Goal: Task Accomplishment & Management: Manage account settings

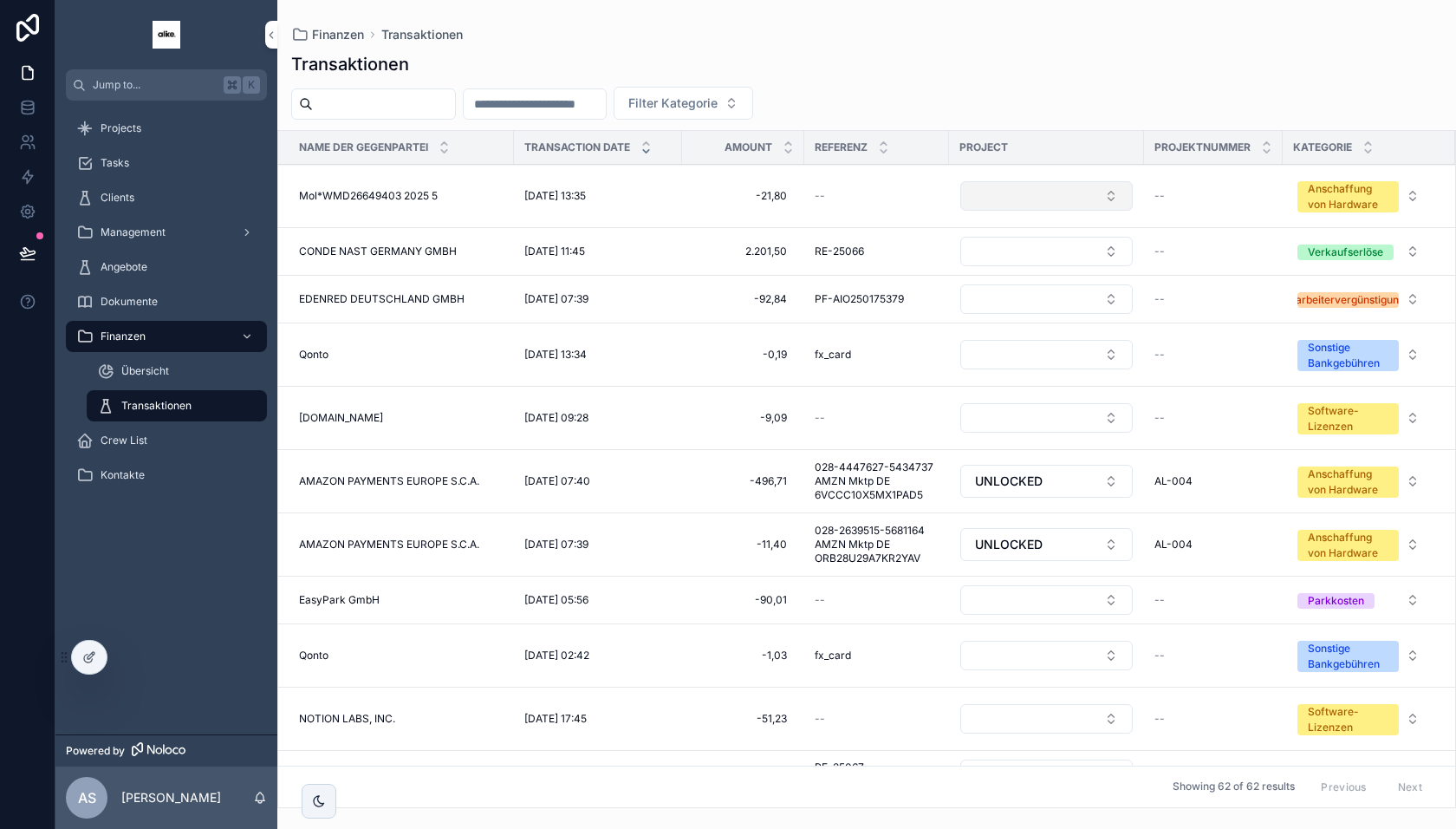
click at [1027, 201] on button "Select Button" at bounding box center [1047, 196] width 173 height 30
click at [1004, 263] on div "UNLOCKED" at bounding box center [1046, 262] width 241 height 28
click at [319, 809] on div "scrollable content" at bounding box center [319, 801] width 35 height 35
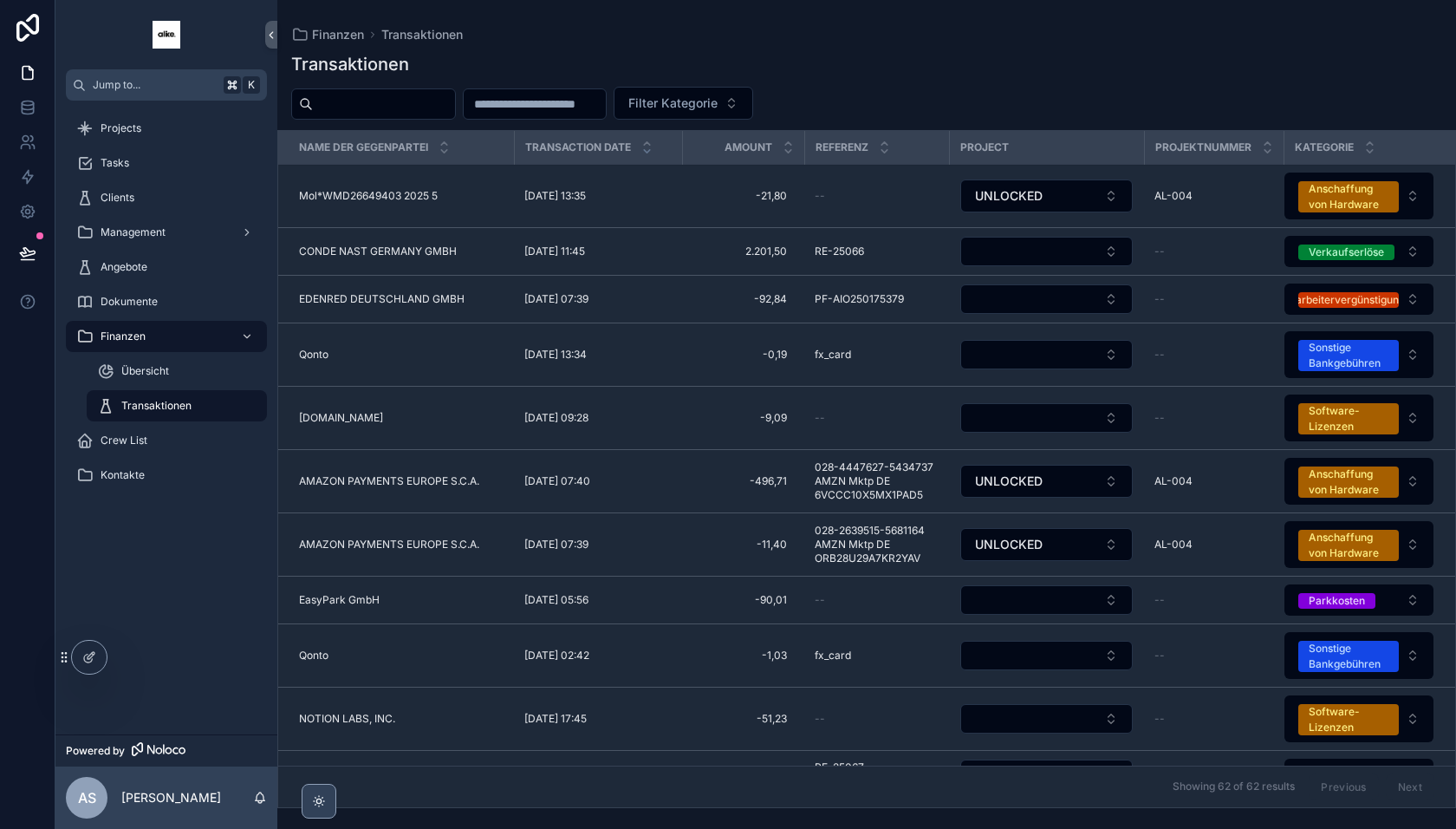
click at [312, 799] on icon "scrollable content" at bounding box center [319, 801] width 14 height 14
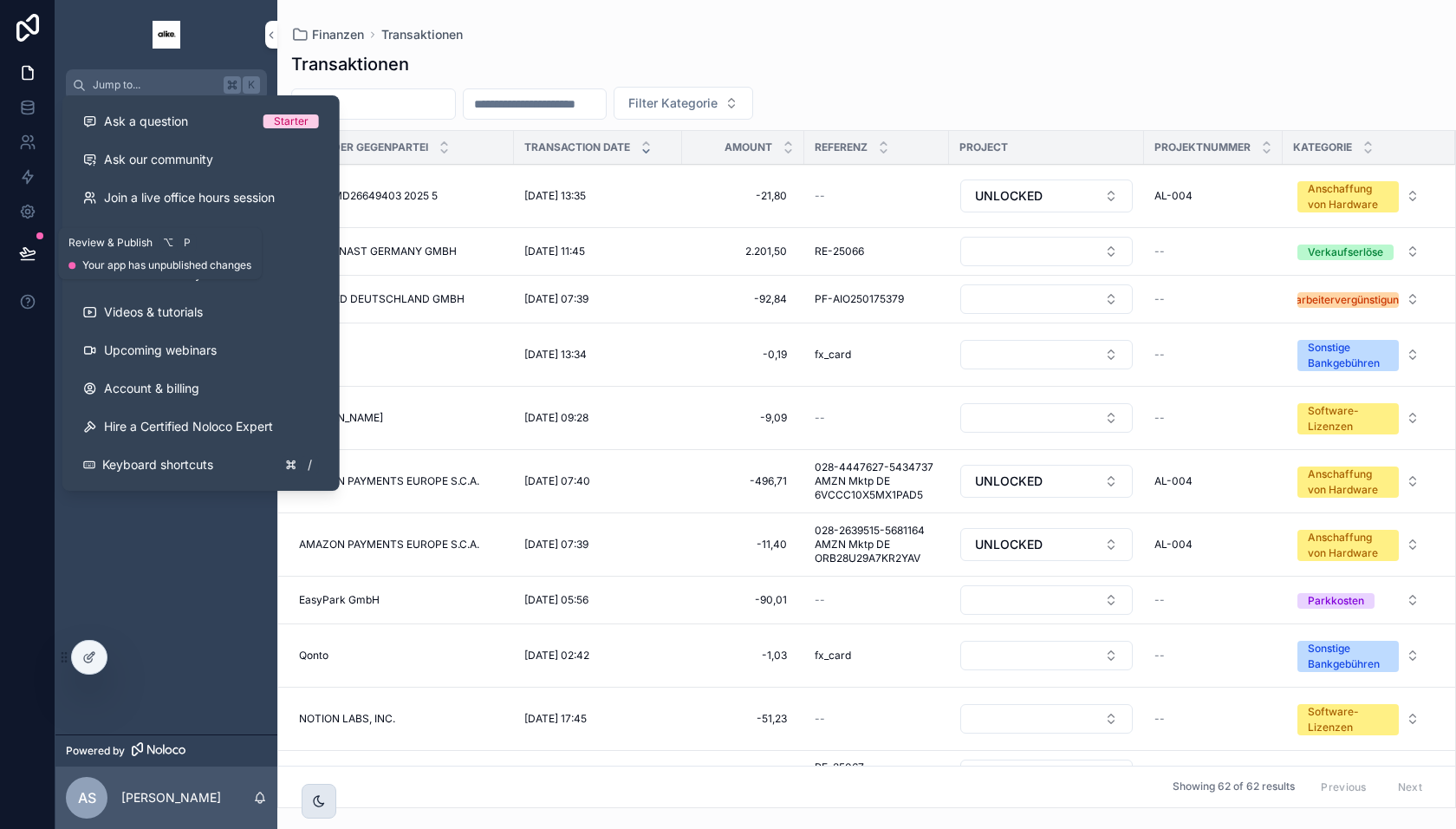
click at [32, 257] on icon at bounding box center [27, 253] width 17 height 17
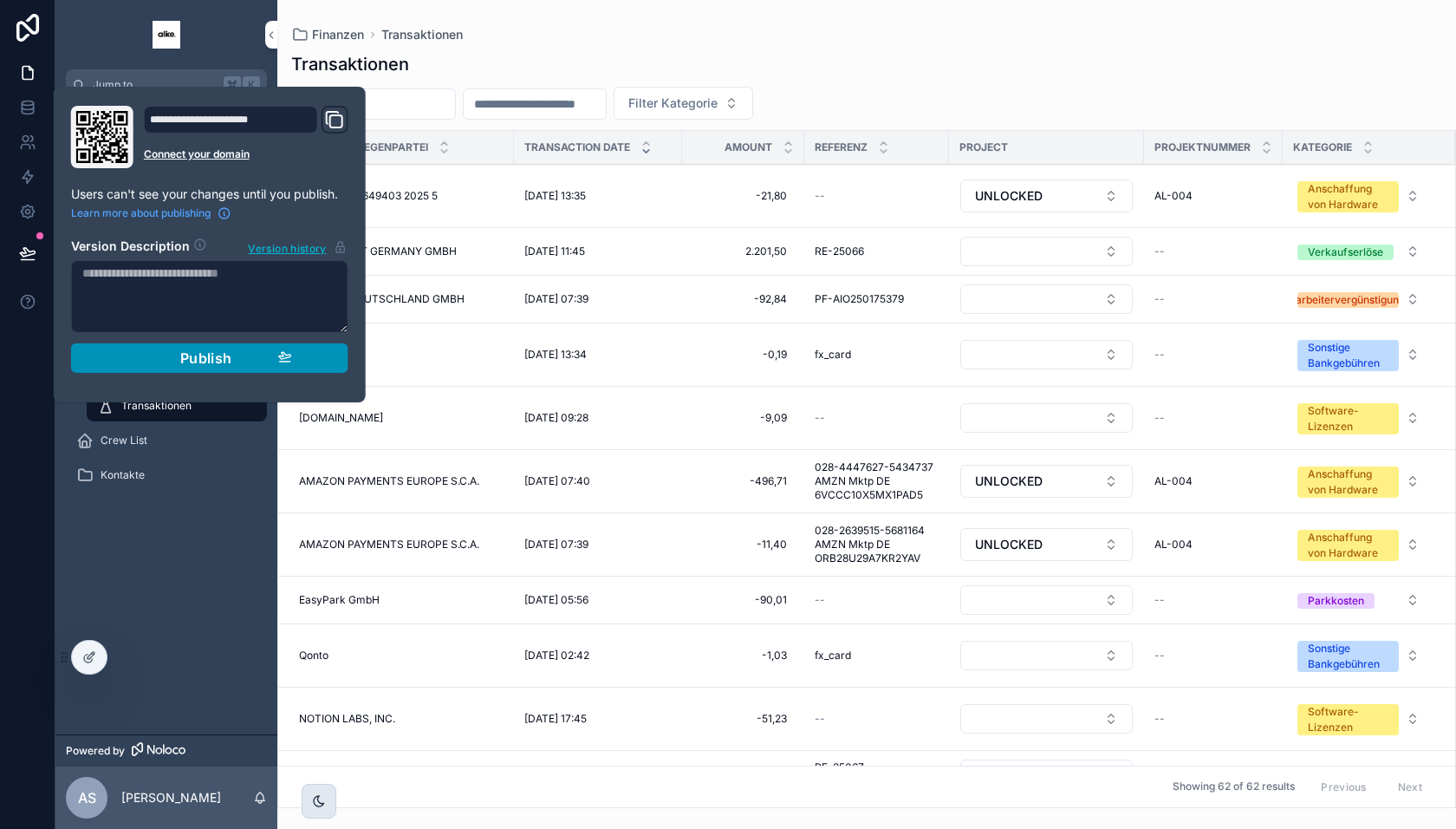
click at [155, 358] on div "Publish" at bounding box center [210, 358] width 165 height 17
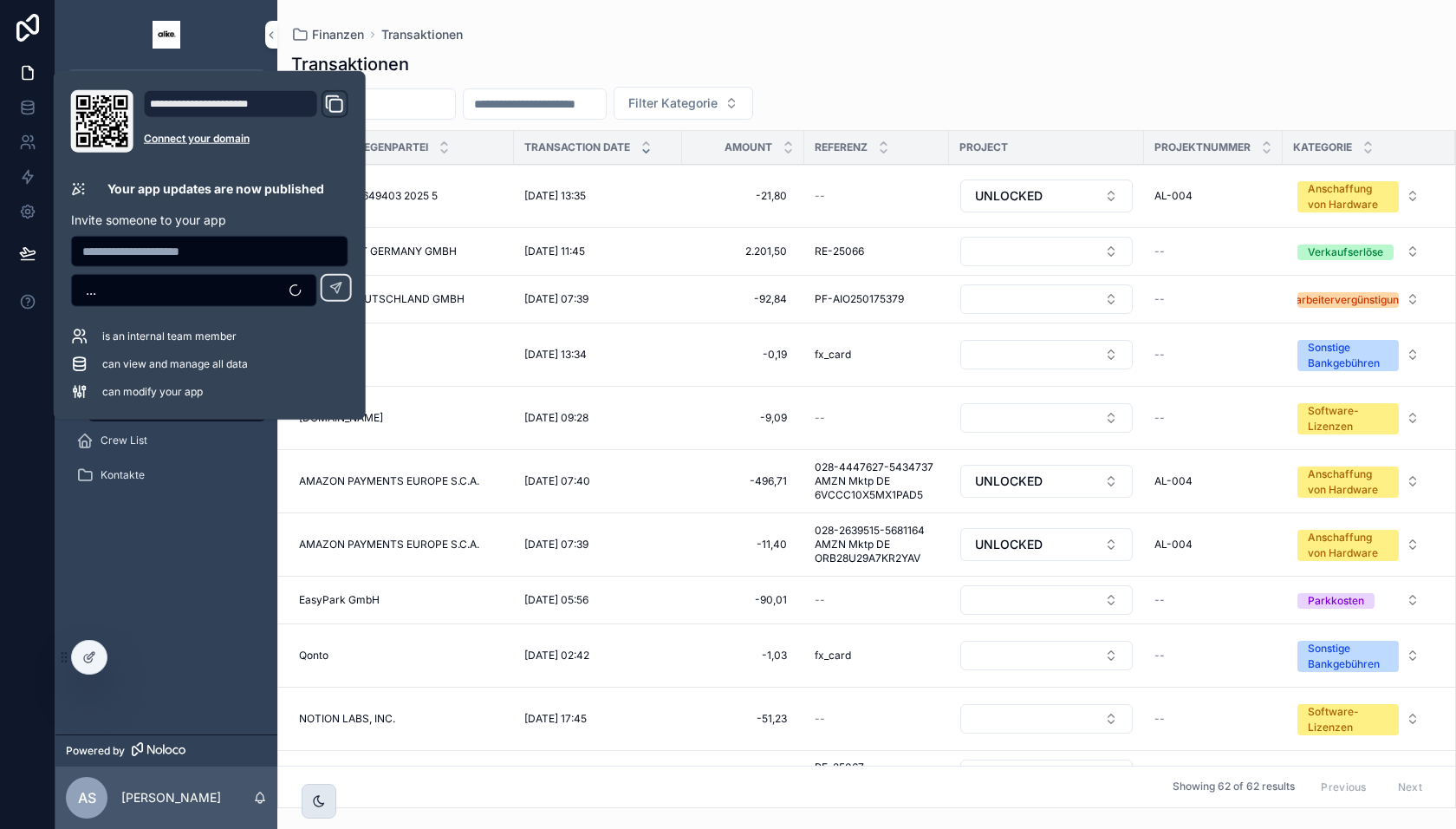
click at [158, 588] on div "Projects Tasks Clients Management Angebote Dokumente Finanzen Übersicht Transak…" at bounding box center [167, 417] width 222 height 633
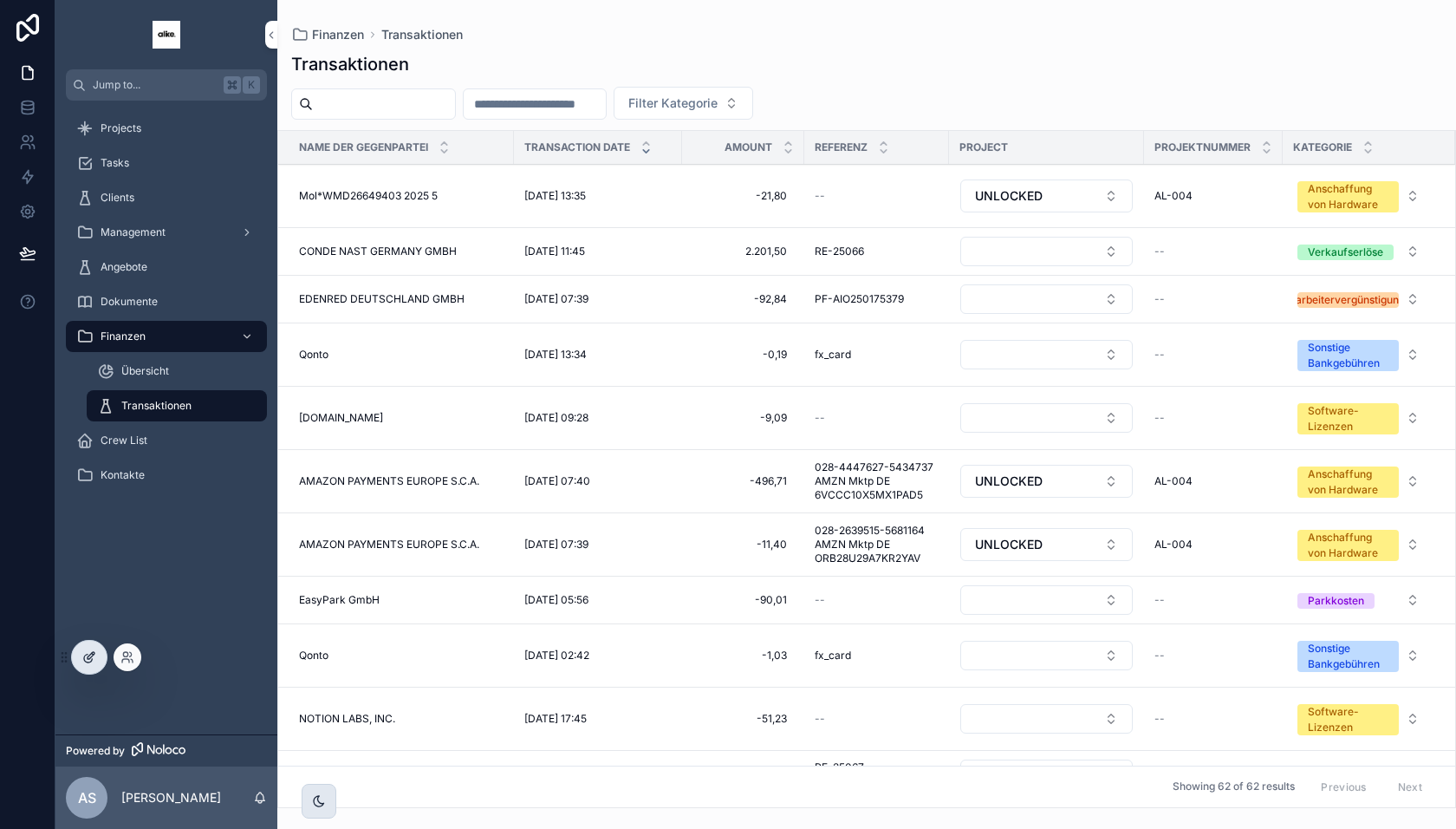
click at [83, 660] on icon at bounding box center [89, 657] width 14 height 14
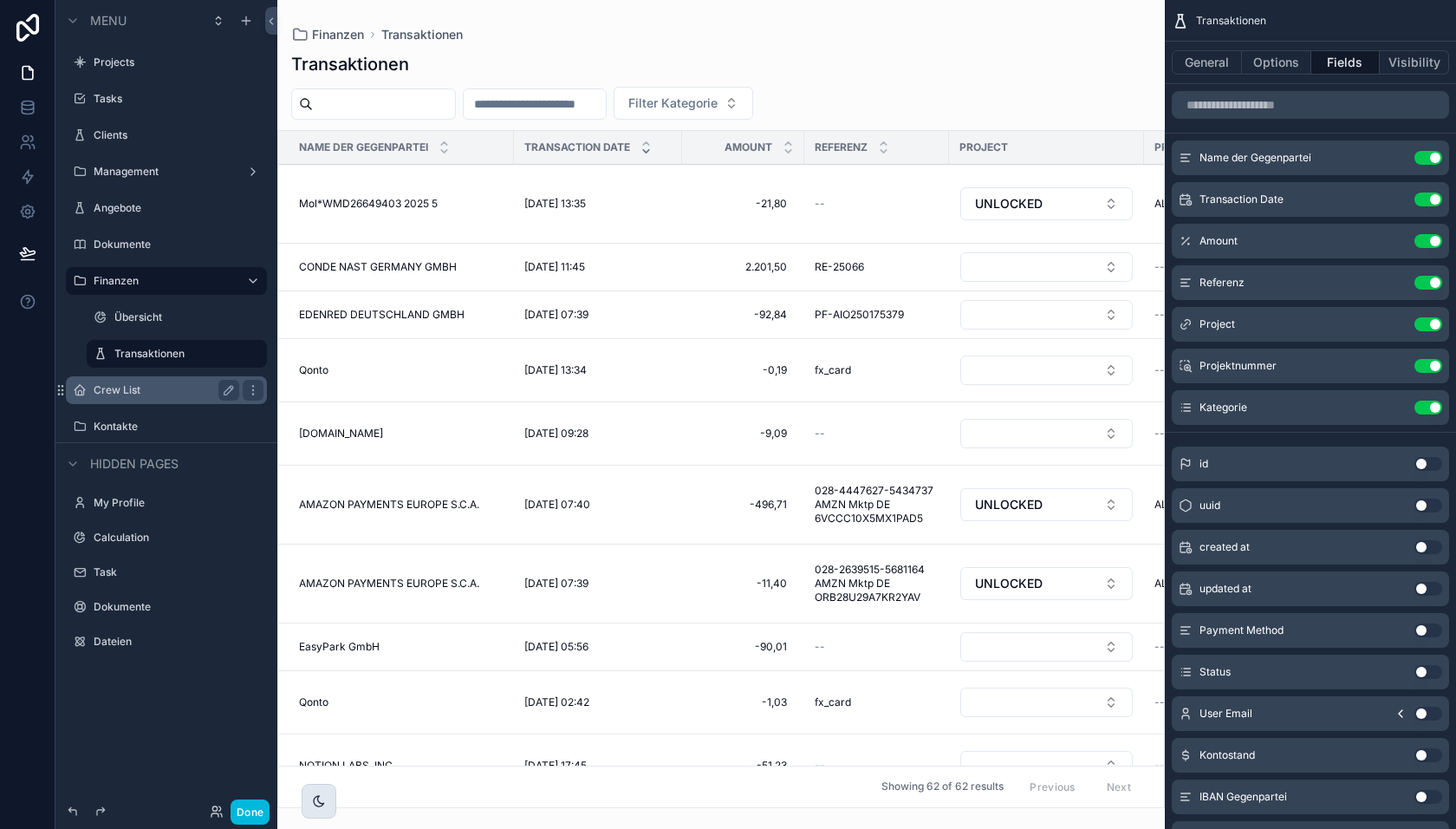
click at [153, 387] on label "Crew List" at bounding box center [163, 391] width 139 height 14
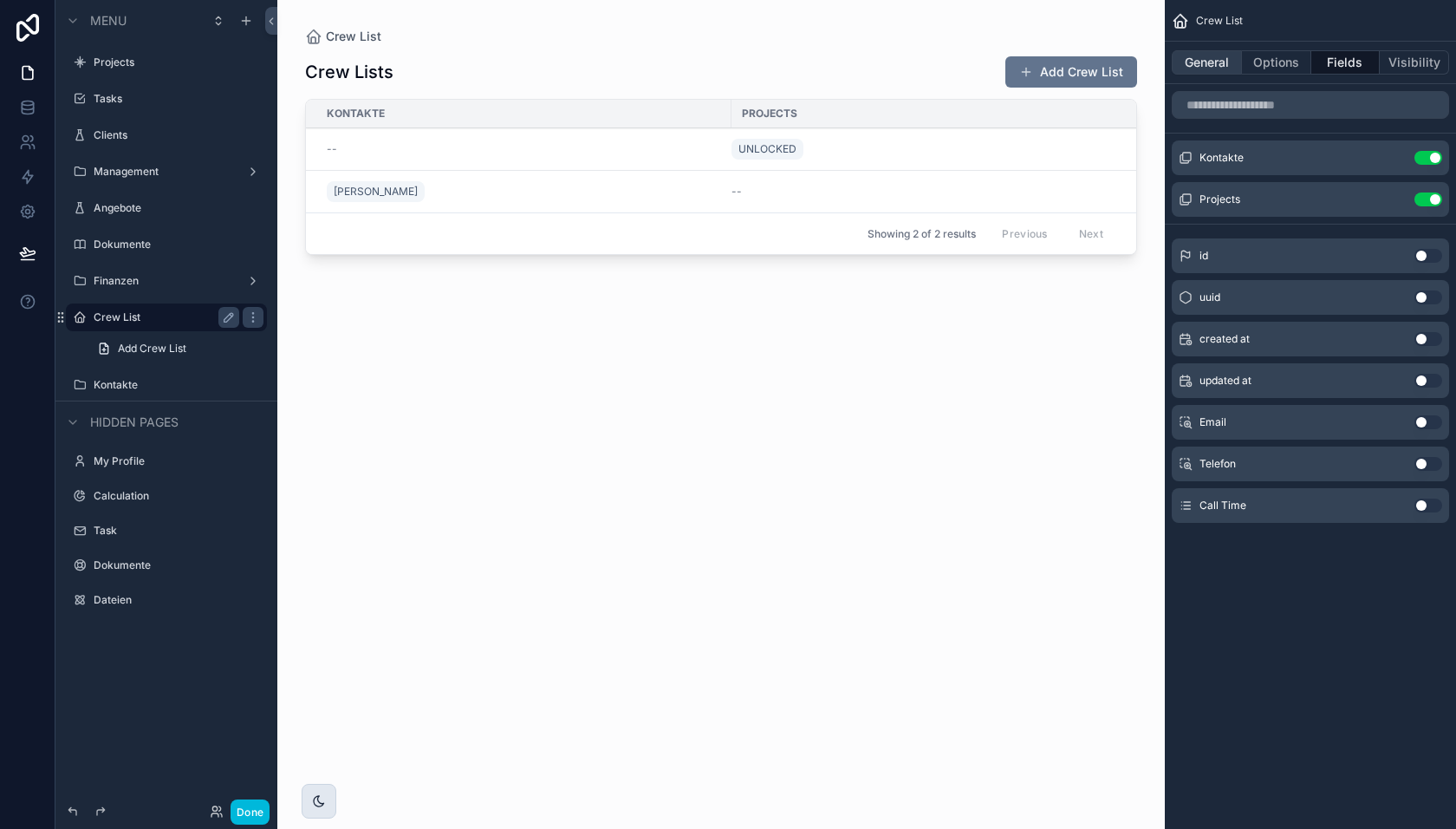
click at [1204, 60] on button "General" at bounding box center [1207, 62] width 70 height 24
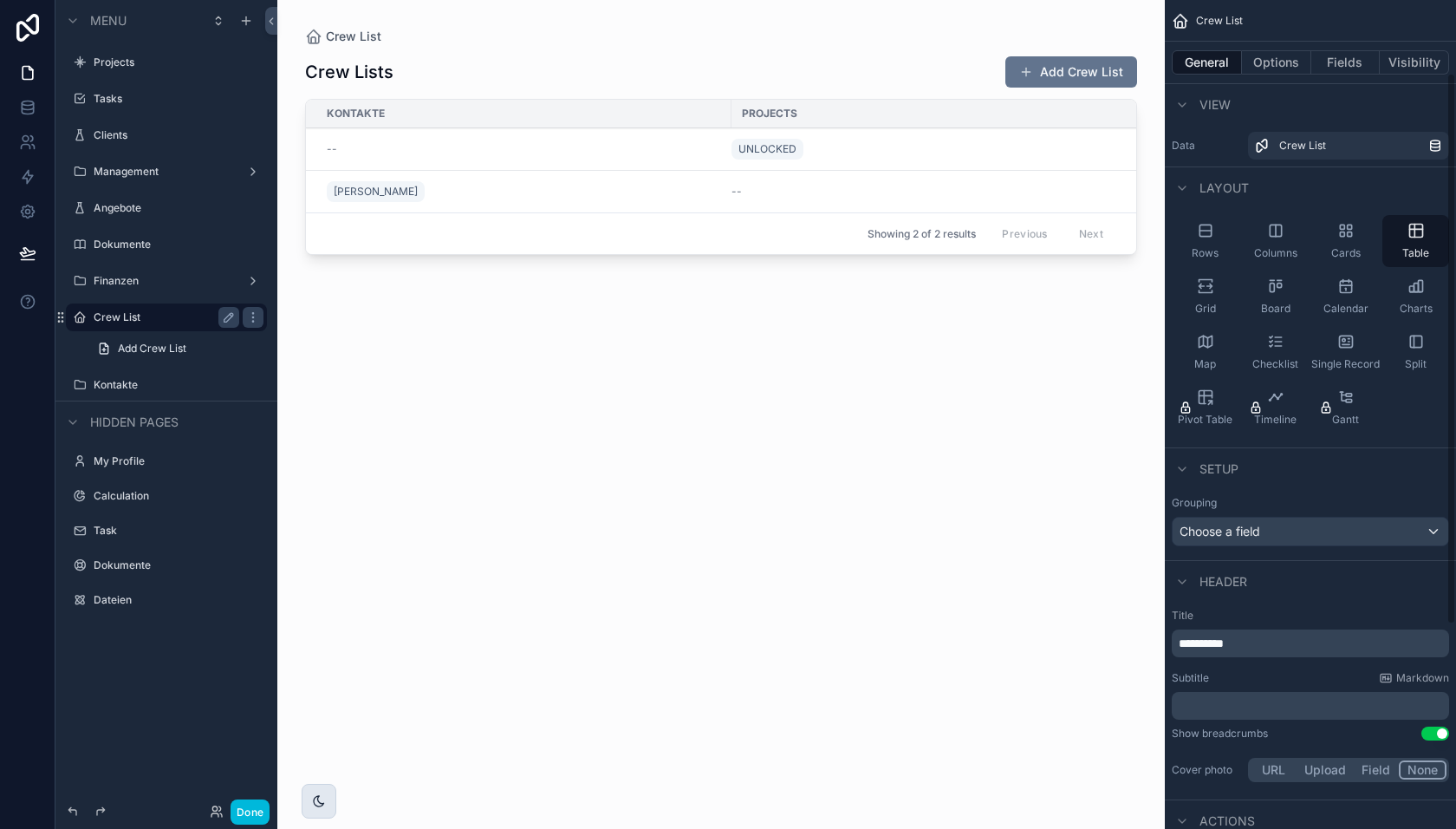
scroll to position [417, 0]
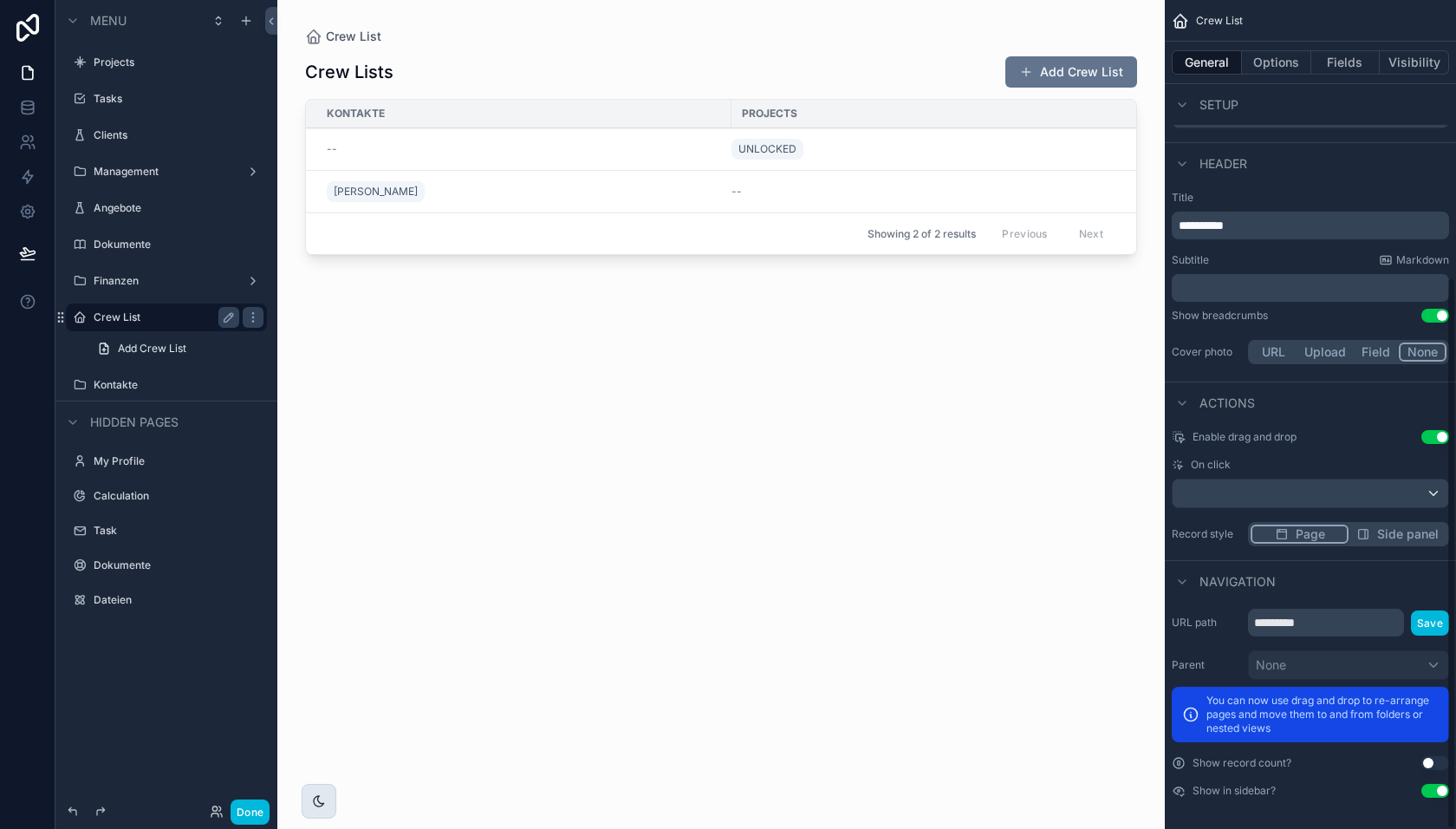
click at [1443, 793] on button "Use setting" at bounding box center [1435, 791] width 28 height 14
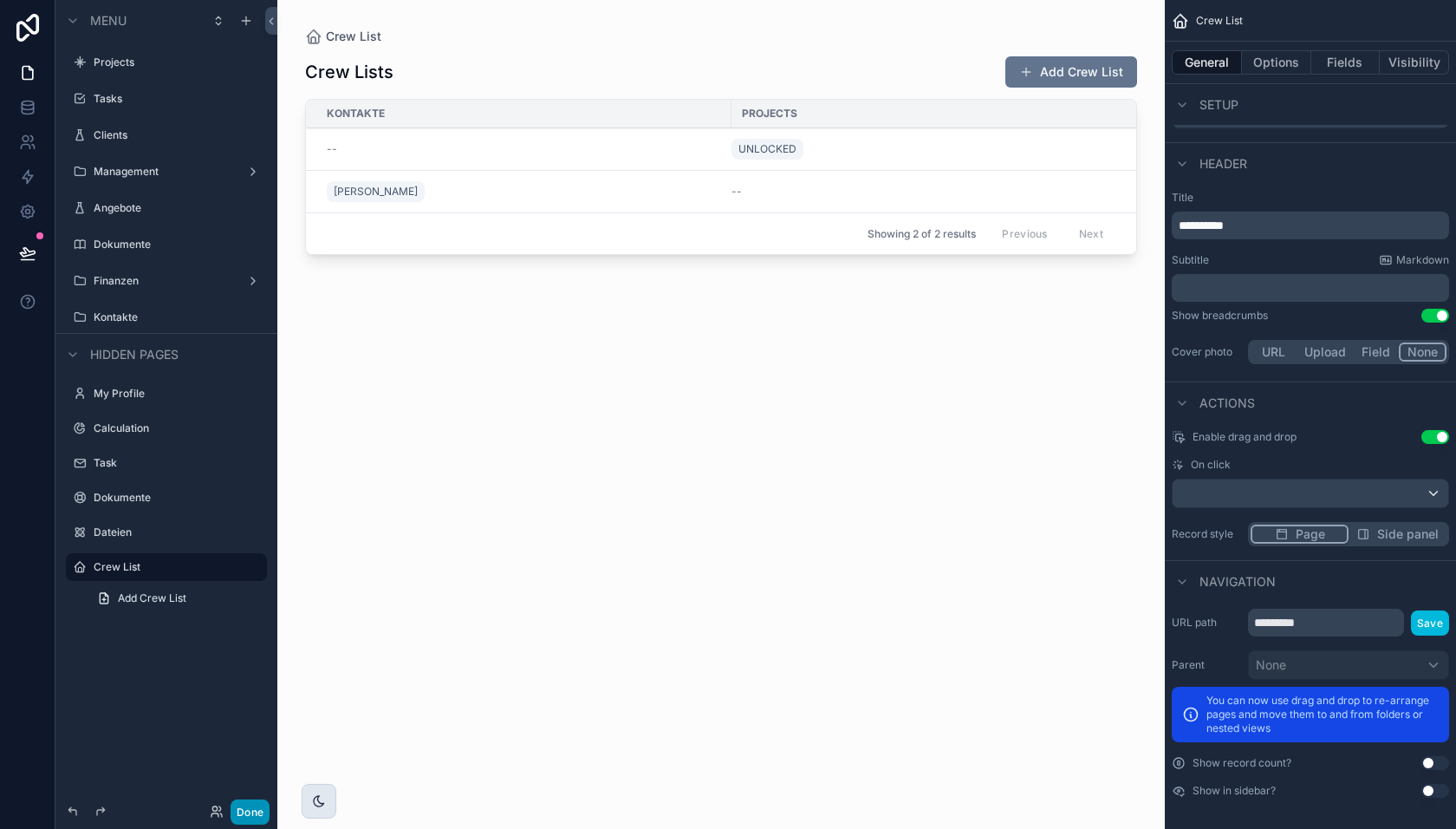
click at [251, 812] on button "Done" at bounding box center [250, 811] width 39 height 25
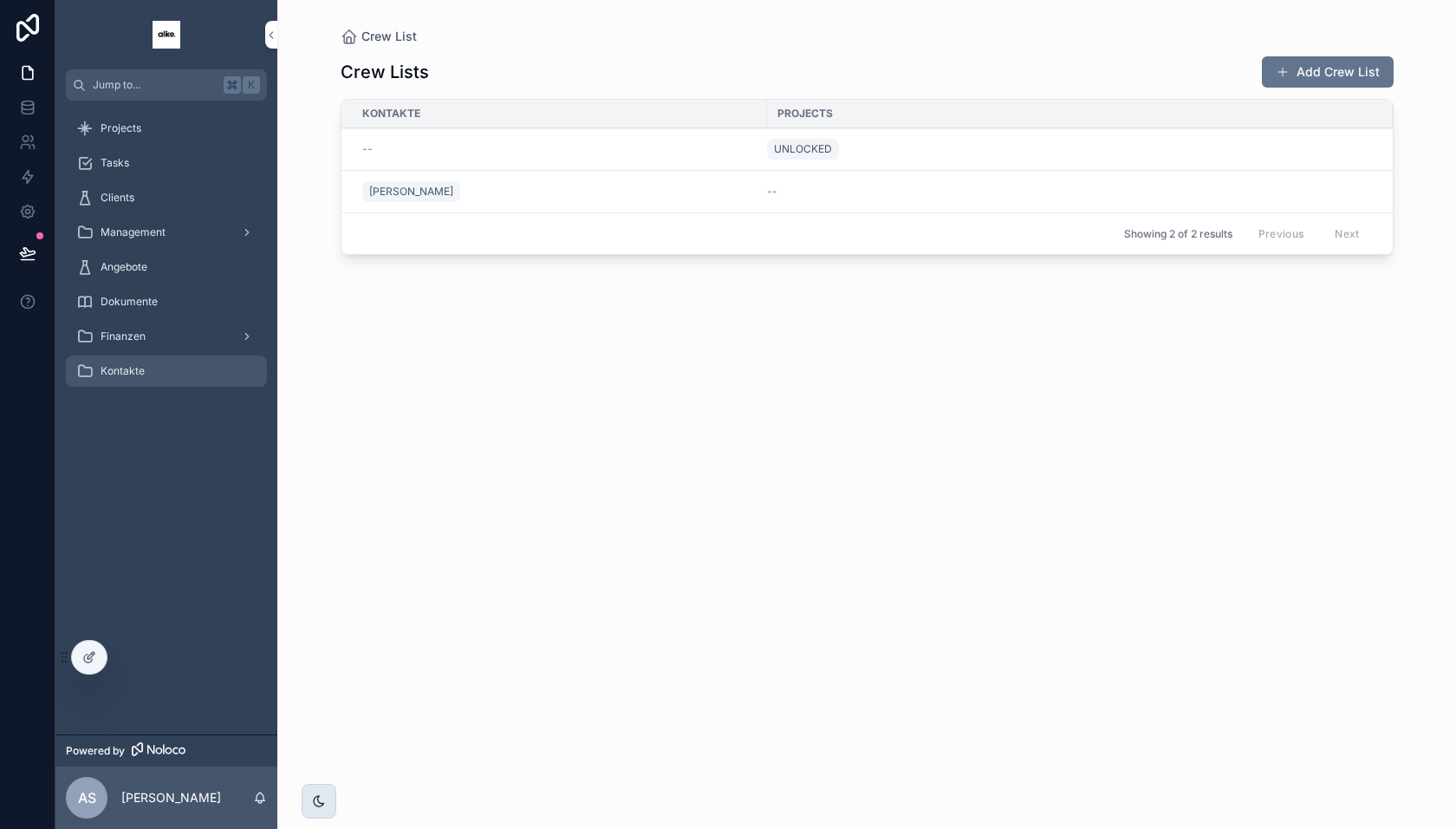
click at [143, 371] on span "Kontakte" at bounding box center [123, 372] width 44 height 14
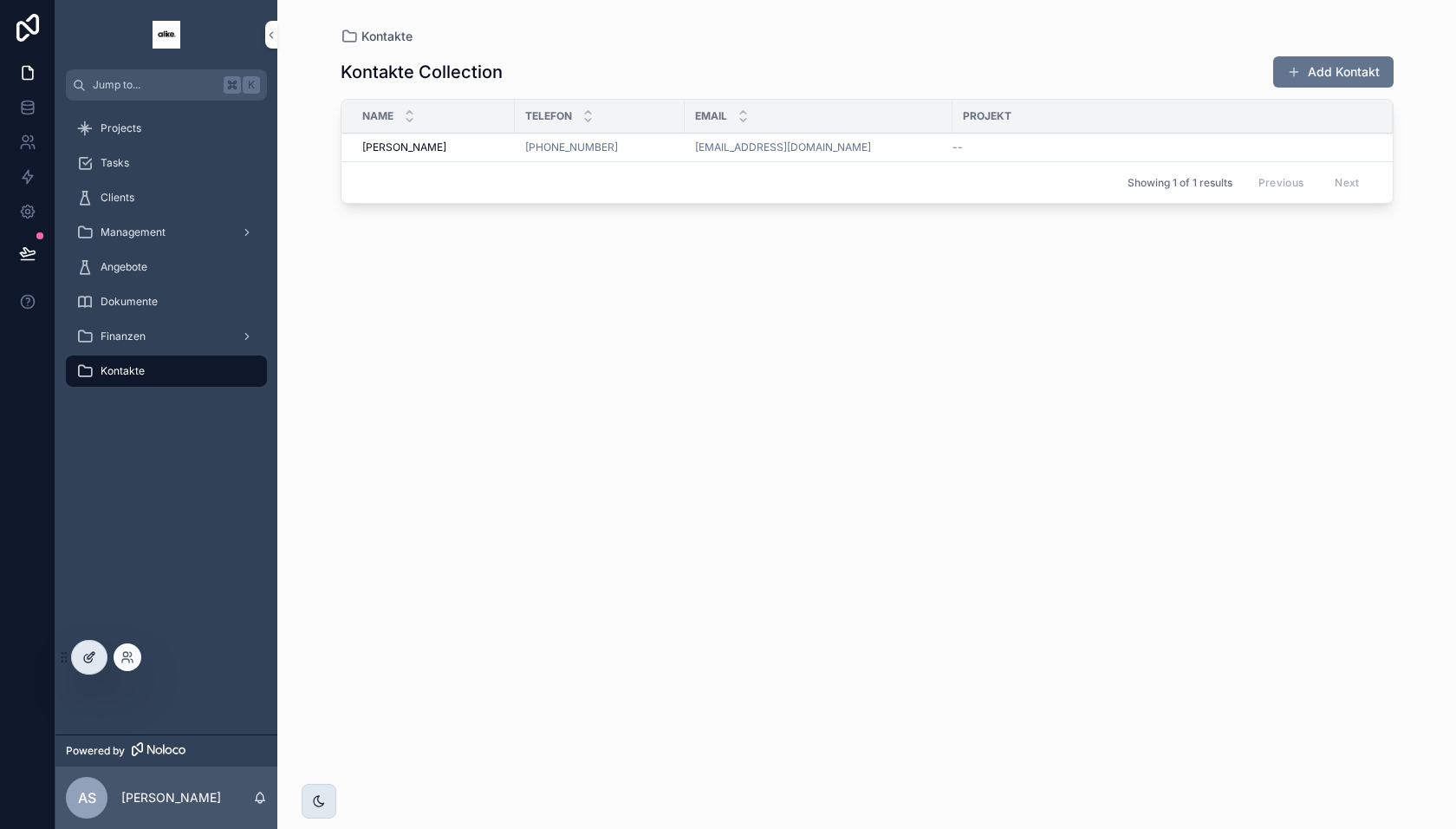
click at [99, 654] on div at bounding box center [89, 656] width 35 height 33
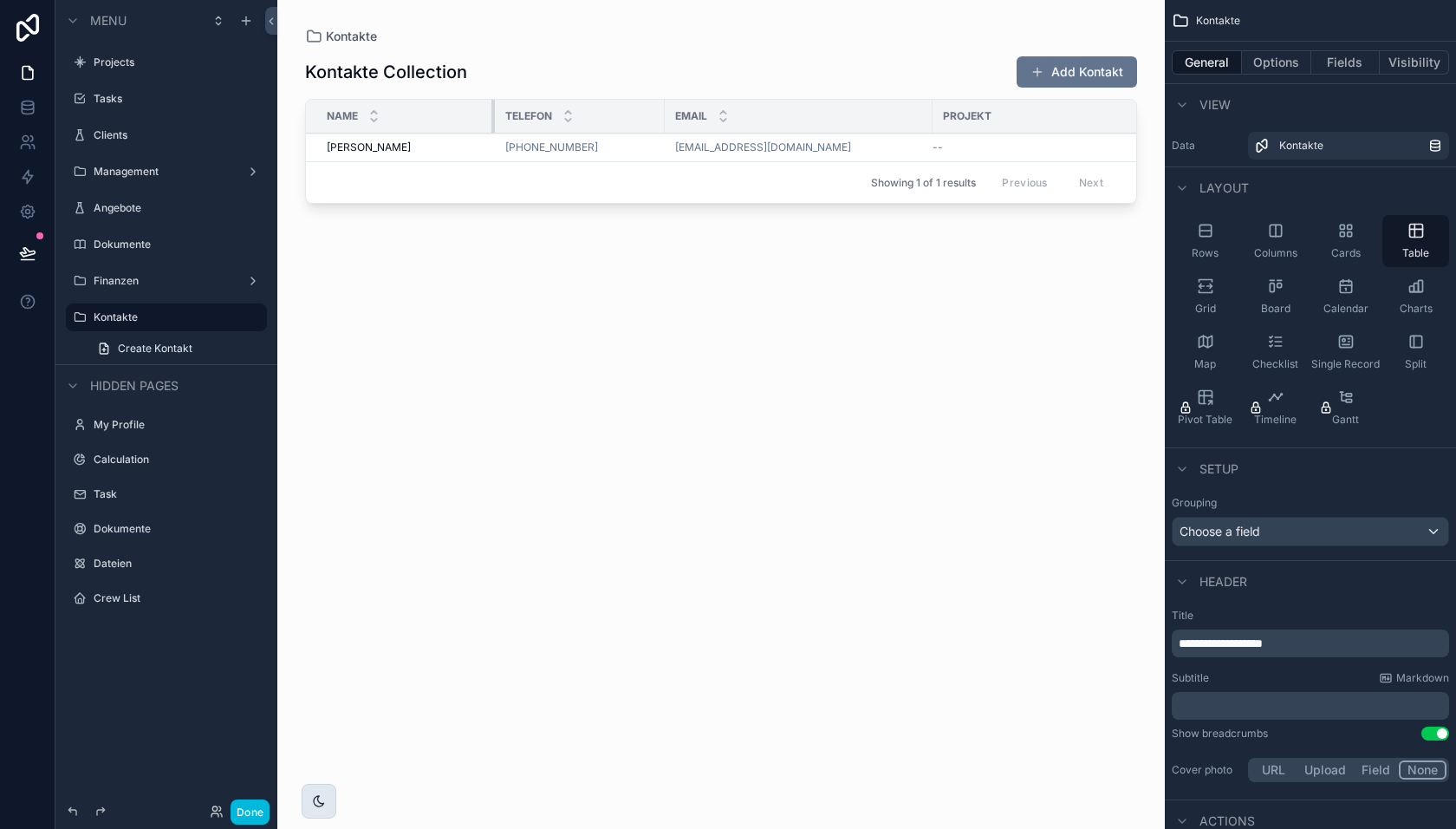
drag, startPoint x: 476, startPoint y: 119, endPoint x: 490, endPoint y: 119, distance: 14.0
click at [491, 119] on div "scrollable content" at bounding box center [494, 116] width 7 height 33
click at [1288, 56] on button "Options" at bounding box center [1276, 62] width 69 height 24
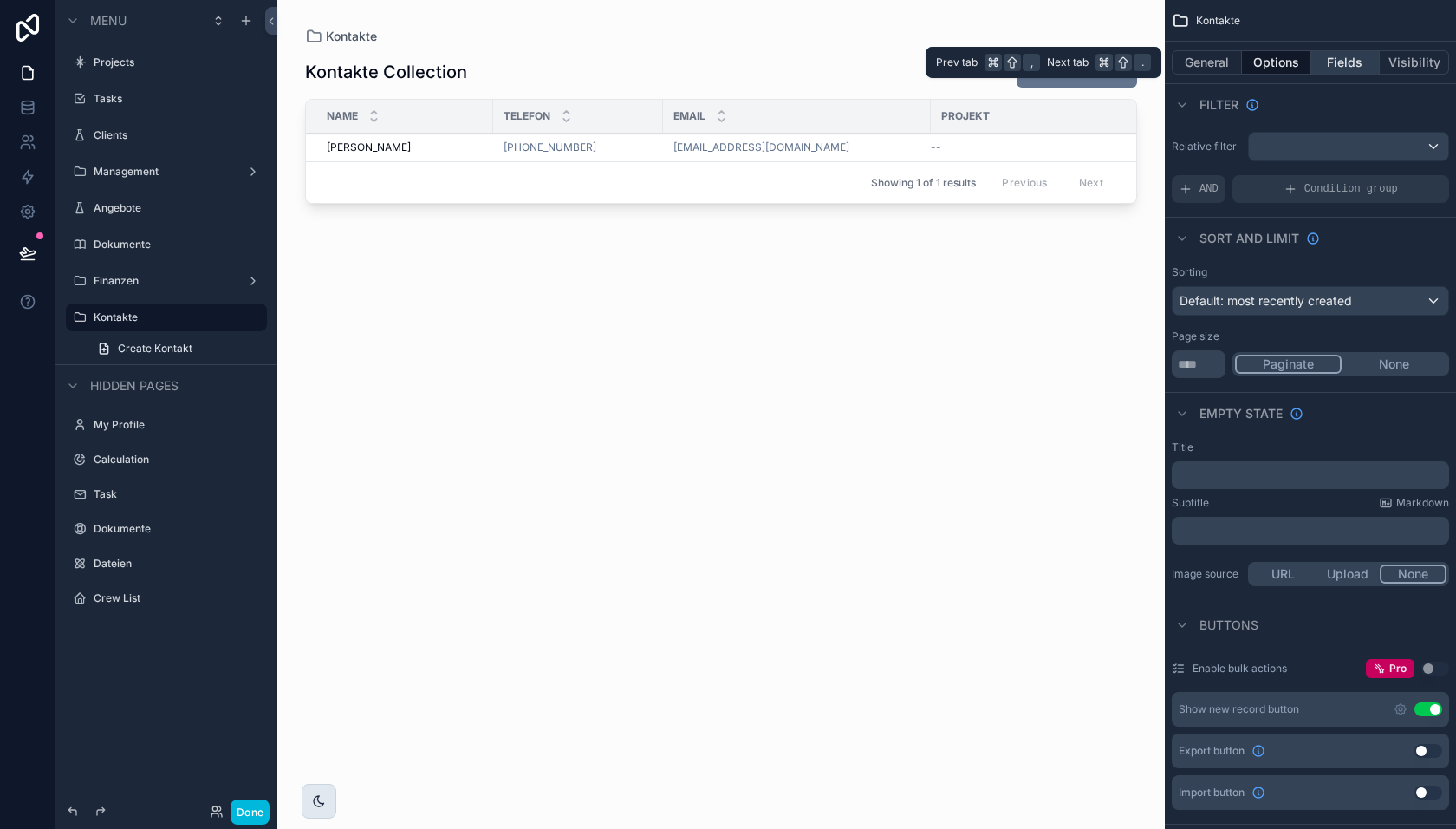
click at [1351, 58] on button "Fields" at bounding box center [1345, 62] width 69 height 24
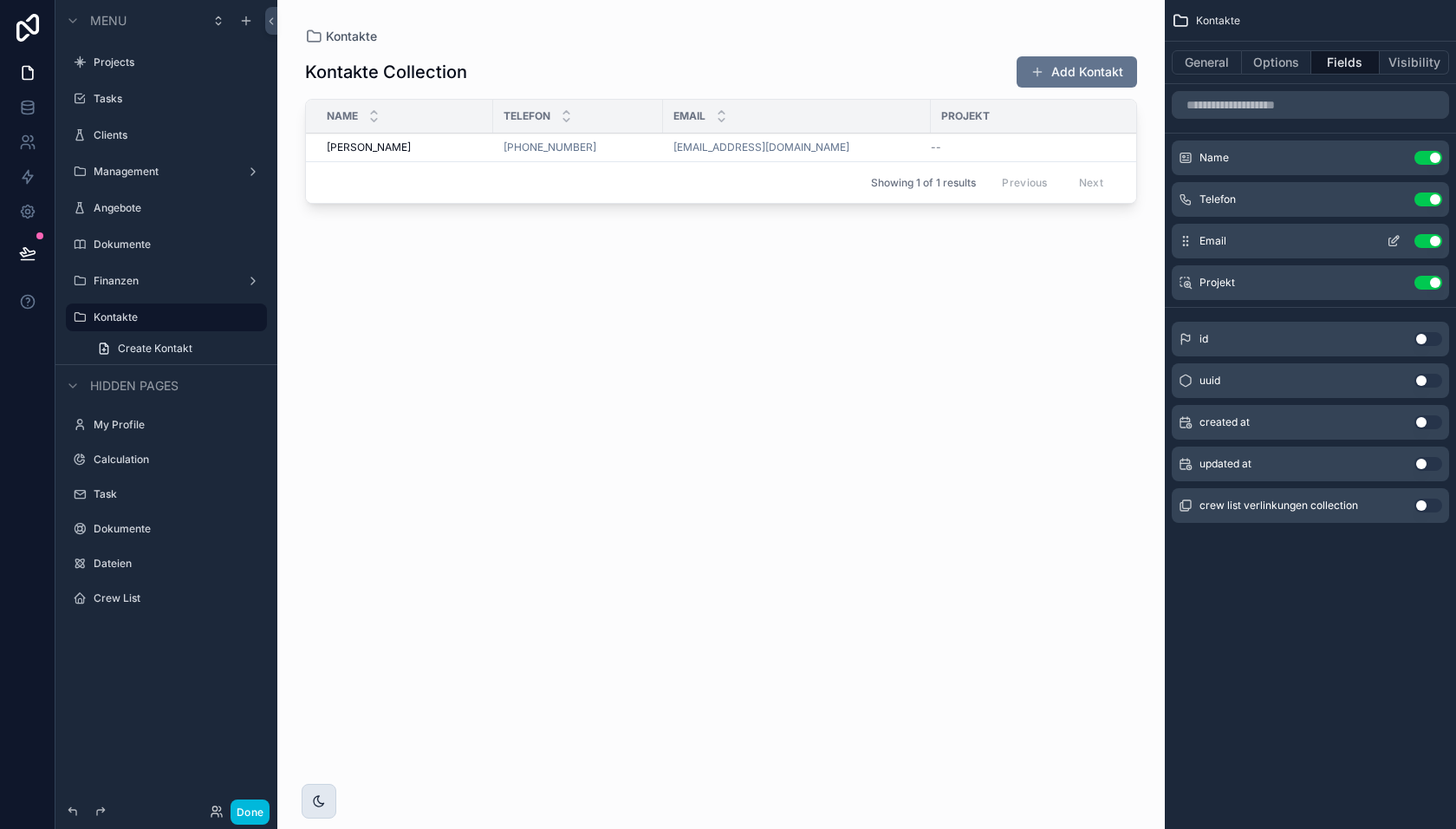
click at [1398, 240] on icon "scrollable content" at bounding box center [1394, 241] width 14 height 14
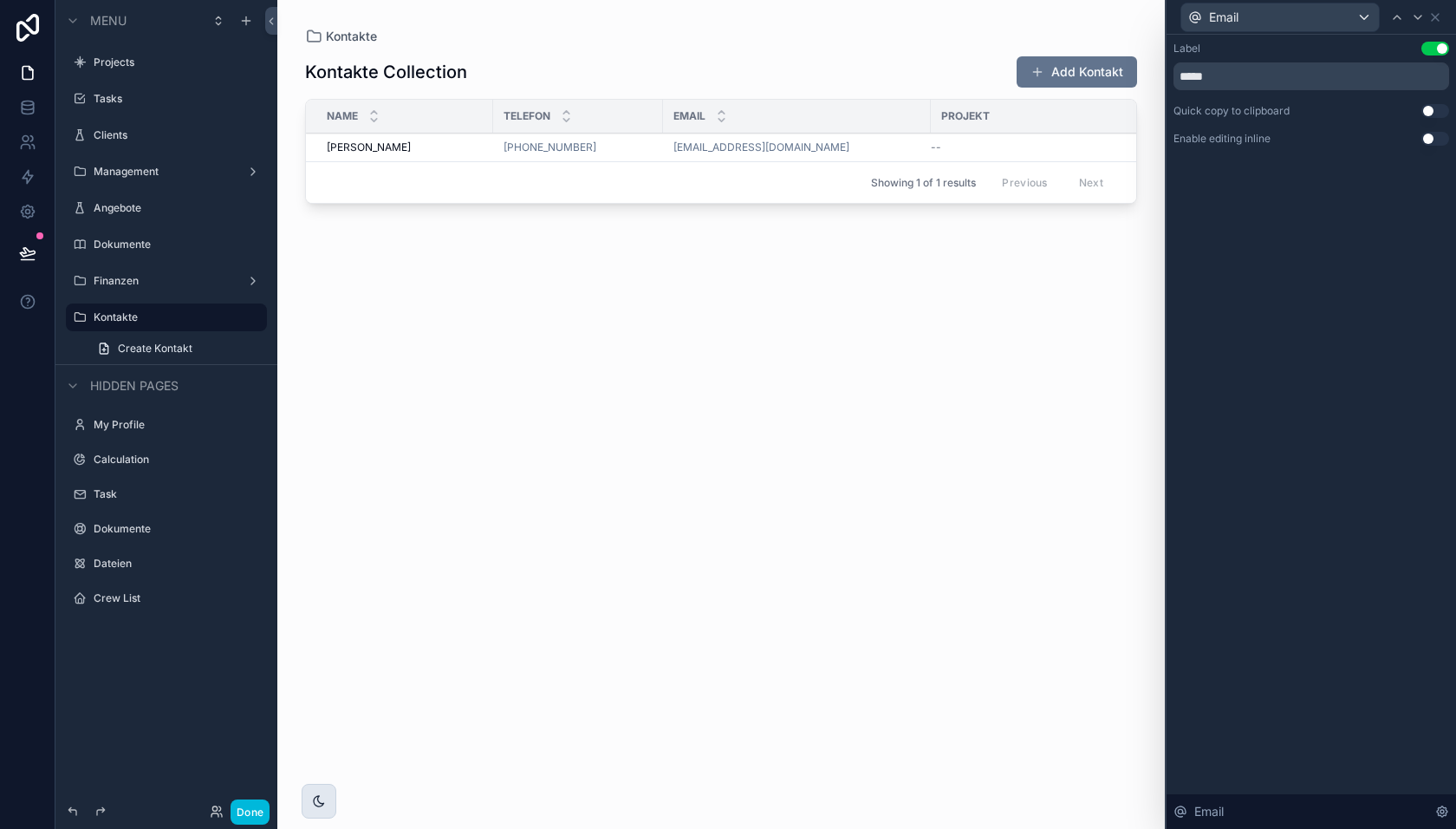
click at [1428, 137] on button "Use setting" at bounding box center [1435, 139] width 28 height 14
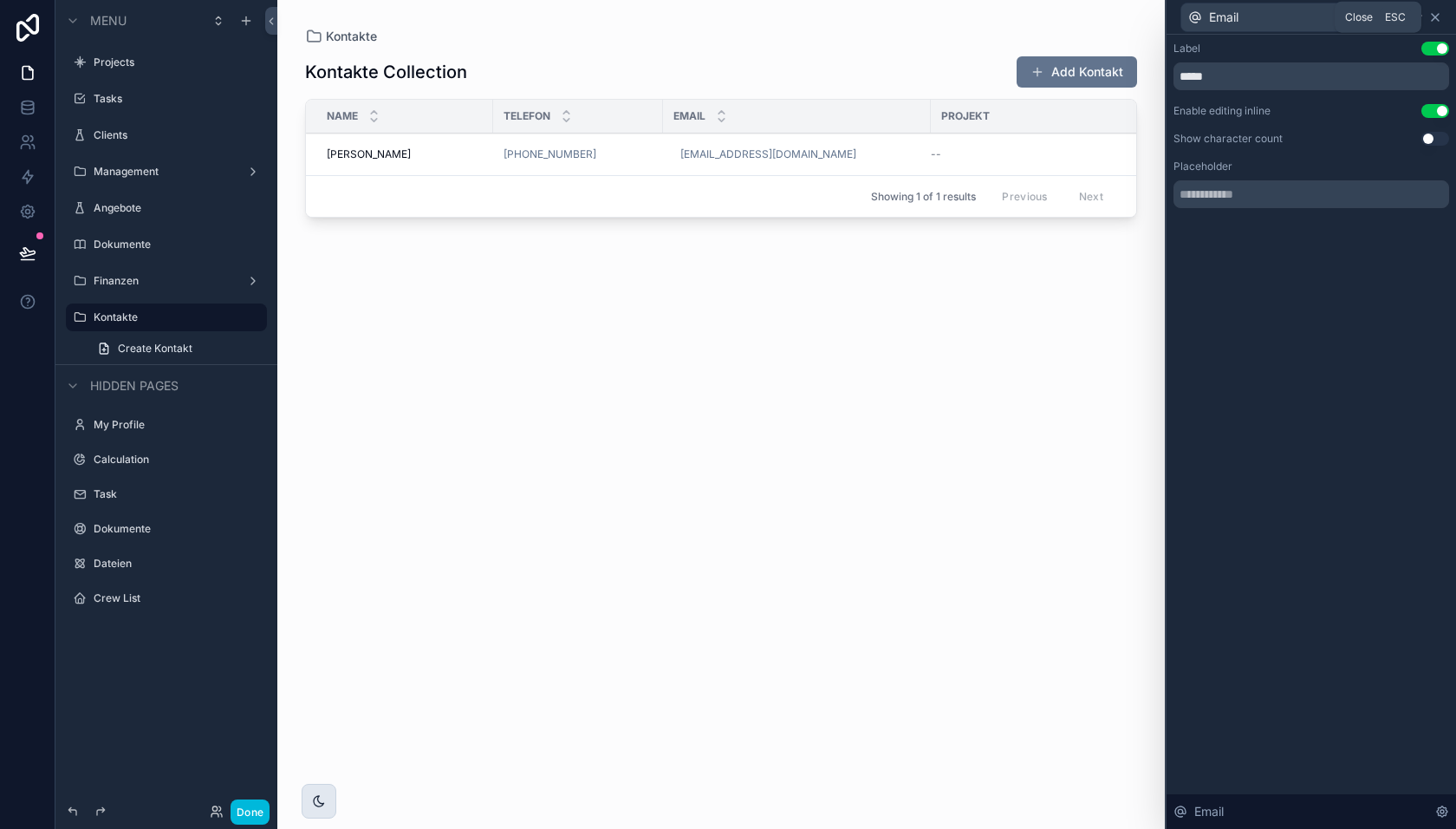
click at [1439, 17] on icon at bounding box center [1435, 17] width 14 height 14
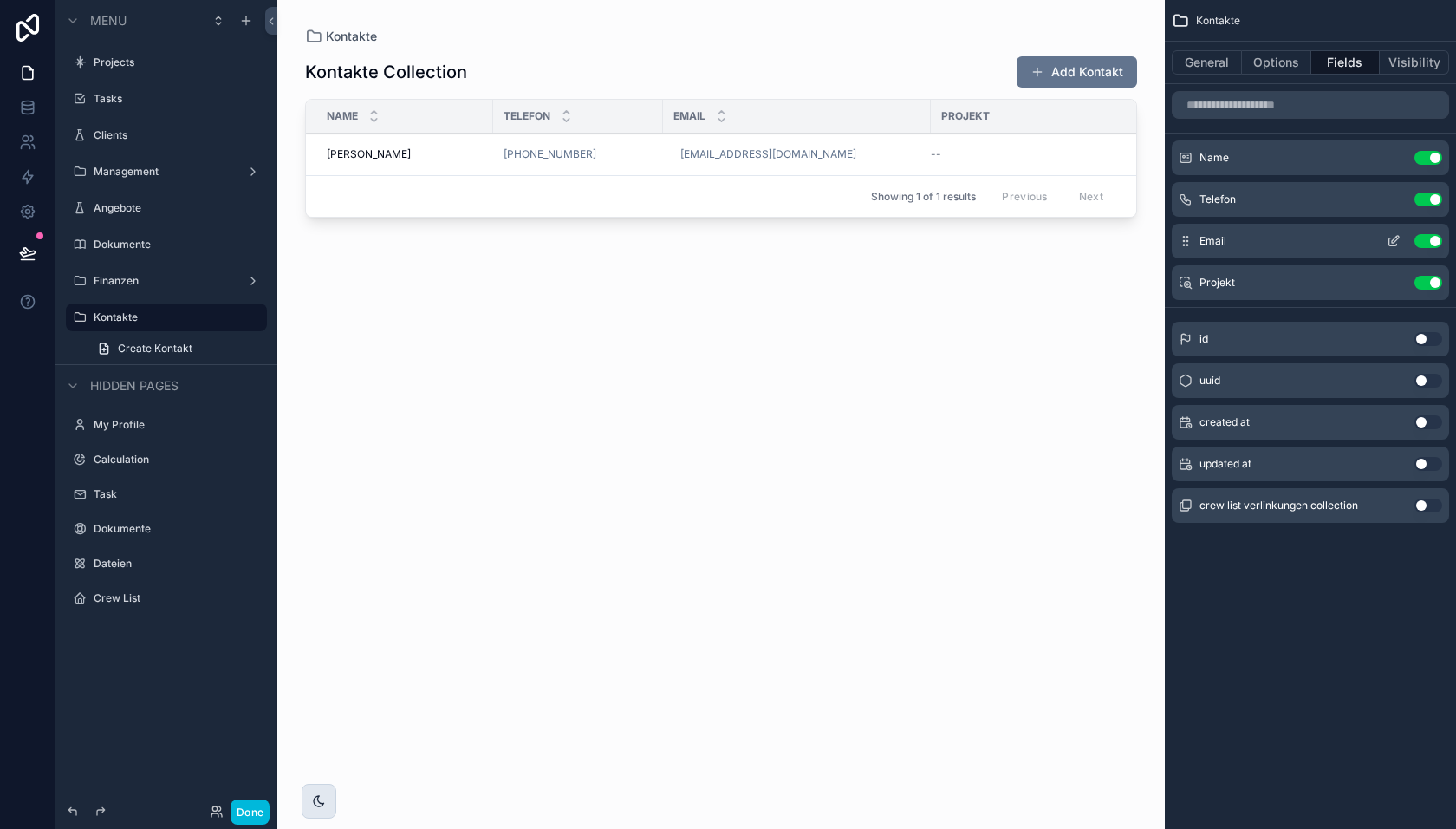
click at [1389, 241] on icon "scrollable content" at bounding box center [1393, 243] width 8 height 8
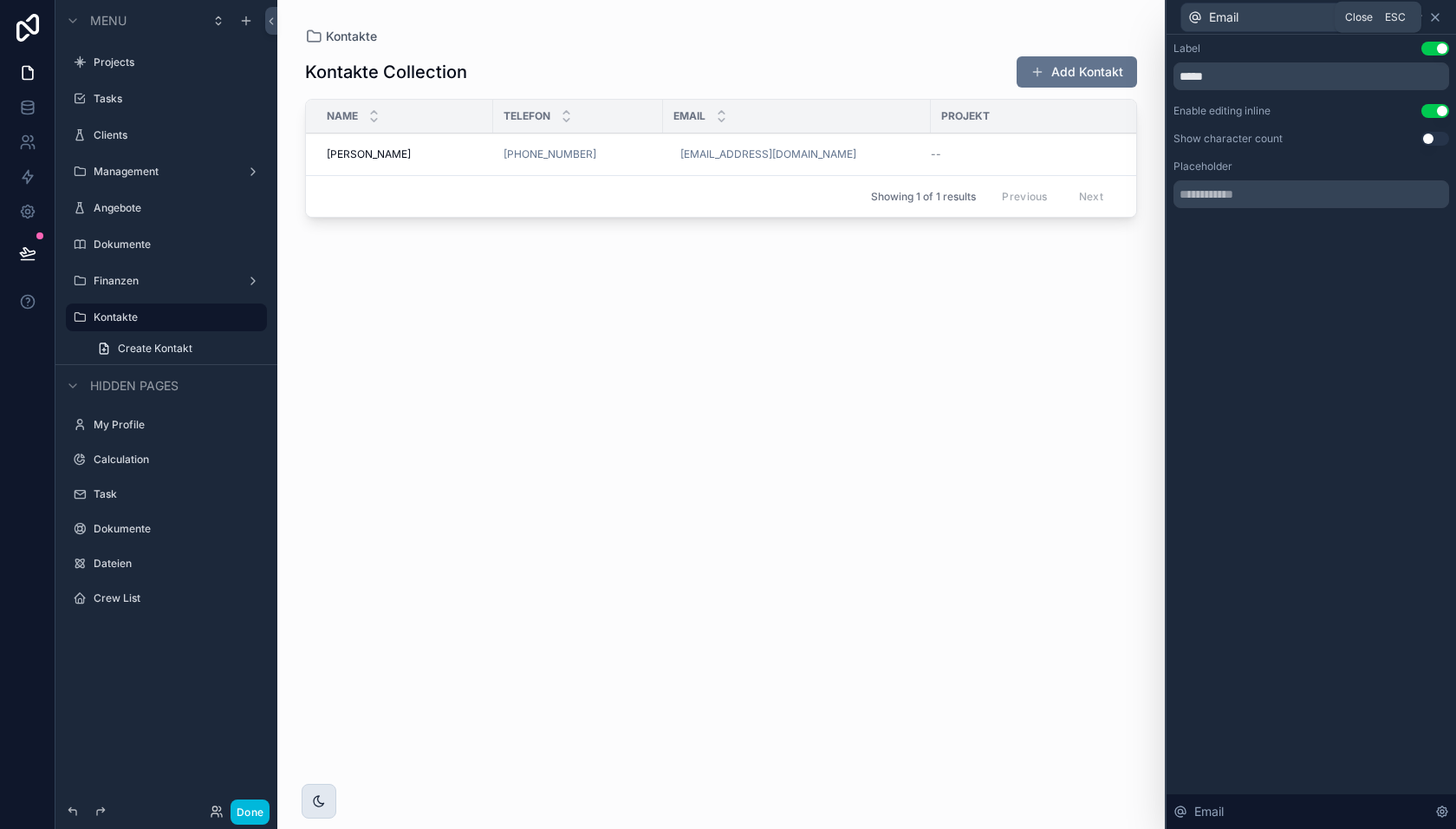
click at [1436, 20] on icon at bounding box center [1435, 17] width 14 height 14
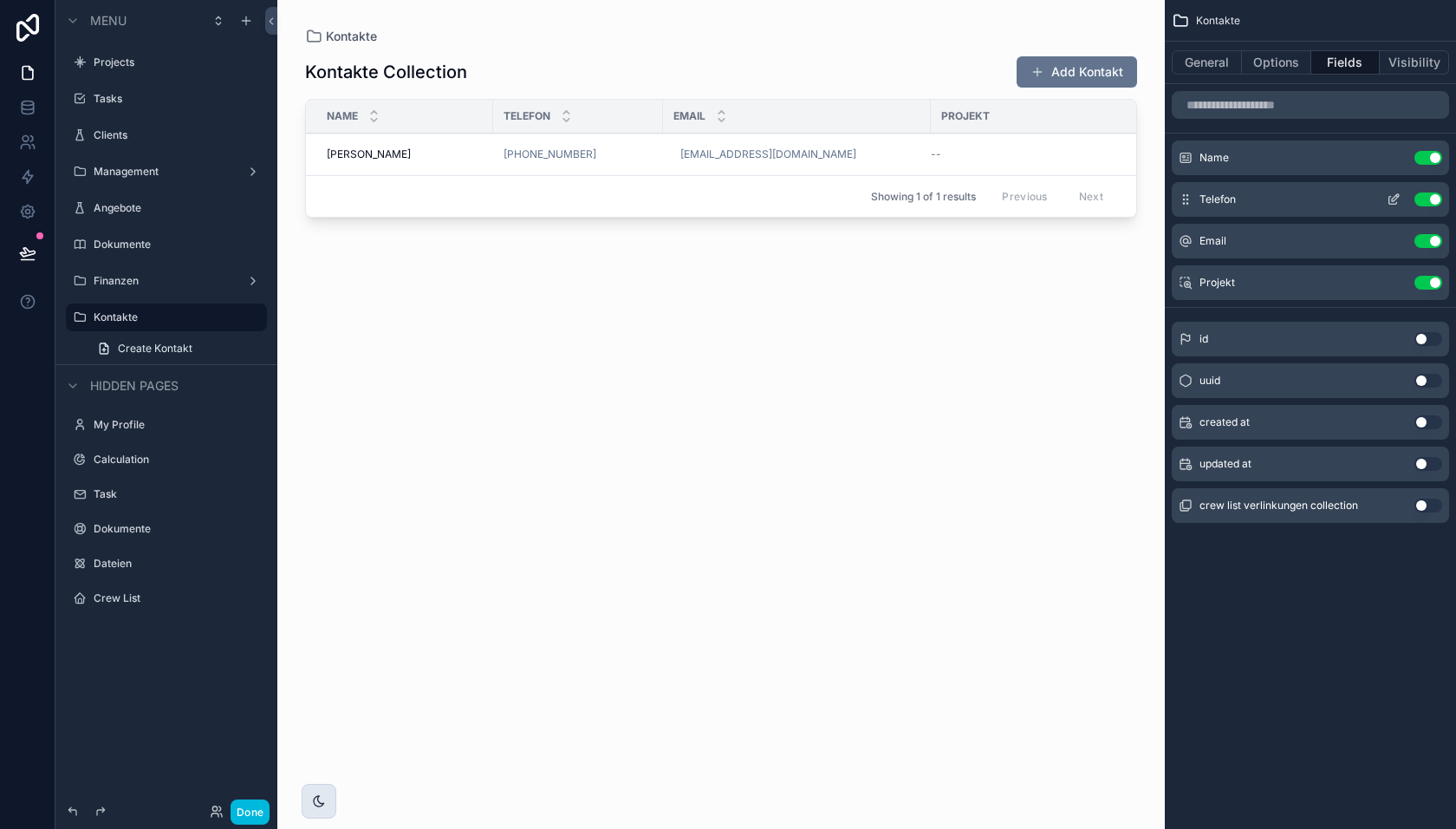
click at [1396, 197] on icon "scrollable content" at bounding box center [1395, 197] width 7 height 7
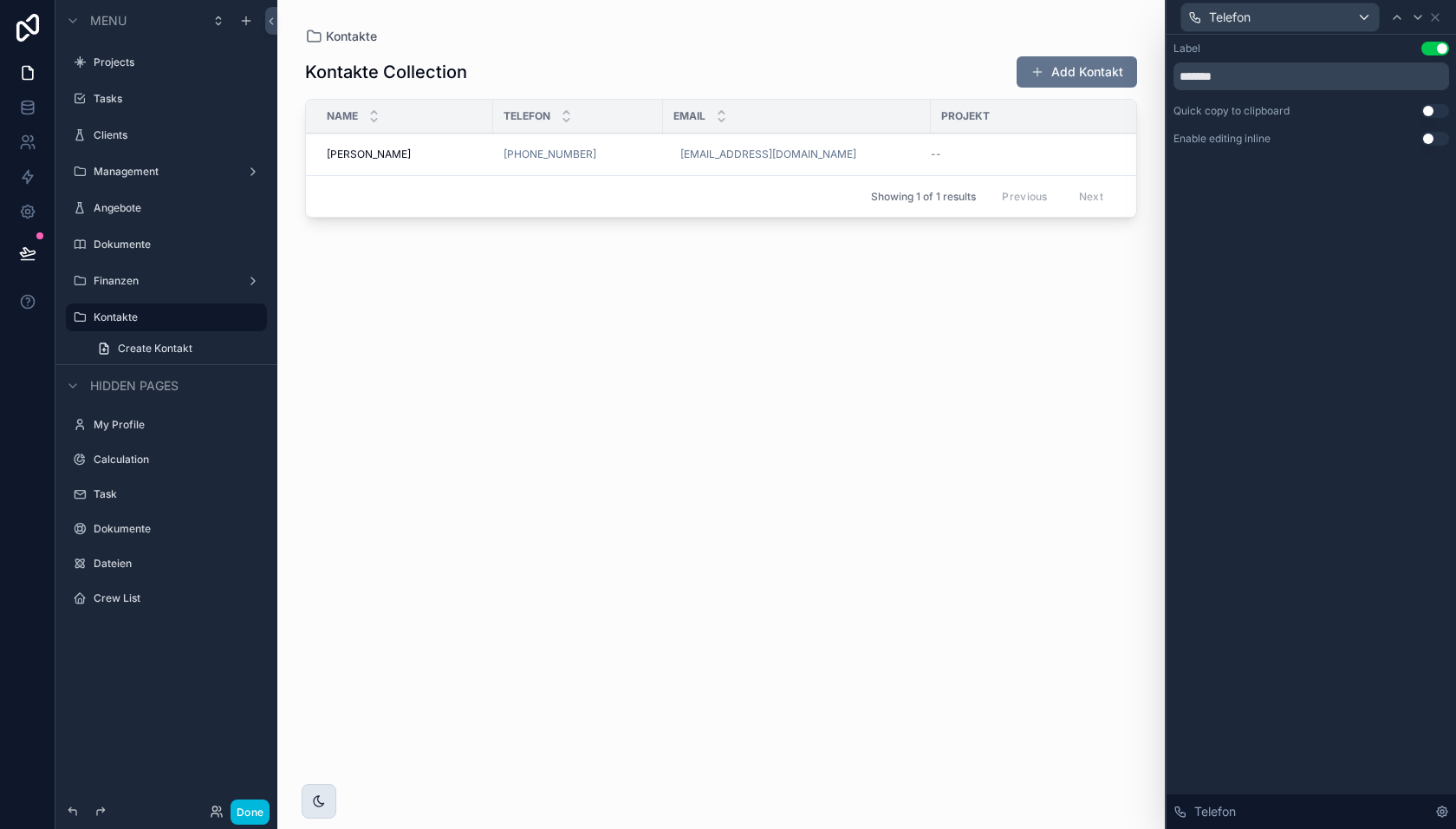
click at [1430, 138] on button "Use setting" at bounding box center [1435, 139] width 28 height 14
click at [1439, 23] on icon at bounding box center [1435, 17] width 14 height 14
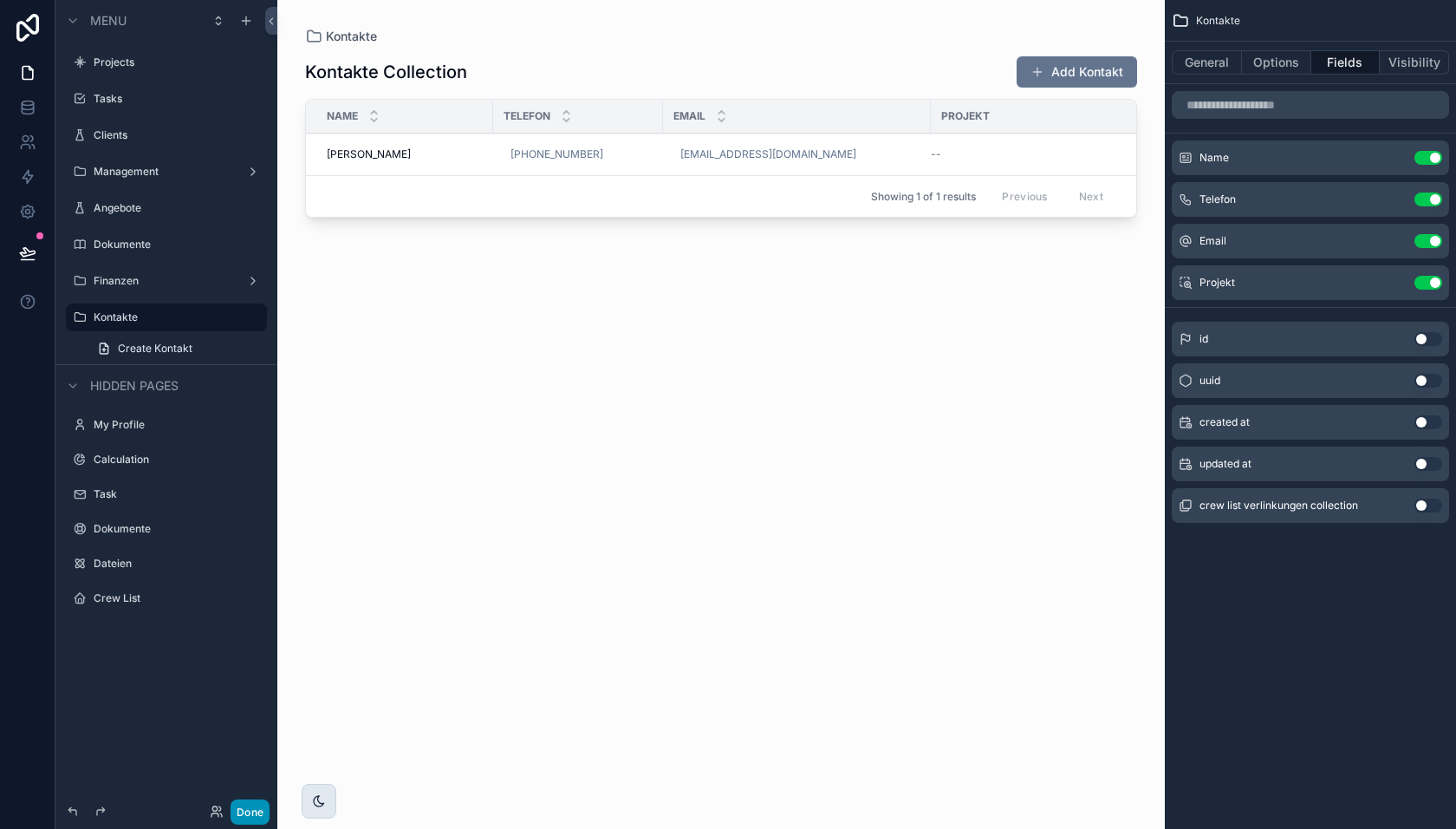
click at [244, 821] on button "Done" at bounding box center [250, 811] width 39 height 25
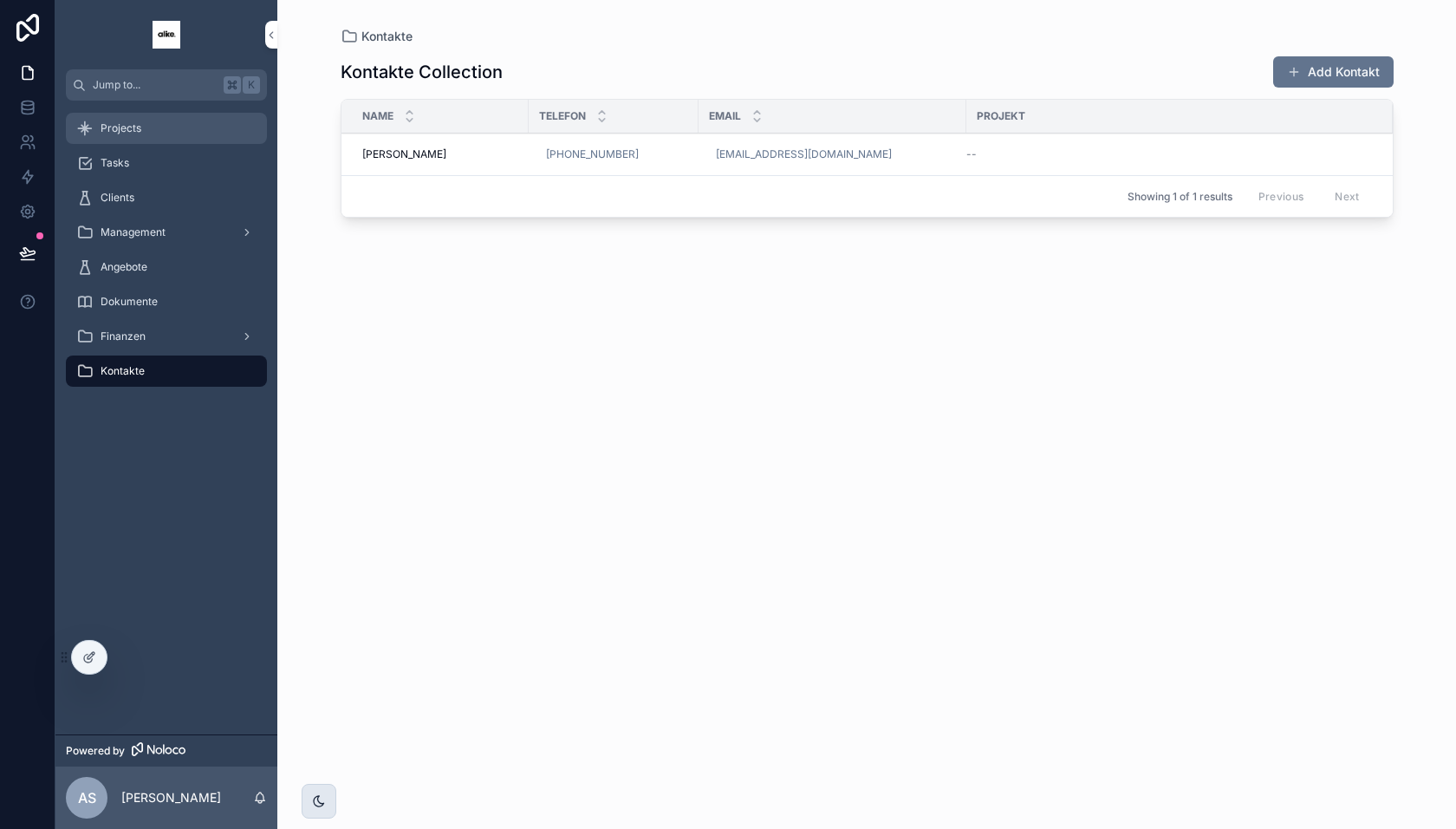
click at [192, 128] on div "Projects" at bounding box center [166, 129] width 181 height 28
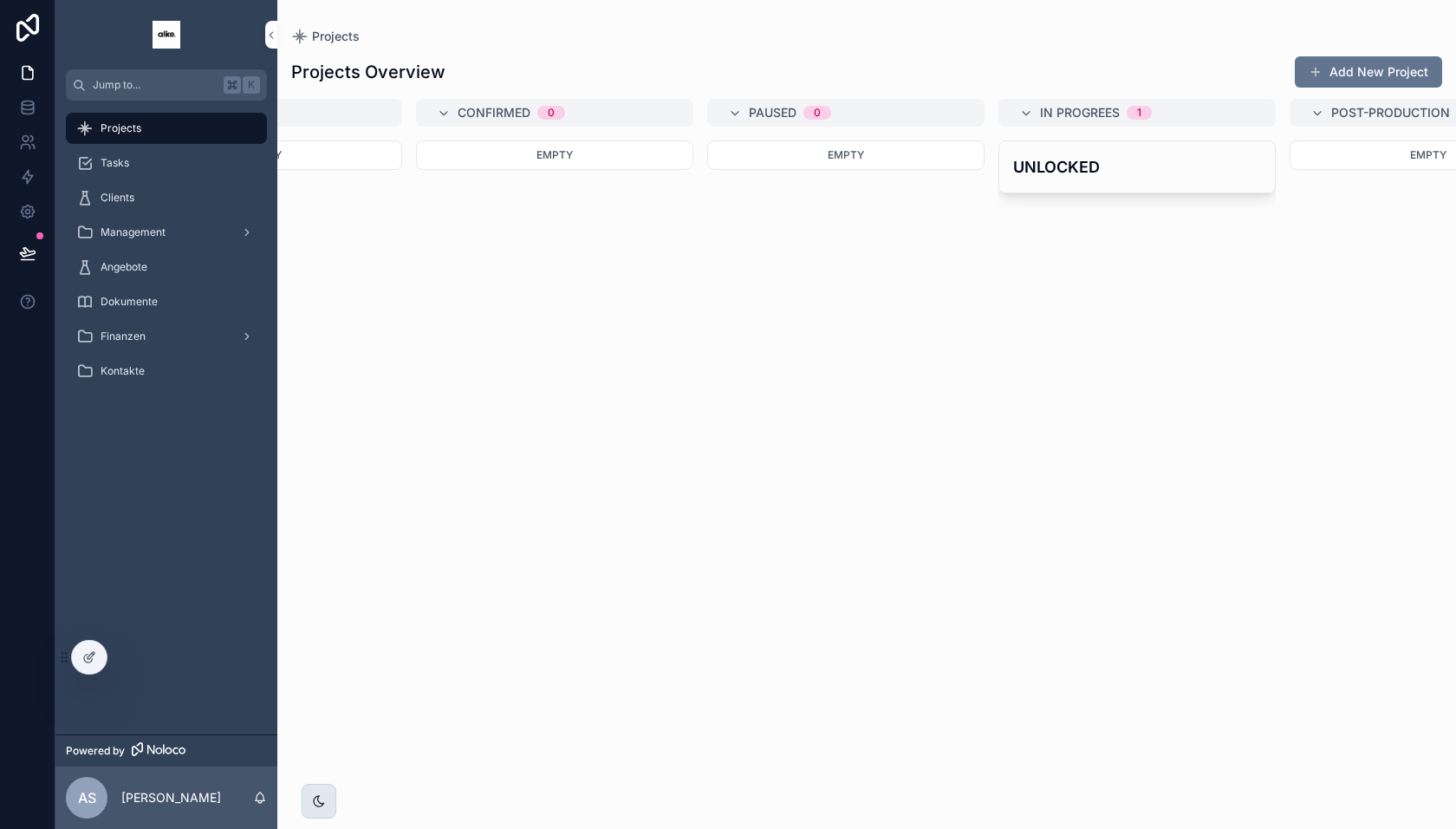
scroll to position [0, 197]
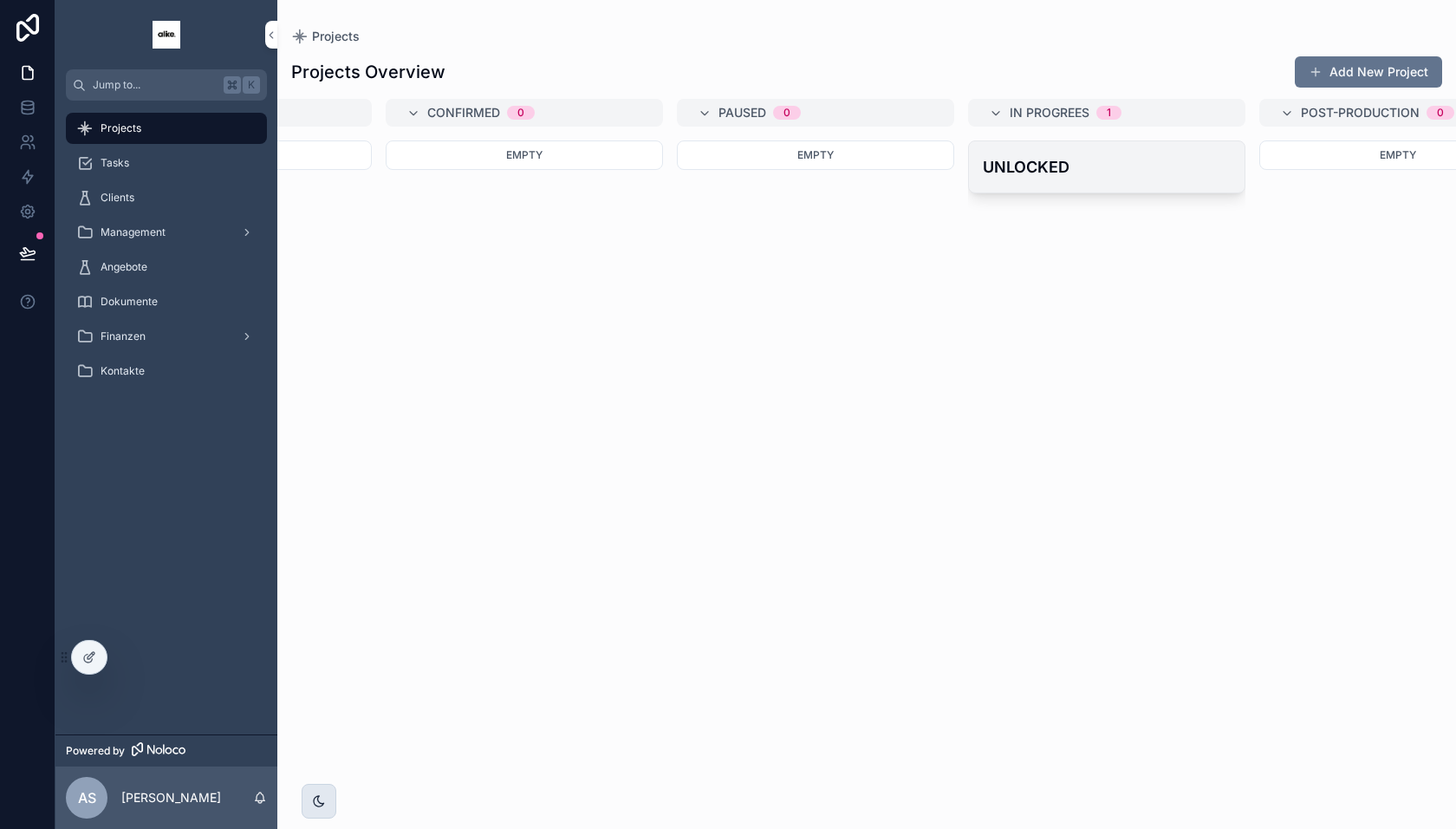
click at [1056, 168] on h4 "UNLOCKED" at bounding box center [1106, 166] width 248 height 23
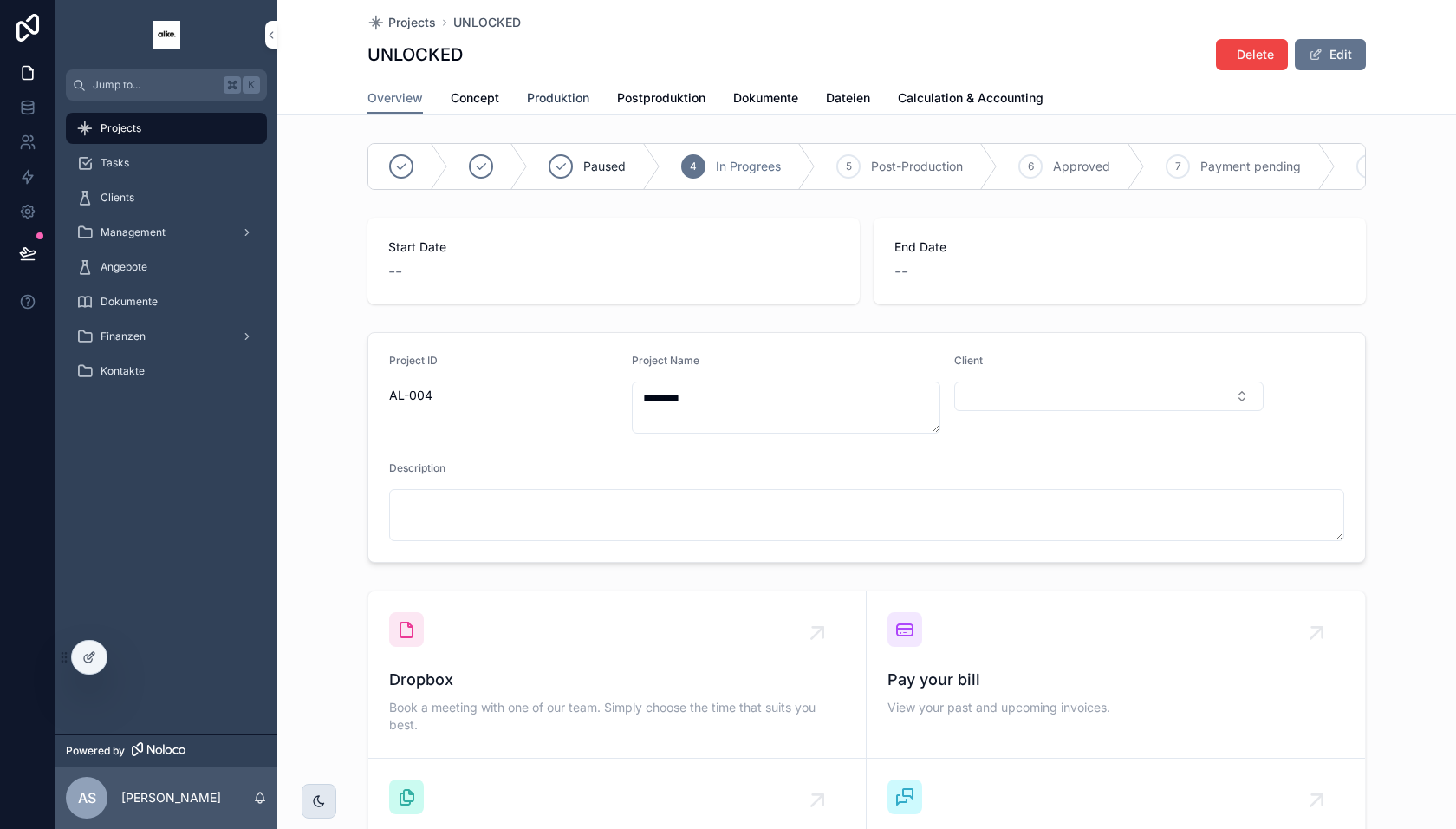
click at [568, 108] on link "Produktion" at bounding box center [558, 99] width 62 height 35
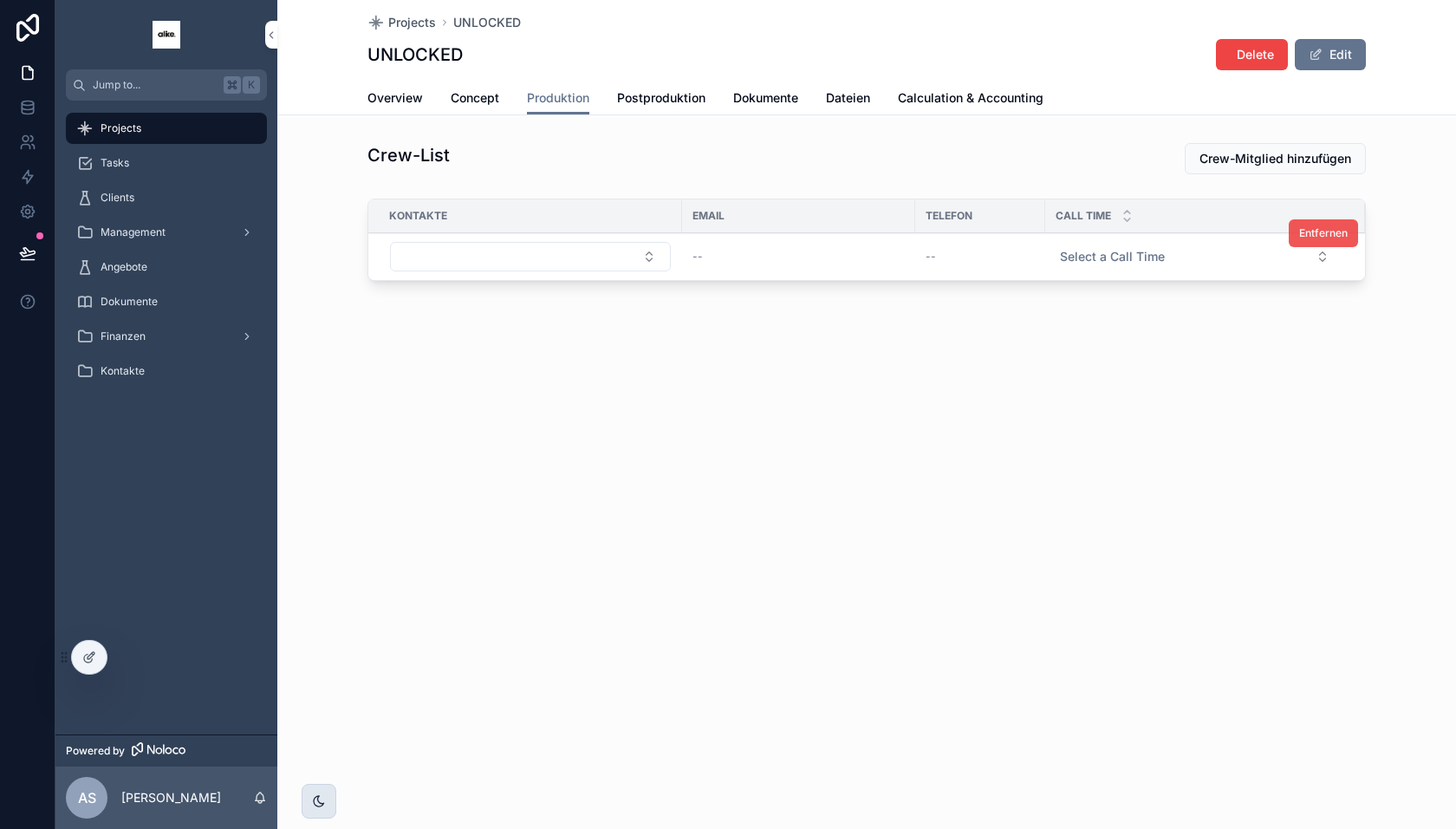
click at [1320, 231] on span "Entfernen" at bounding box center [1323, 234] width 49 height 14
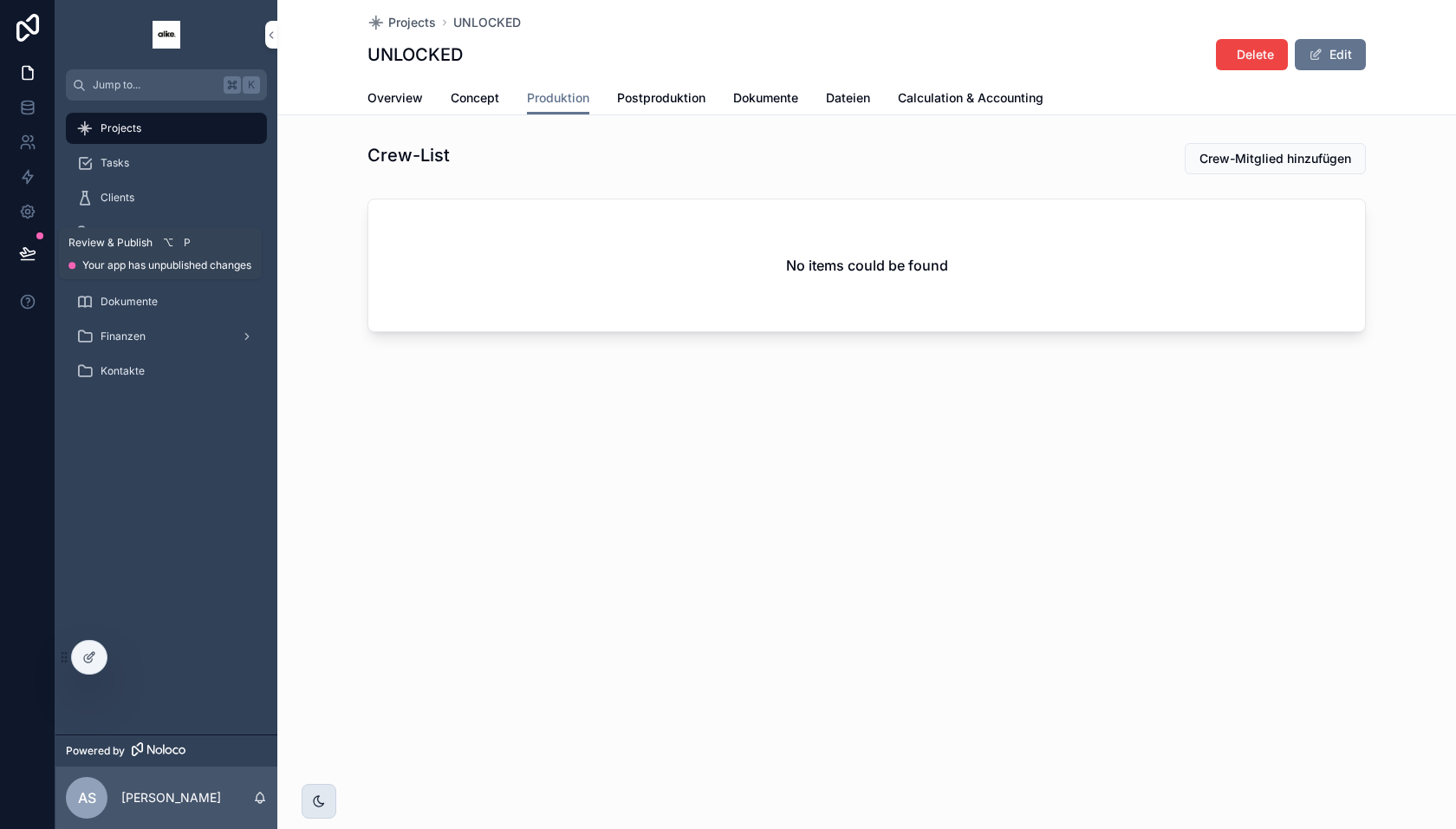
click at [36, 247] on icon at bounding box center [27, 253] width 17 height 17
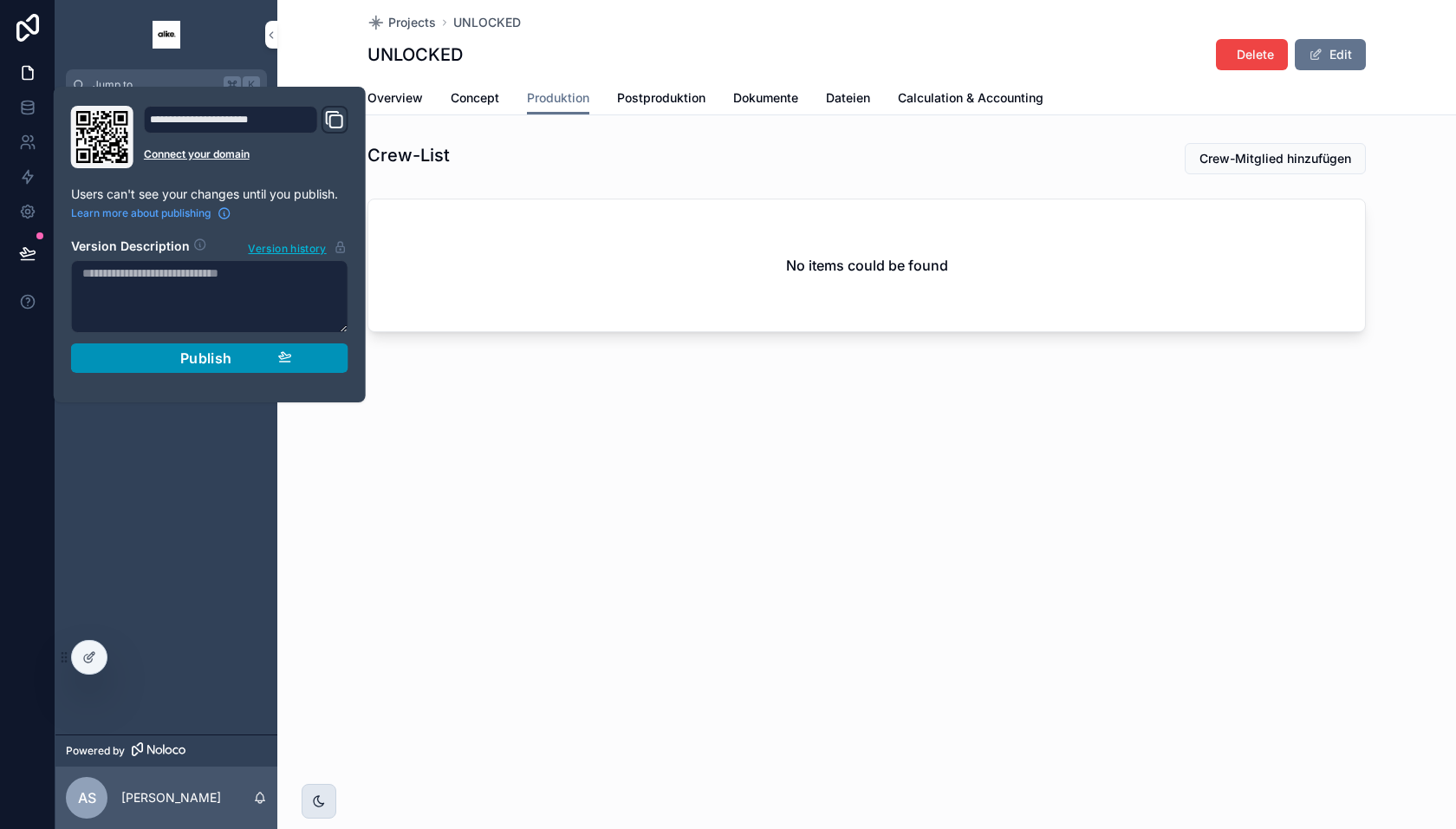
click at [161, 354] on div "Publish" at bounding box center [210, 358] width 165 height 17
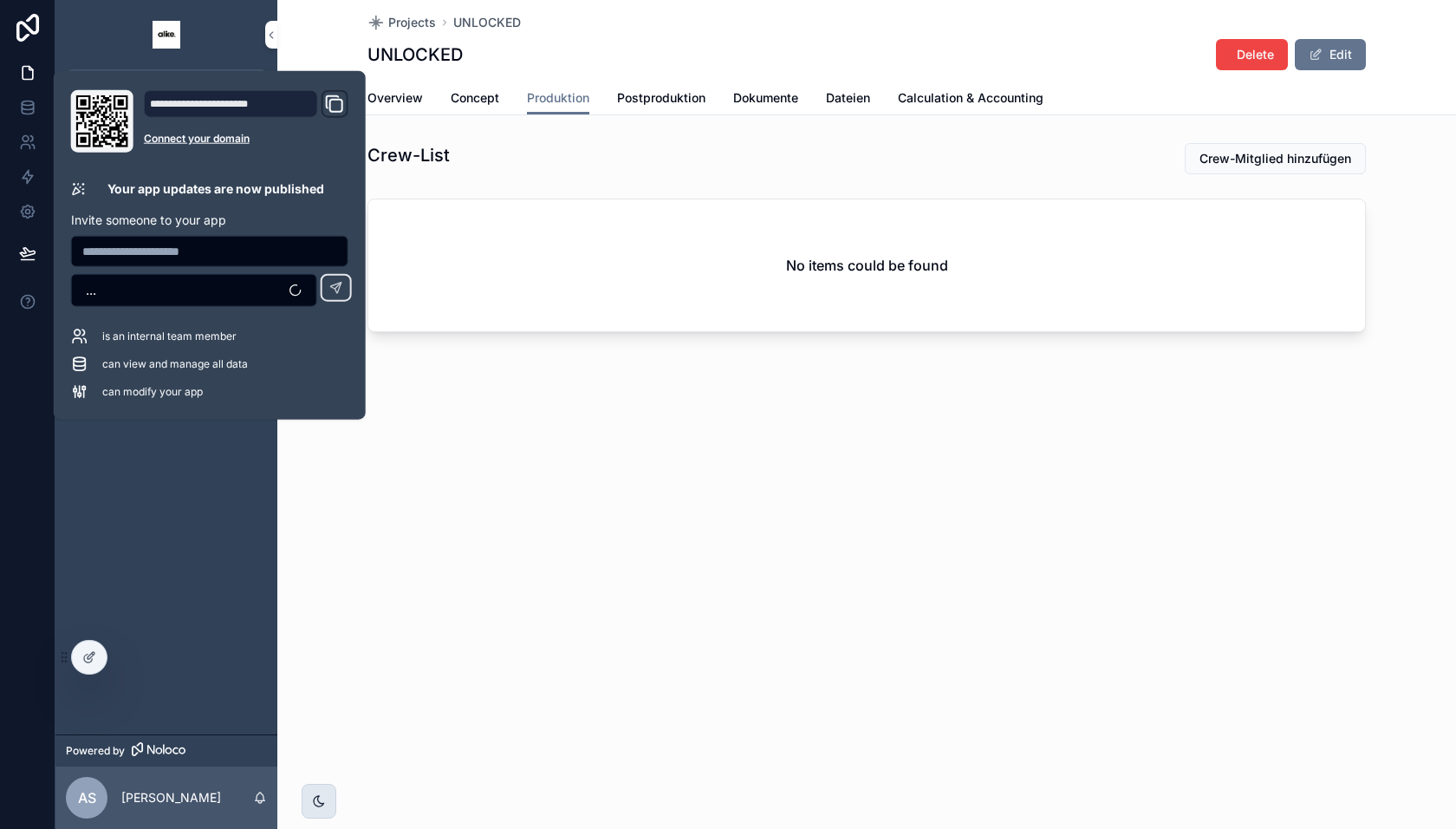
click at [530, 439] on div "Projects UNLOCKED UNLOCKED Delete Edit Produktion Overview Concept Produktion P…" at bounding box center [867, 228] width 1178 height 456
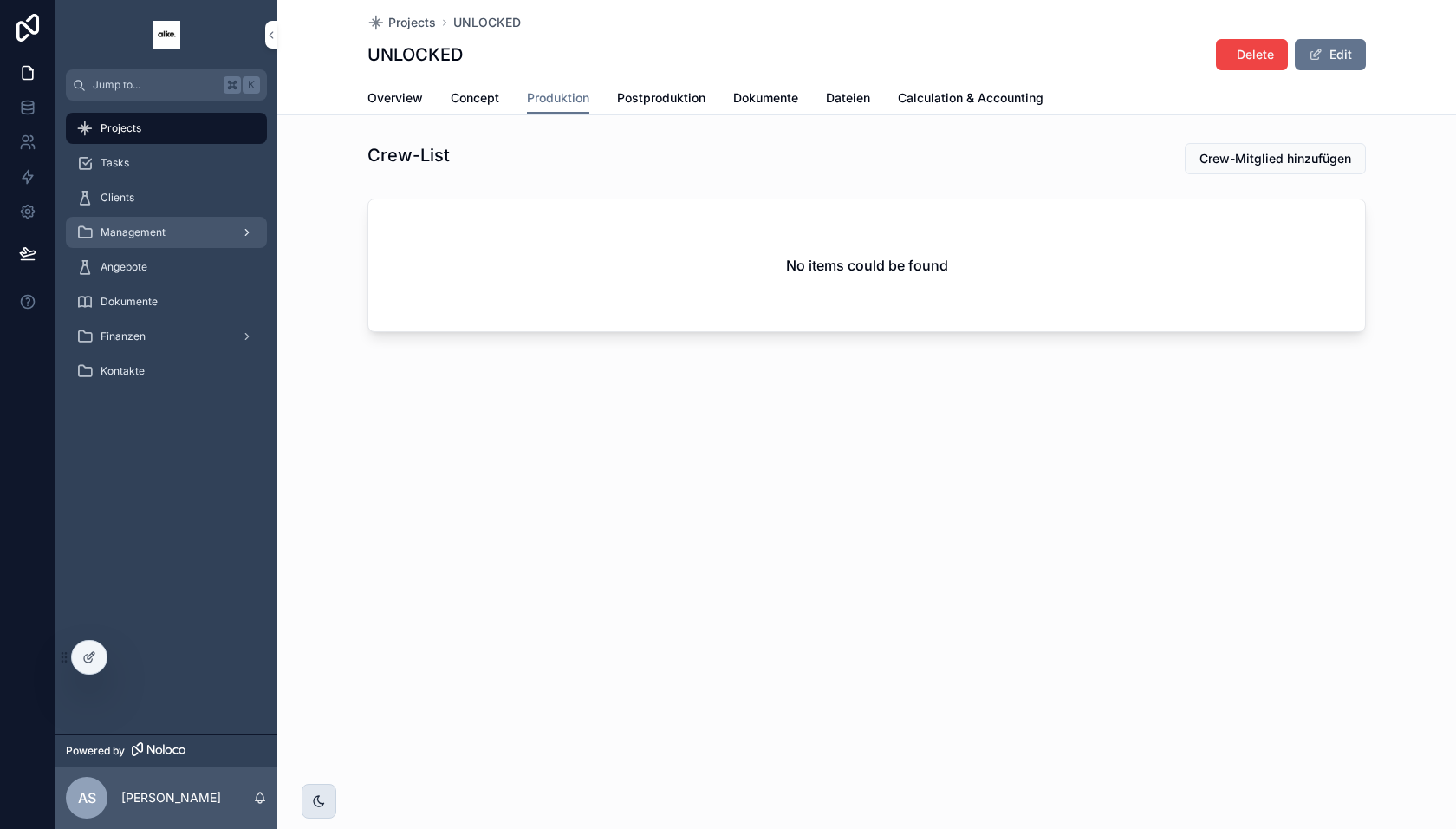
click at [201, 235] on div "Management" at bounding box center [166, 233] width 181 height 28
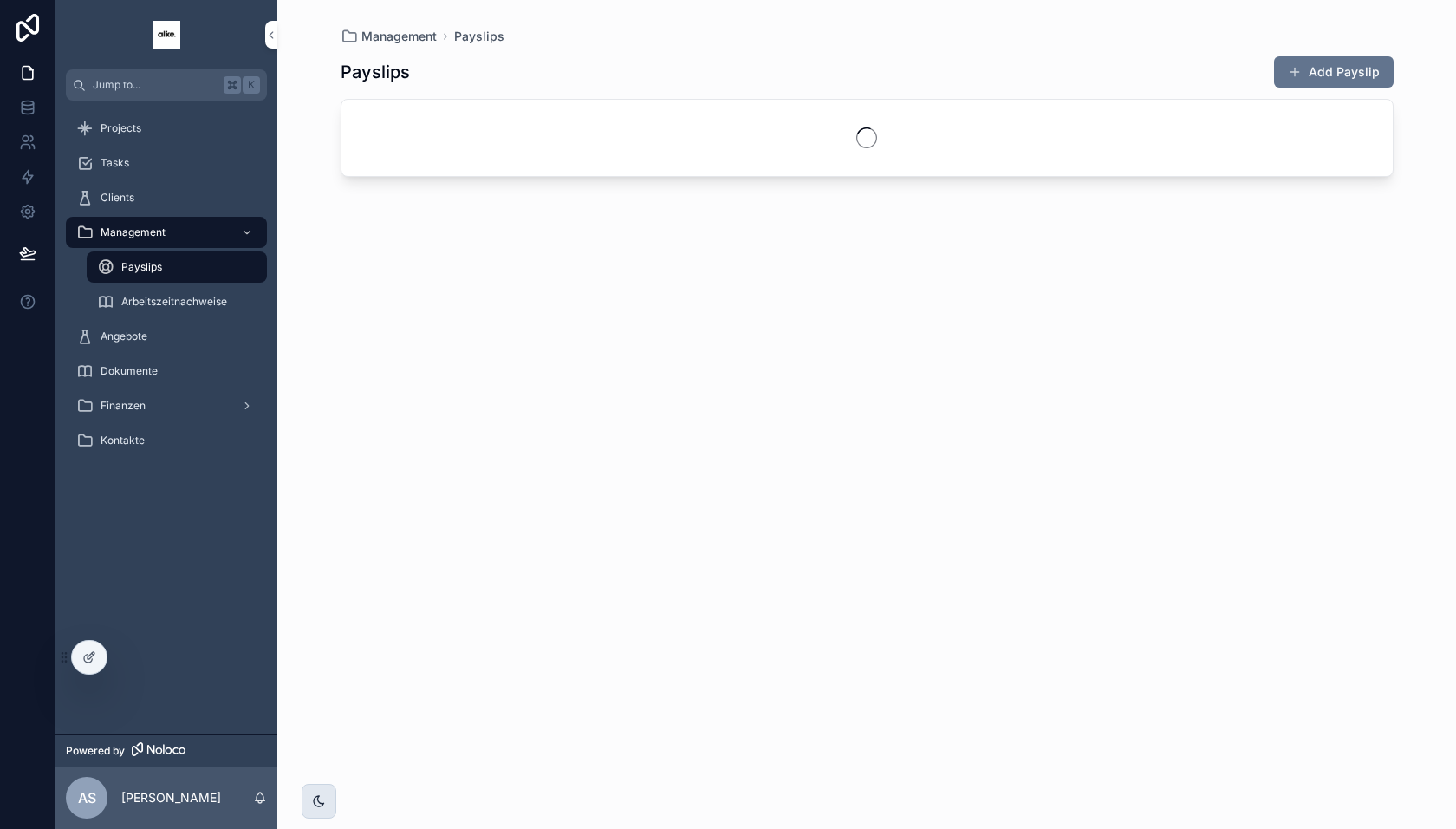
click at [182, 214] on div "Clients" at bounding box center [167, 198] width 222 height 35
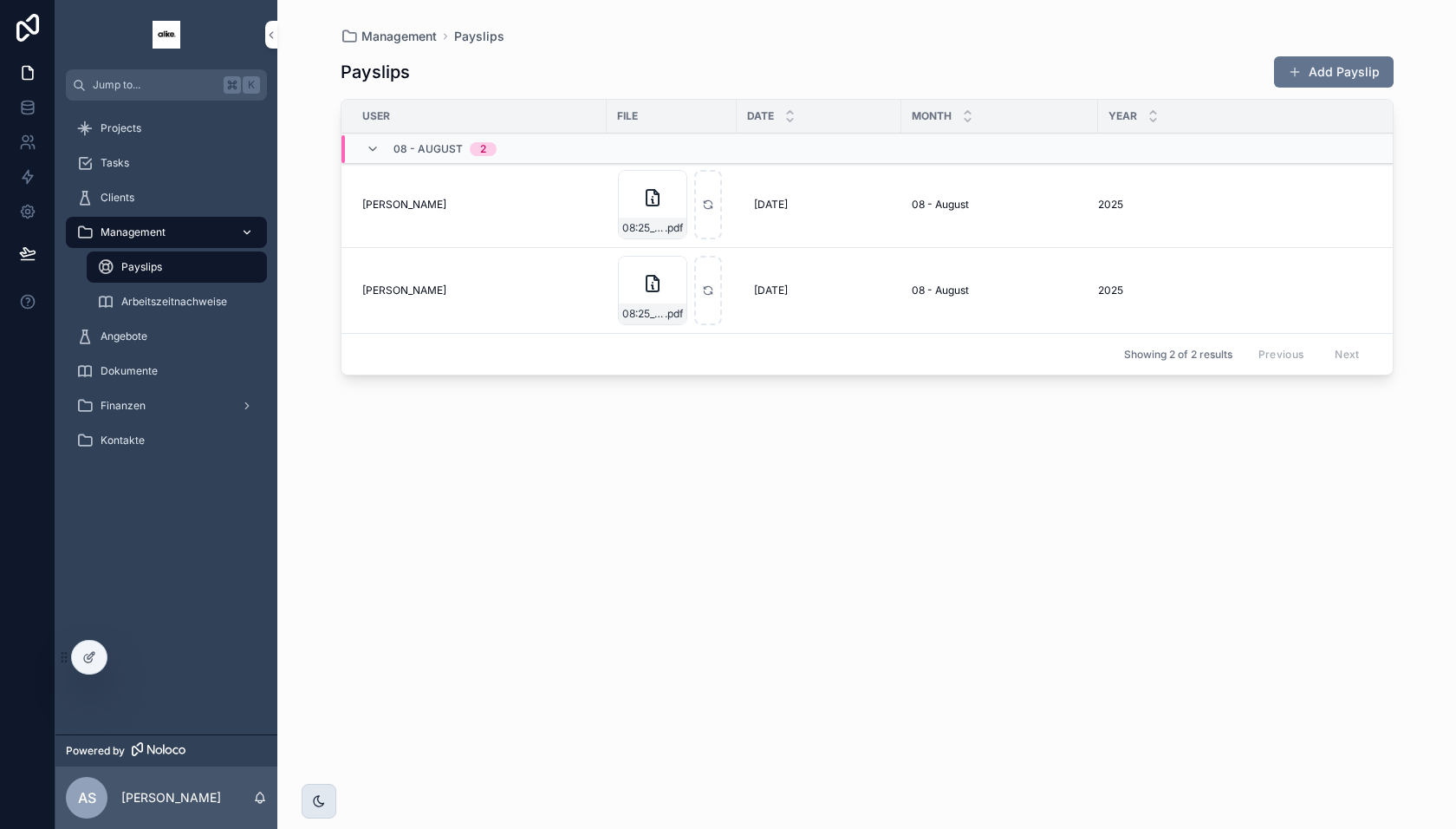
click at [194, 245] on div "Management" at bounding box center [166, 233] width 181 height 28
click at [139, 399] on span "Finanzen" at bounding box center [123, 406] width 45 height 14
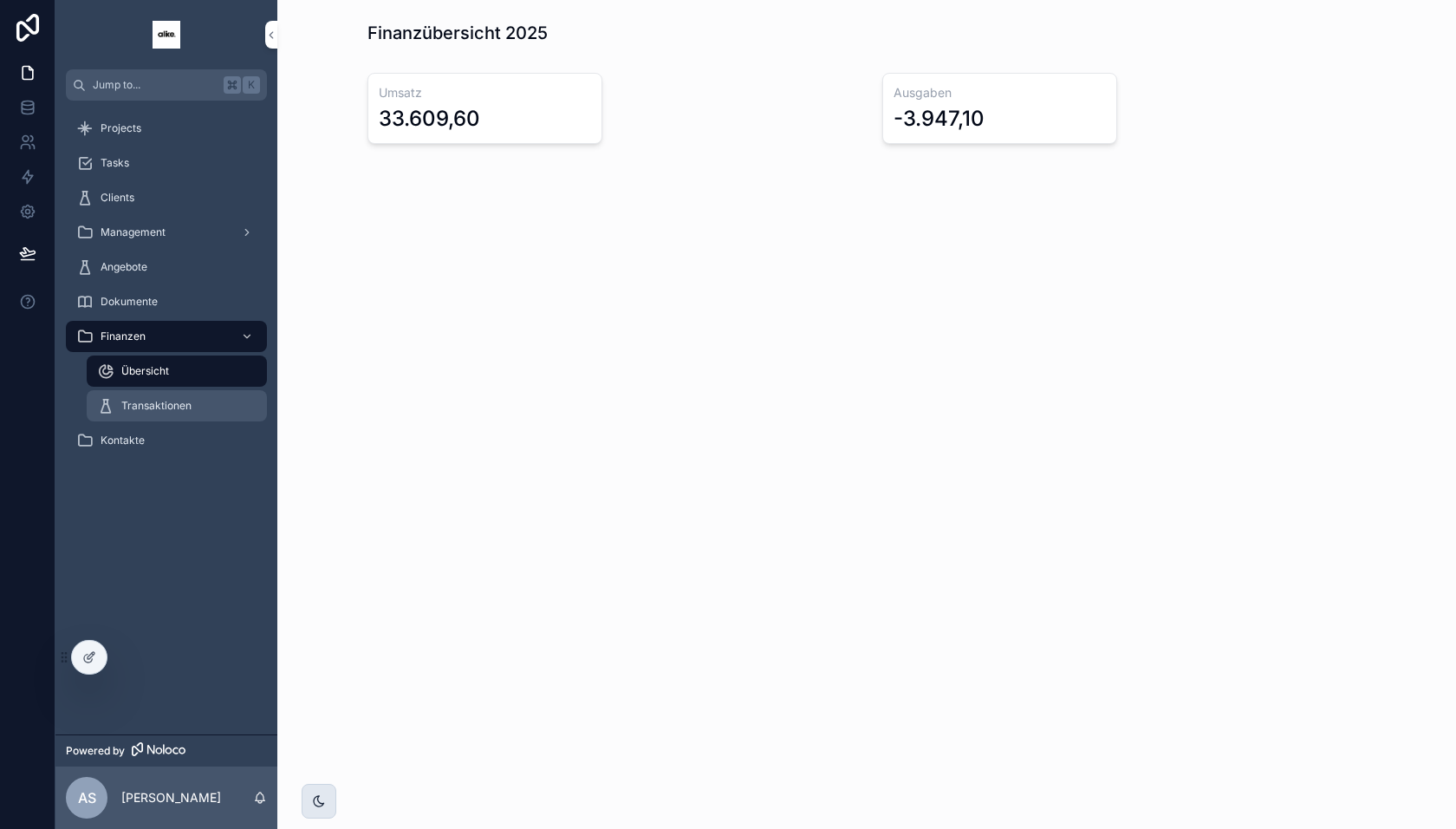
click at [165, 411] on span "Transaktionen" at bounding box center [157, 406] width 70 height 14
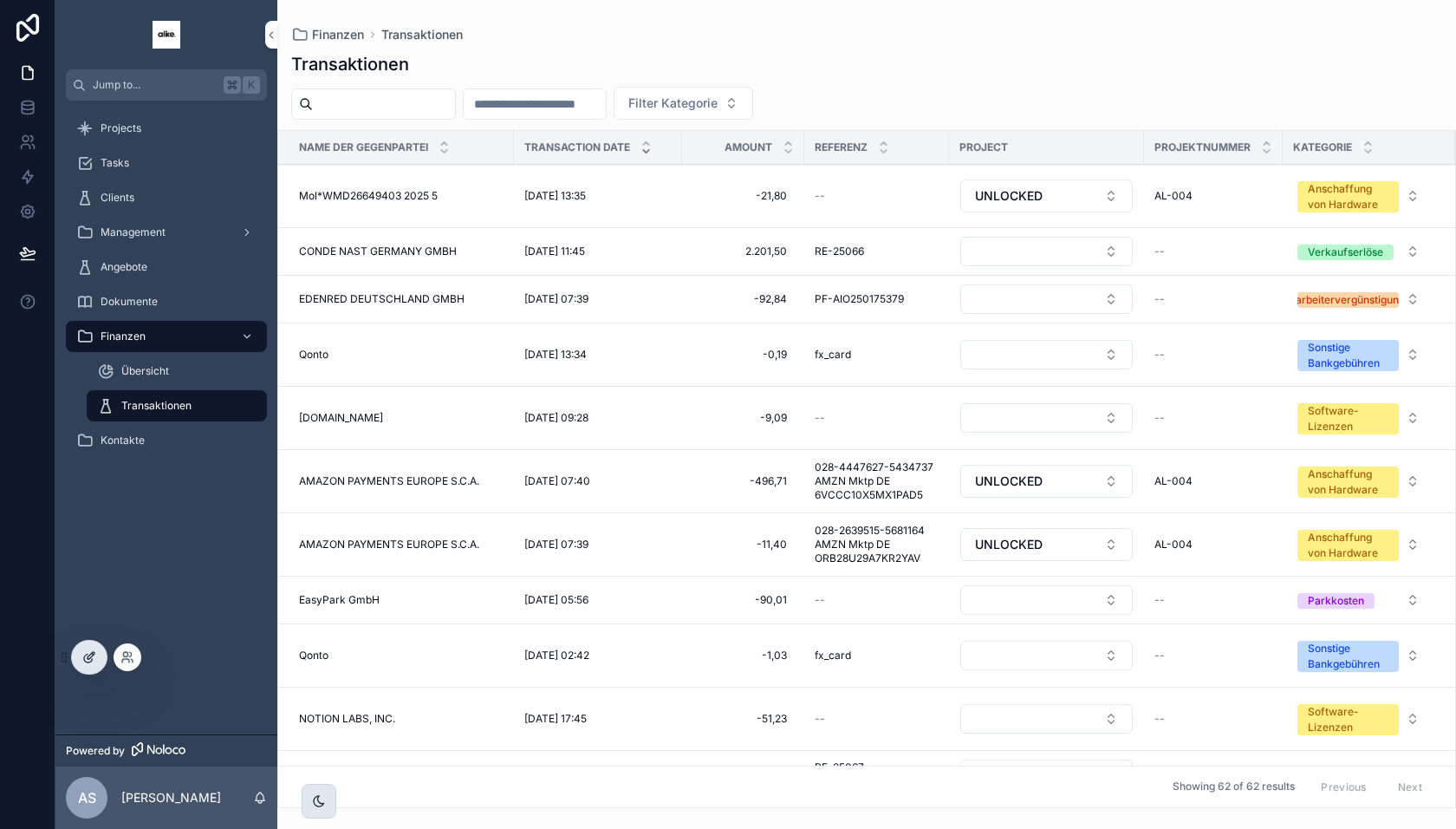
click at [101, 653] on div at bounding box center [89, 656] width 35 height 33
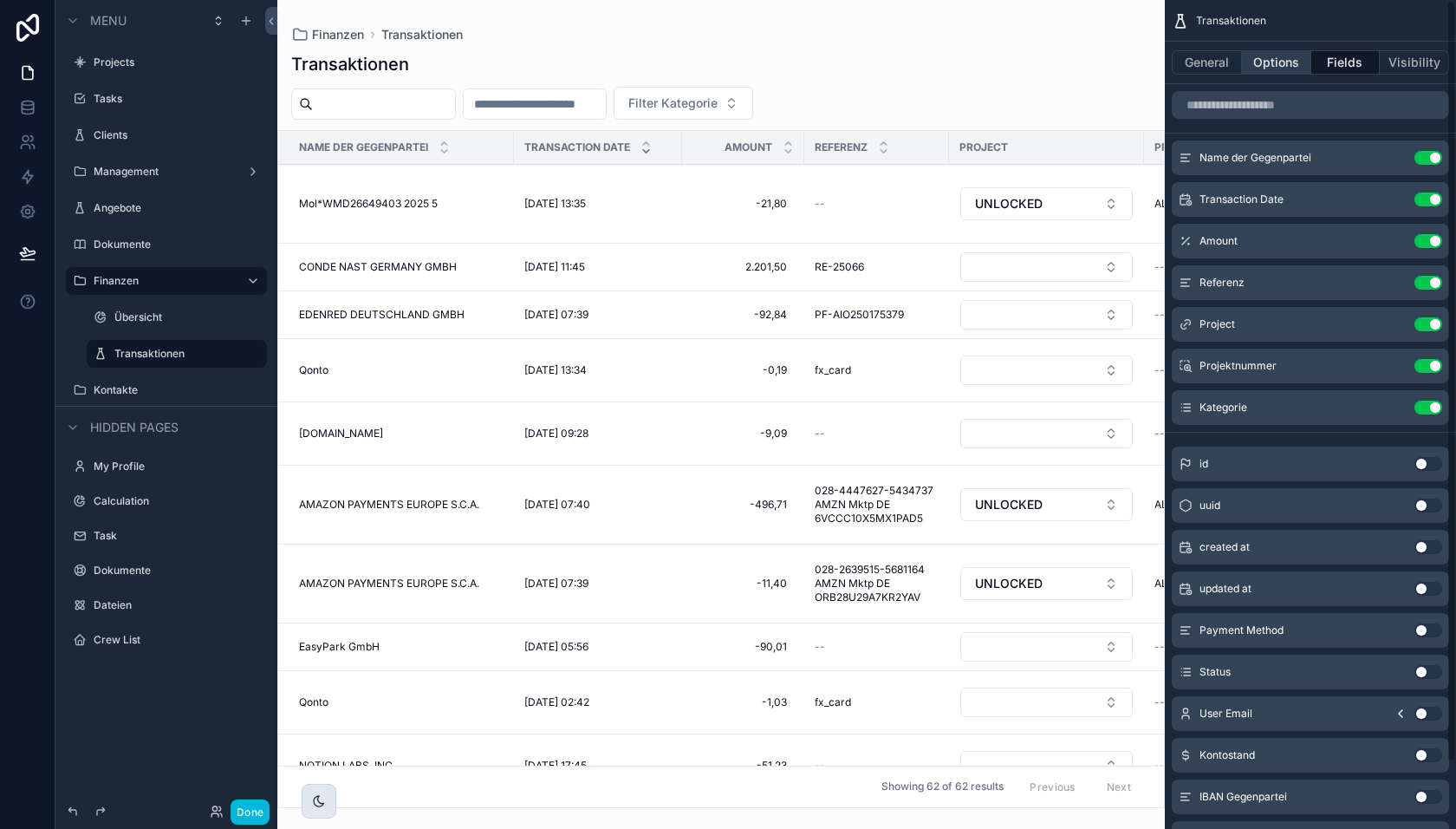
click at [1270, 69] on button "Options" at bounding box center [1276, 62] width 69 height 24
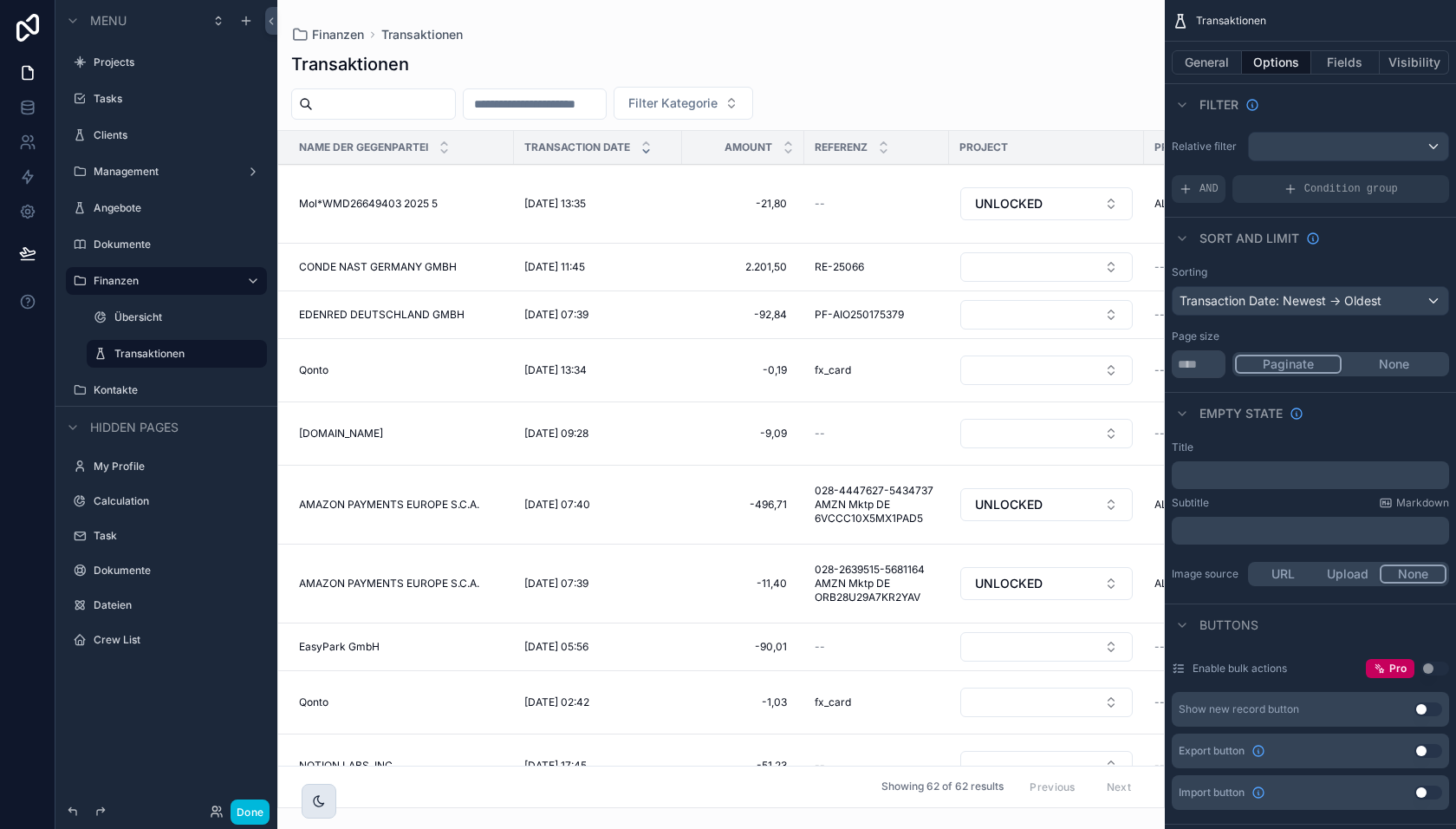
scroll to position [269, 0]
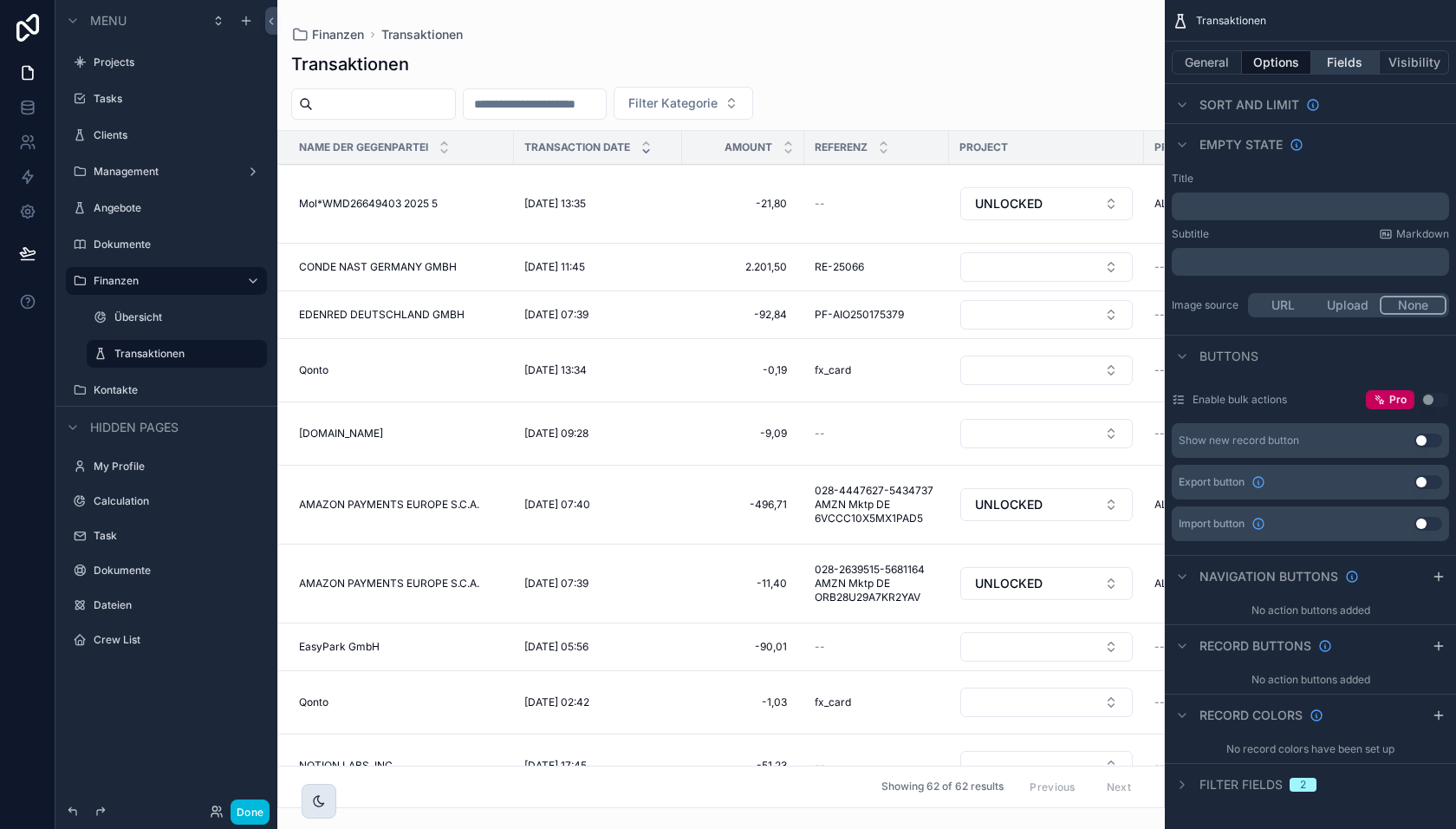
click at [1333, 65] on button "Fields" at bounding box center [1345, 62] width 69 height 24
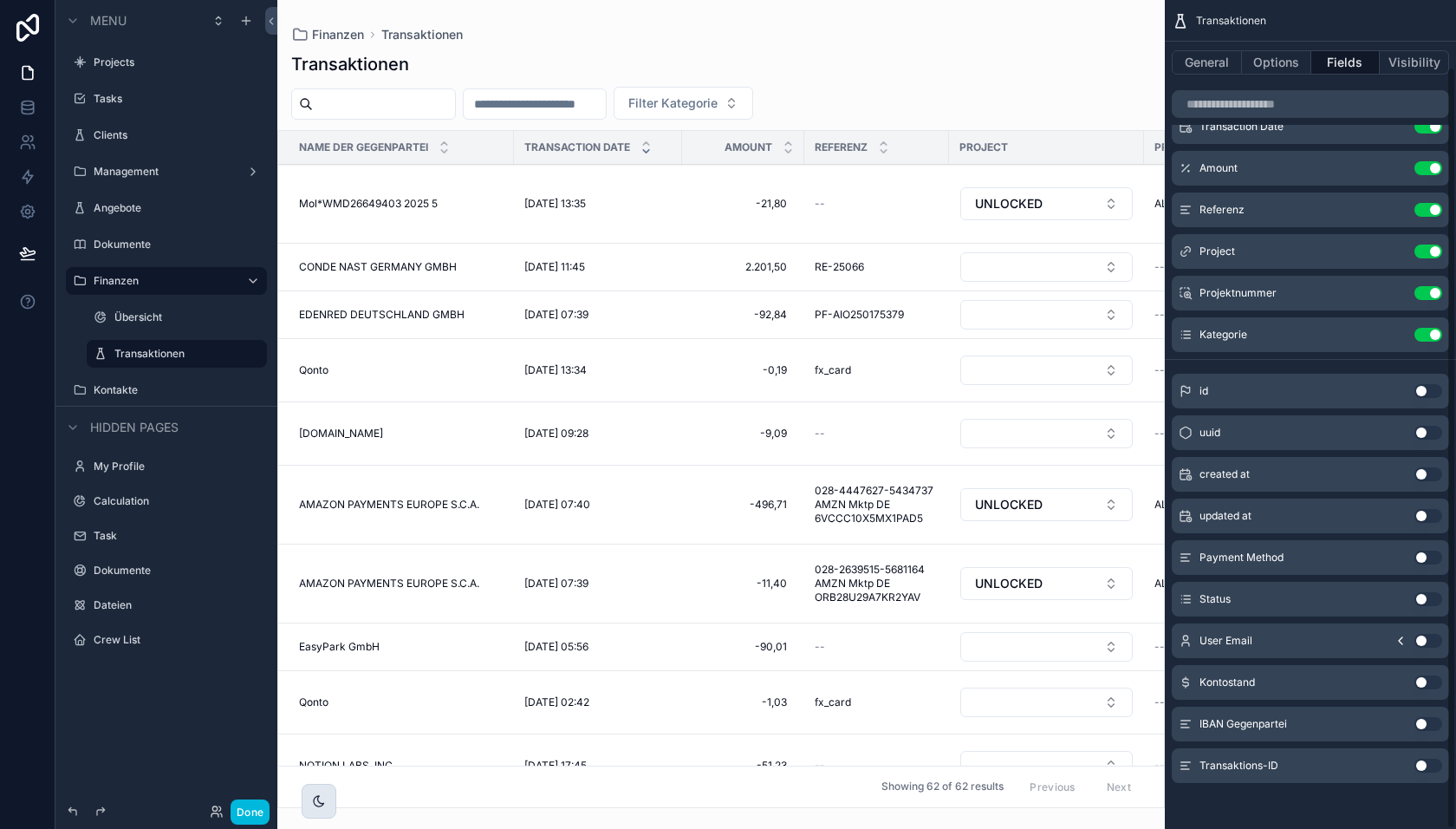
scroll to position [0, 0]
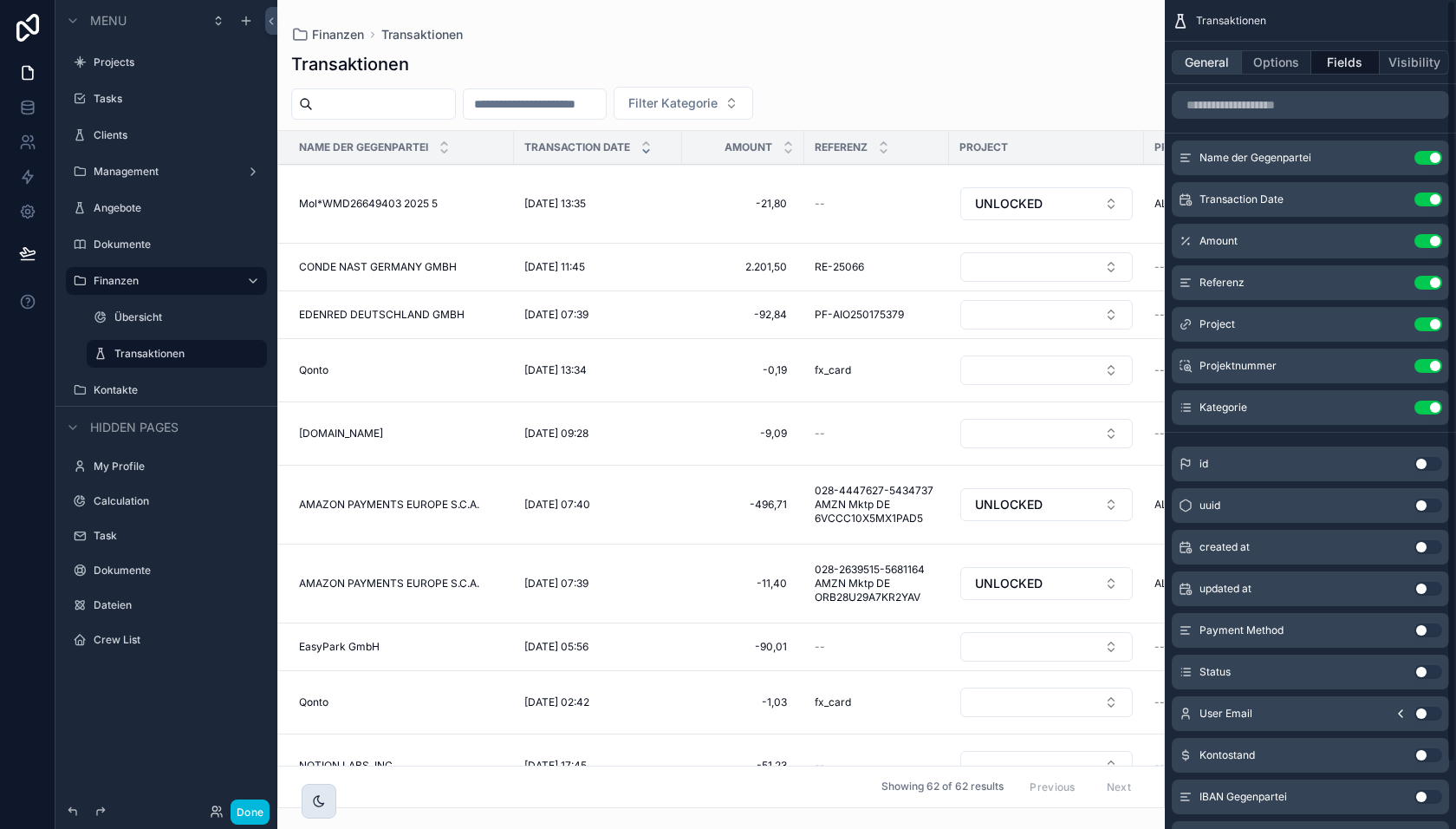
click at [1211, 61] on button "General" at bounding box center [1207, 62] width 70 height 24
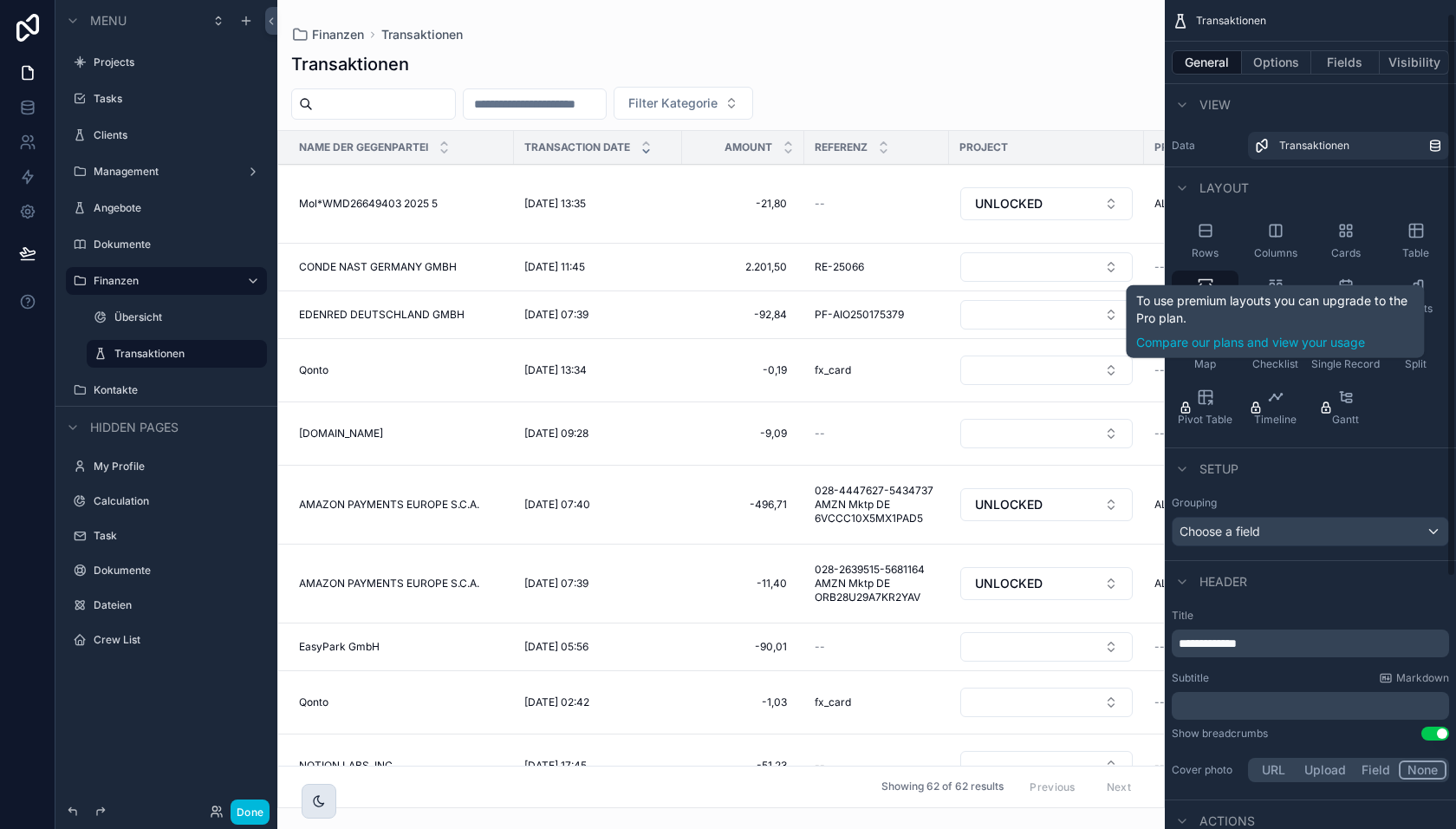
scroll to position [391, 0]
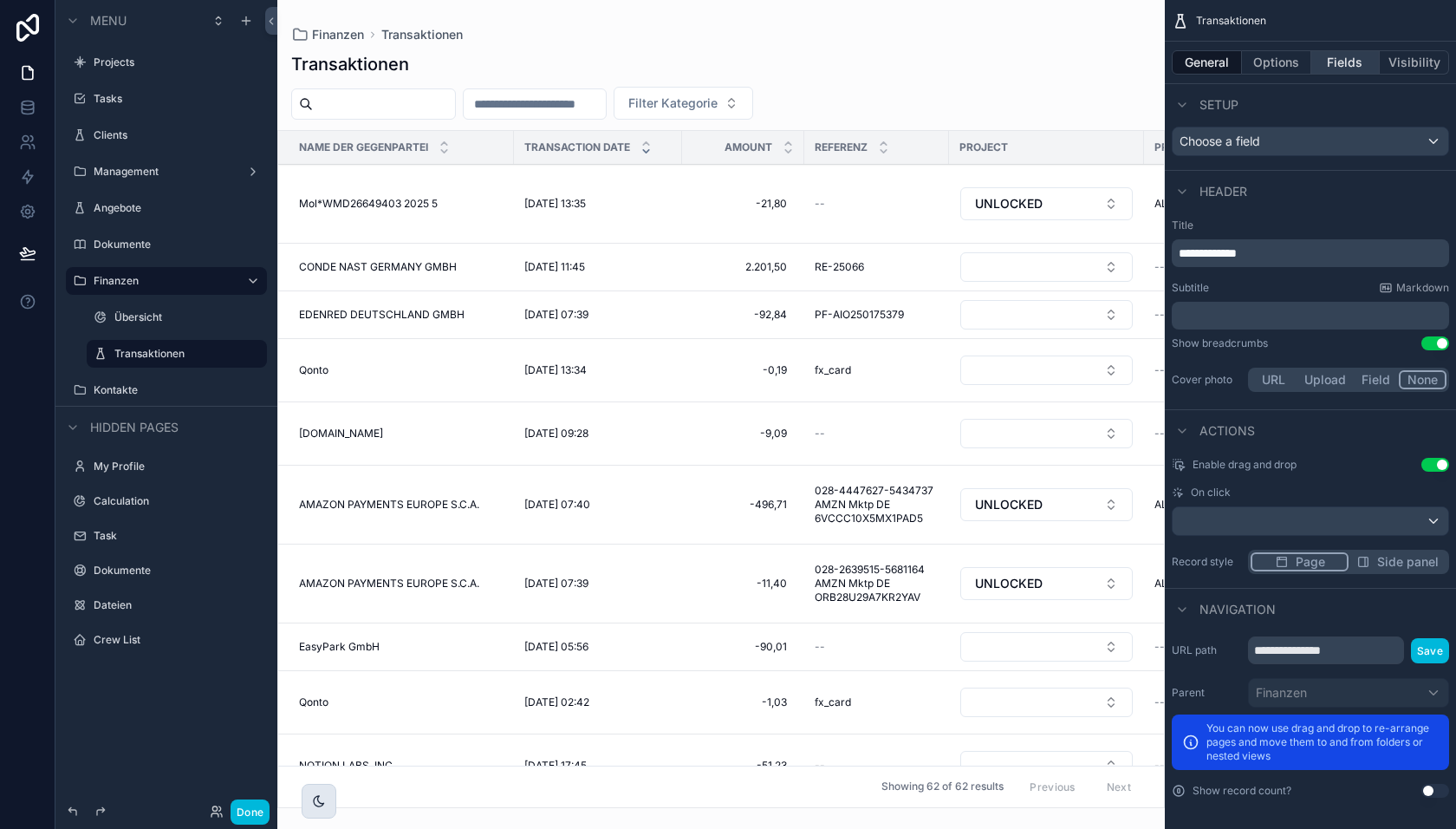
click at [1331, 56] on button "Fields" at bounding box center [1345, 62] width 69 height 24
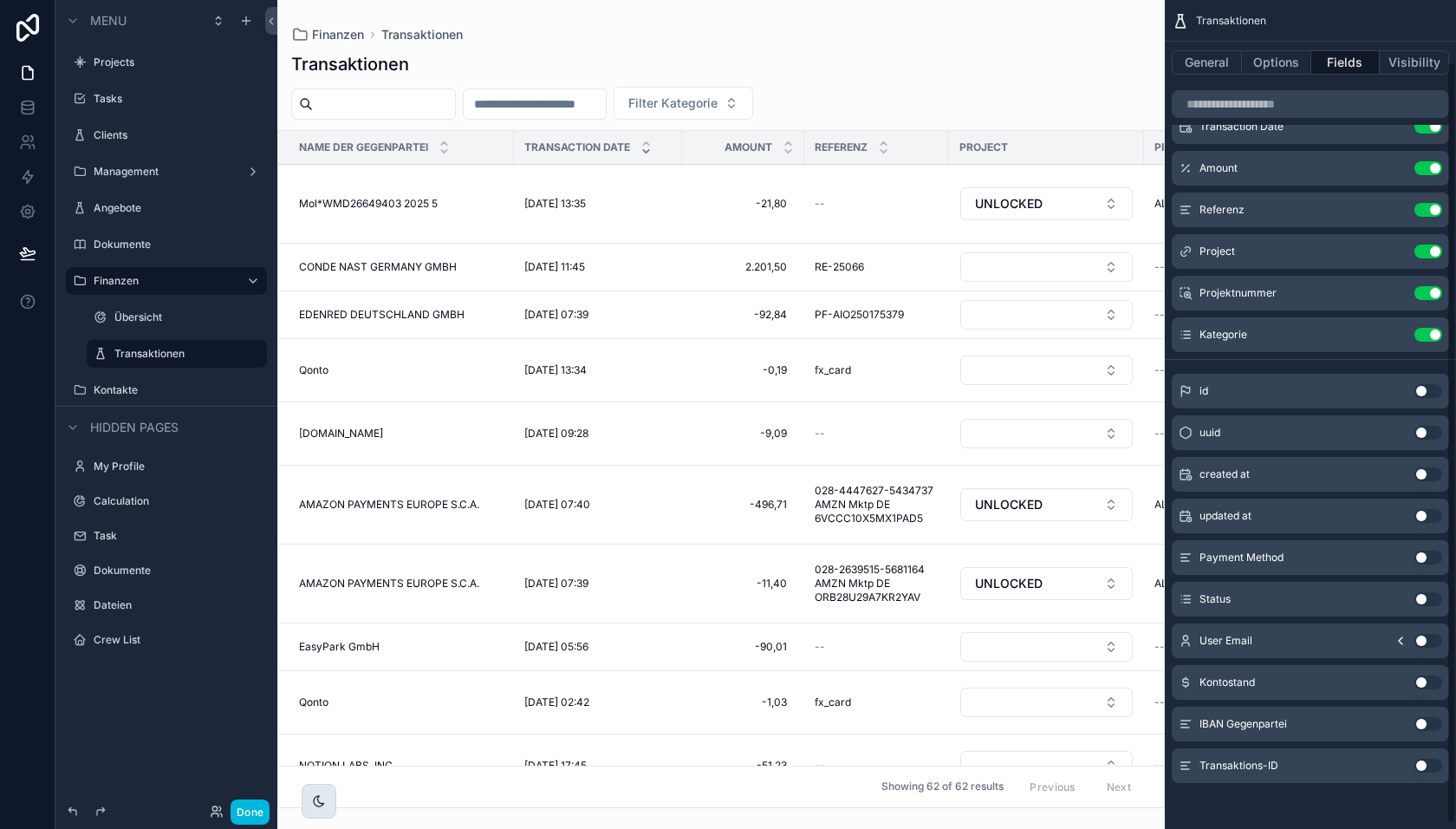
scroll to position [0, 0]
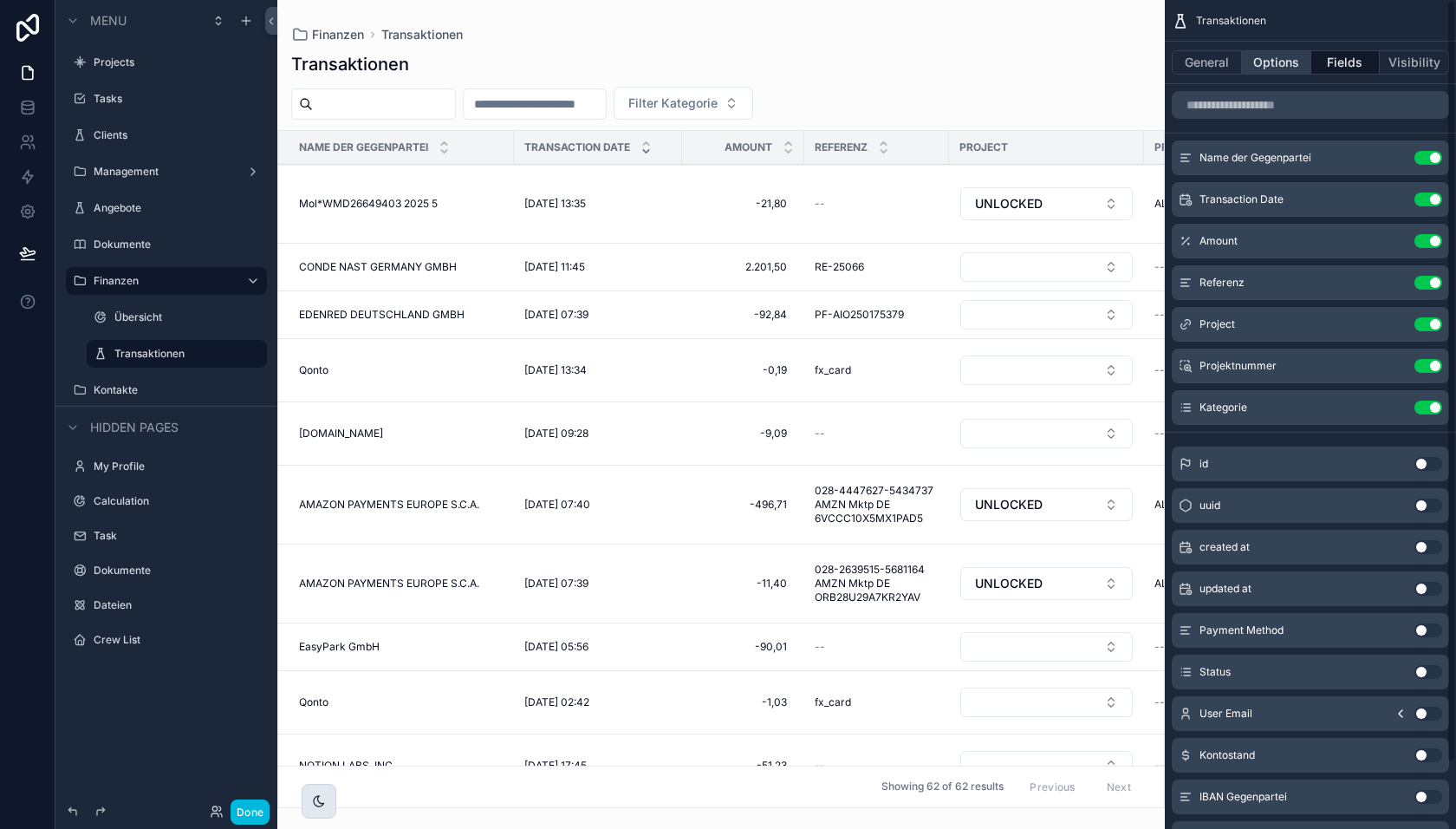
click at [1266, 62] on button "Options" at bounding box center [1276, 62] width 69 height 24
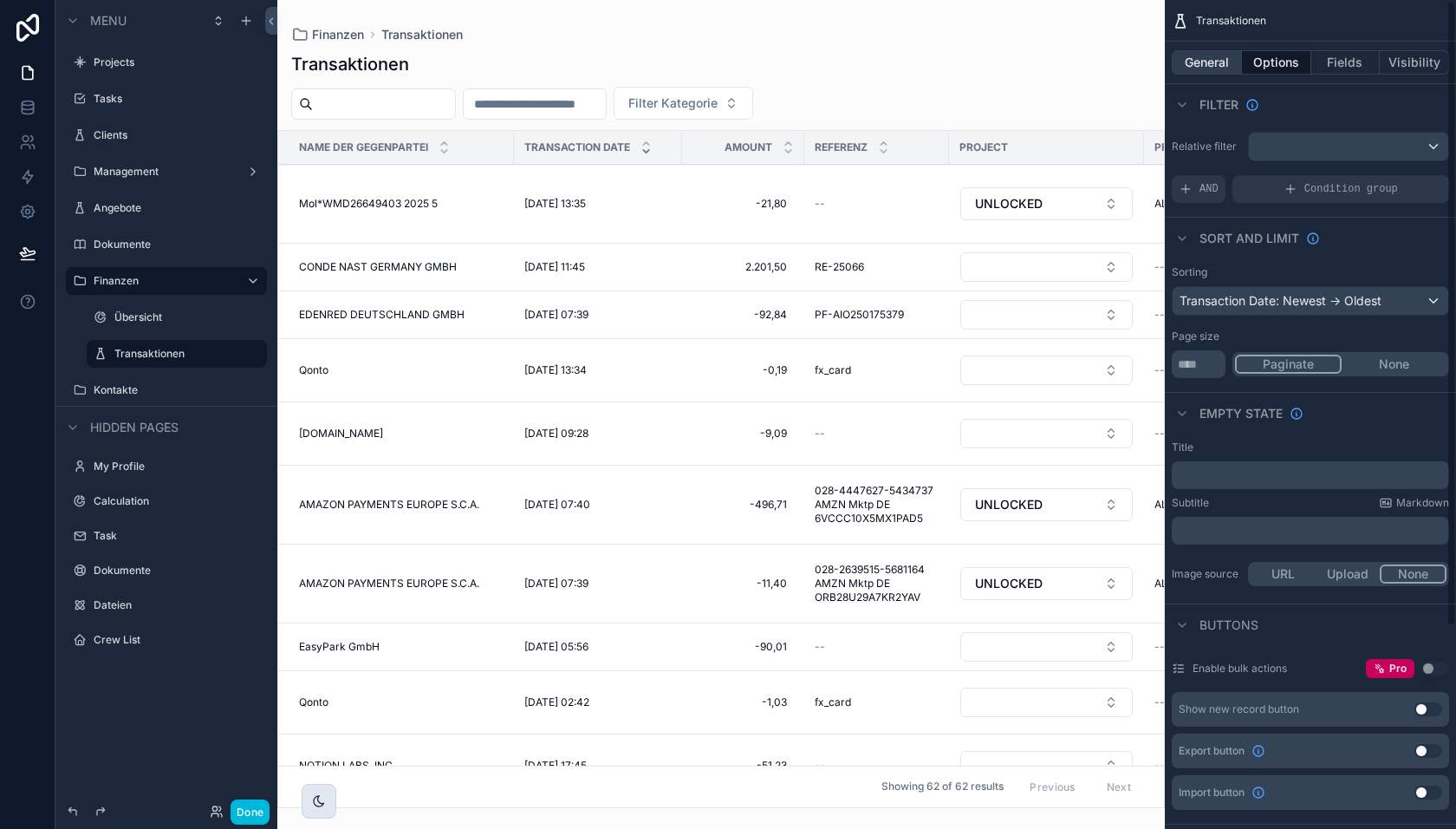
click at [1215, 69] on button "General" at bounding box center [1207, 62] width 70 height 24
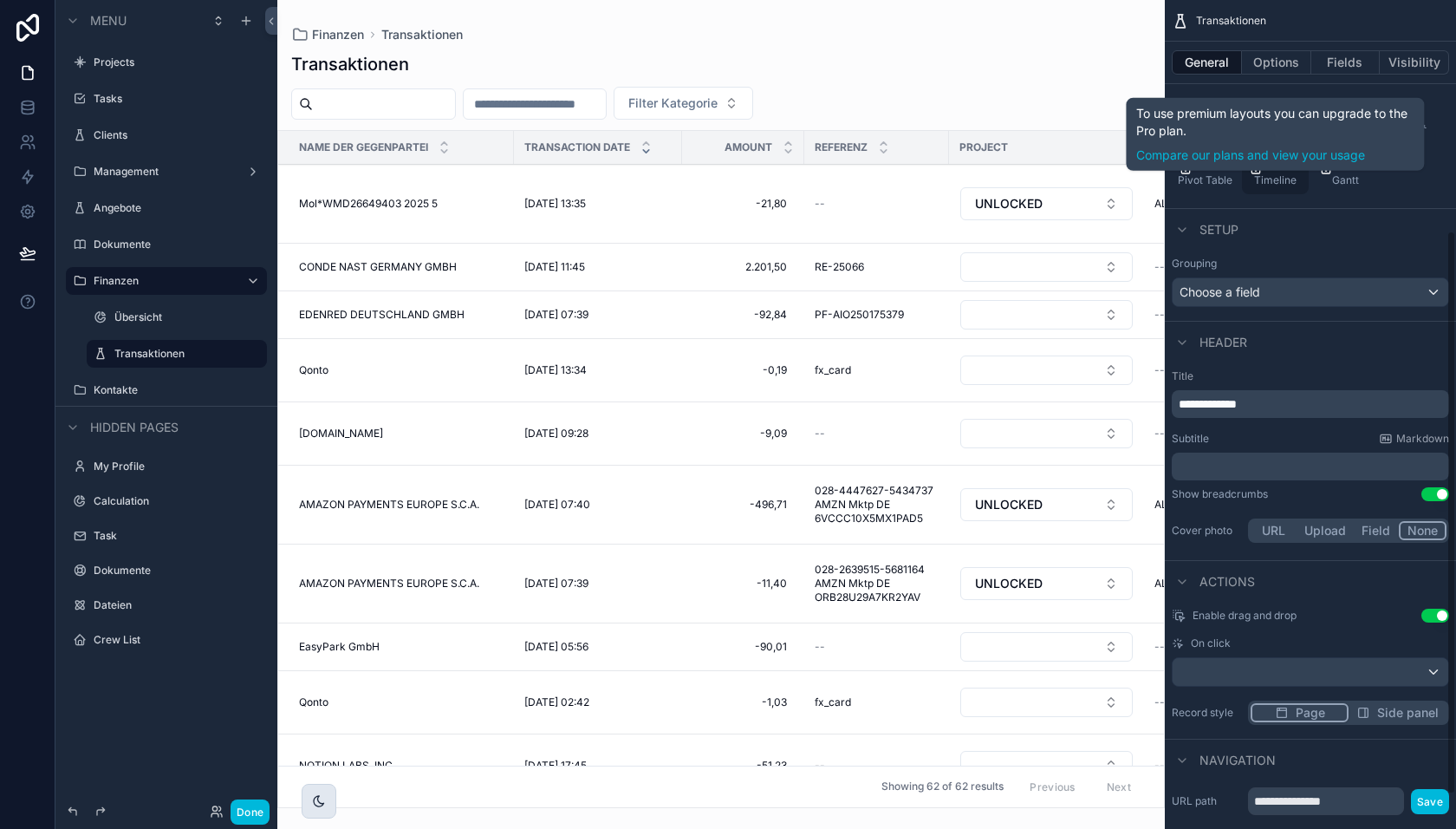
scroll to position [391, 0]
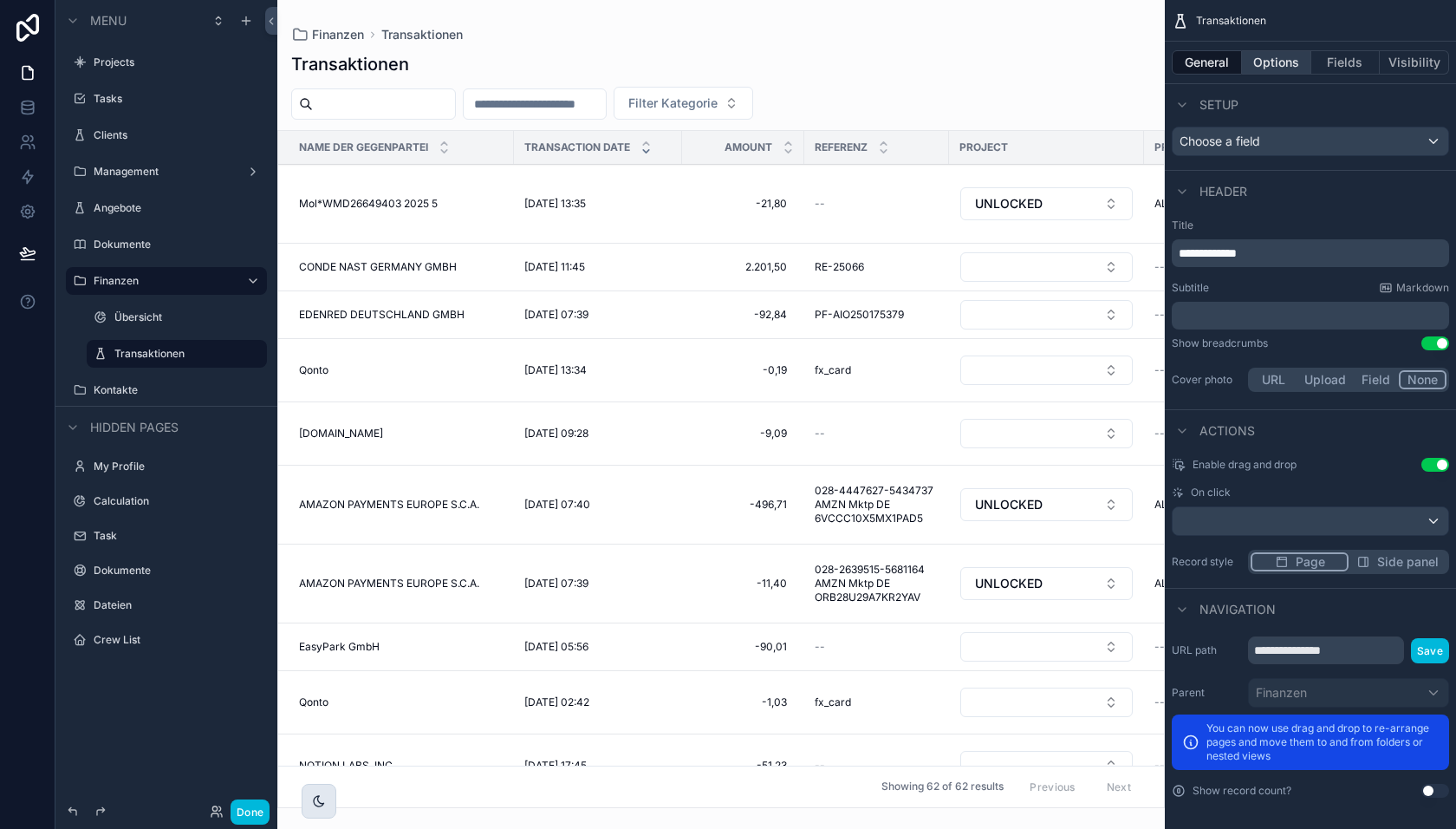
click at [1282, 69] on button "Options" at bounding box center [1276, 62] width 69 height 24
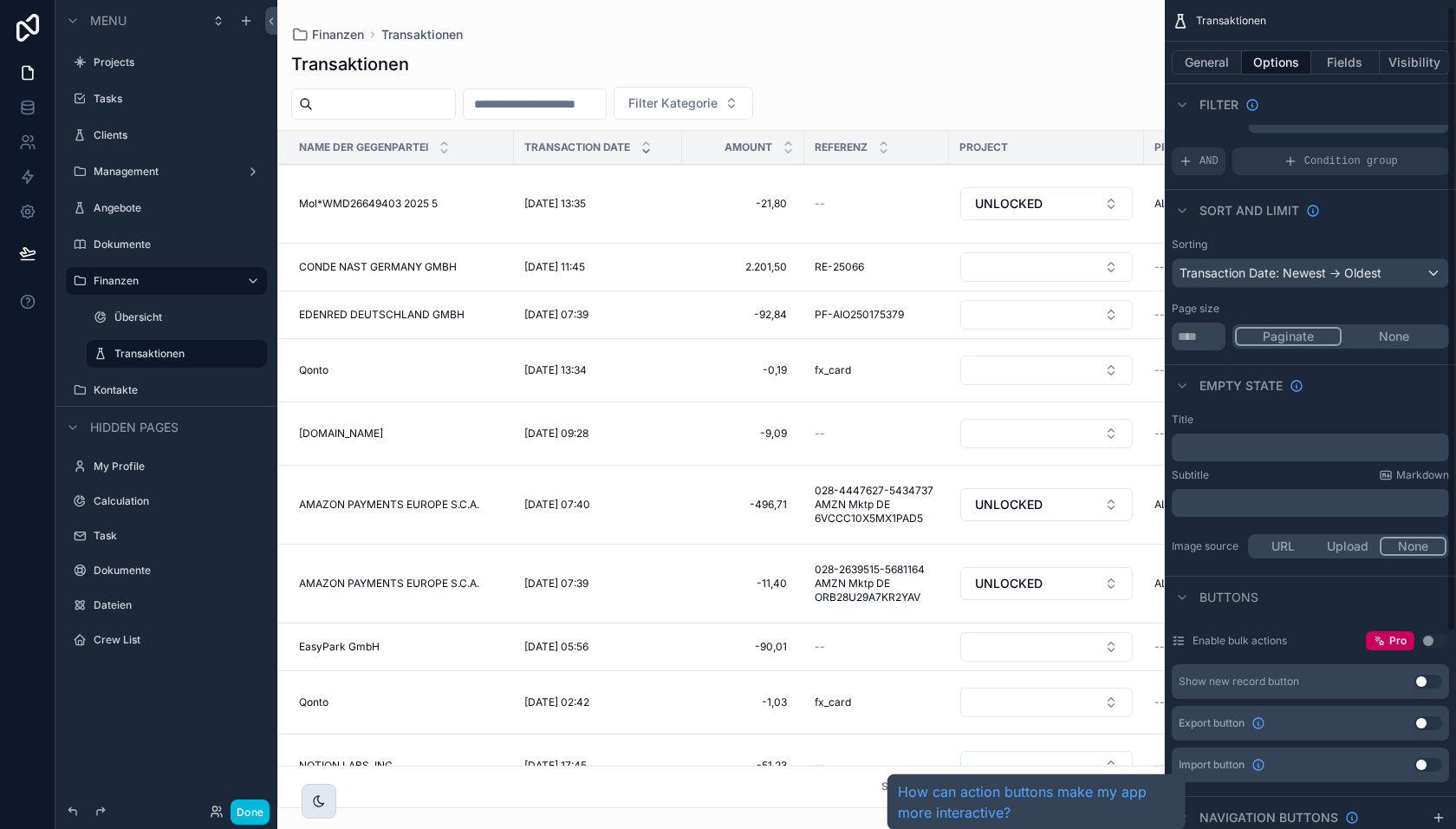
scroll to position [0, 0]
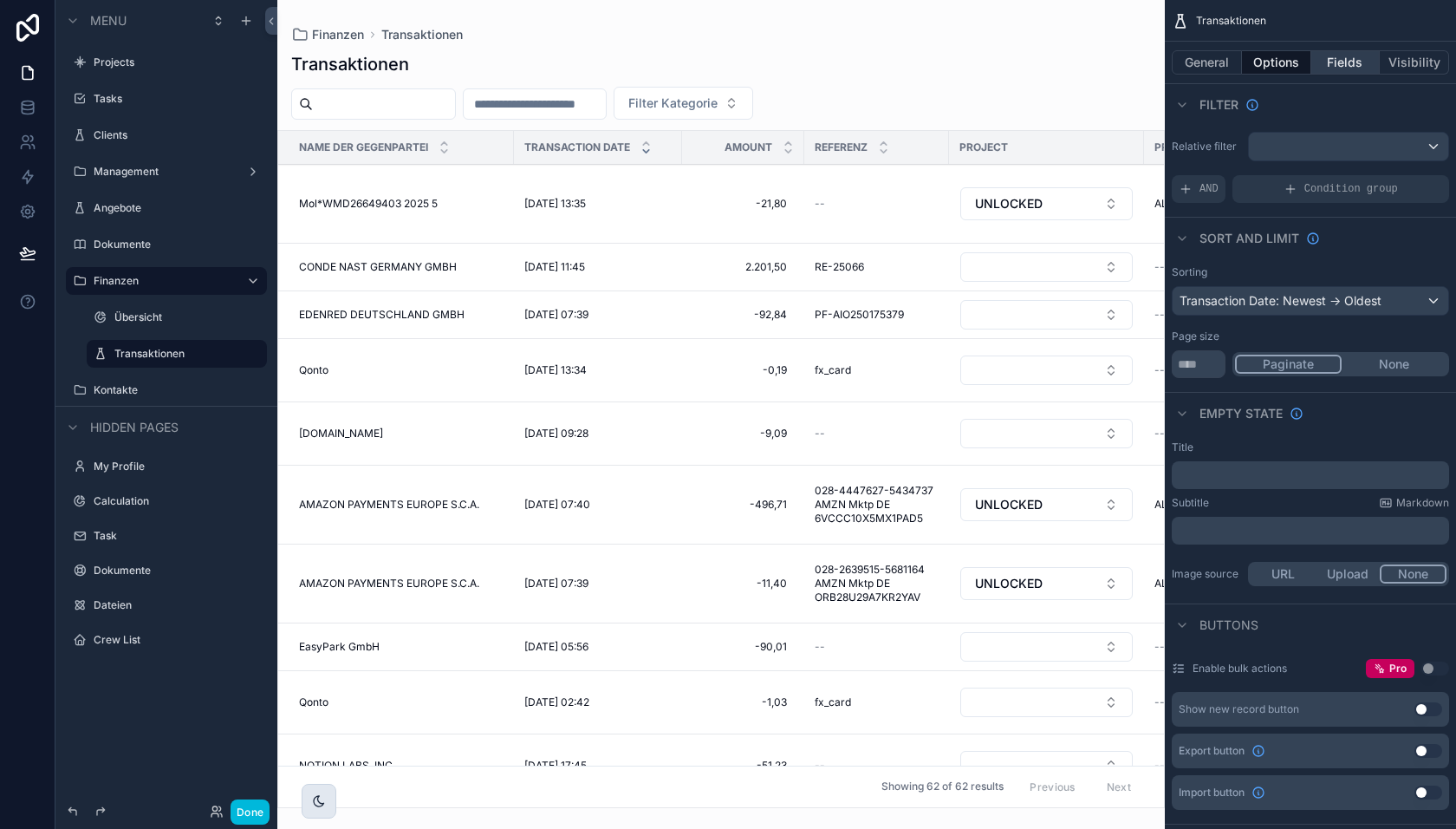
click at [1333, 66] on button "Fields" at bounding box center [1345, 62] width 69 height 24
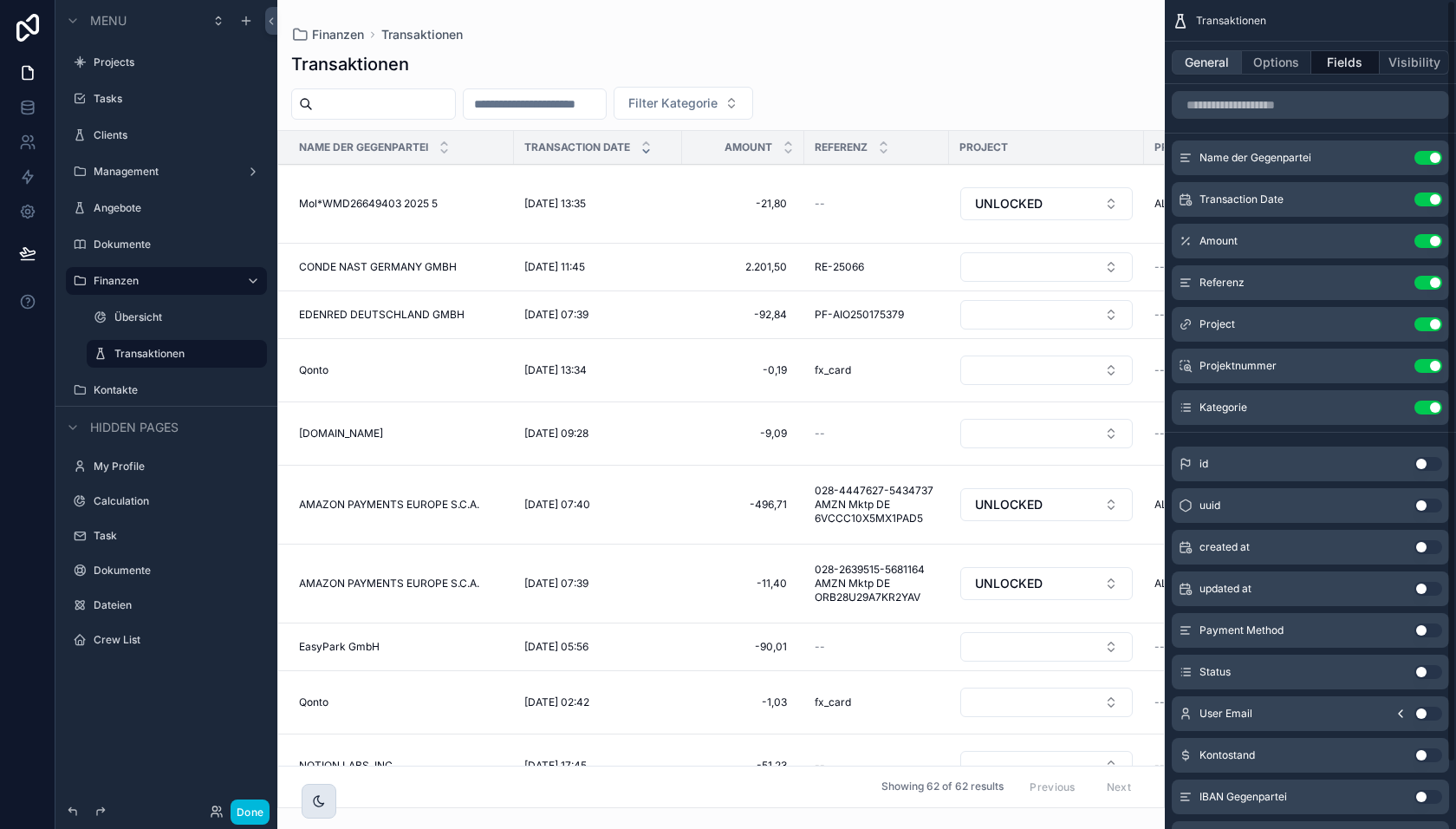
click at [1211, 62] on button "General" at bounding box center [1207, 62] width 70 height 24
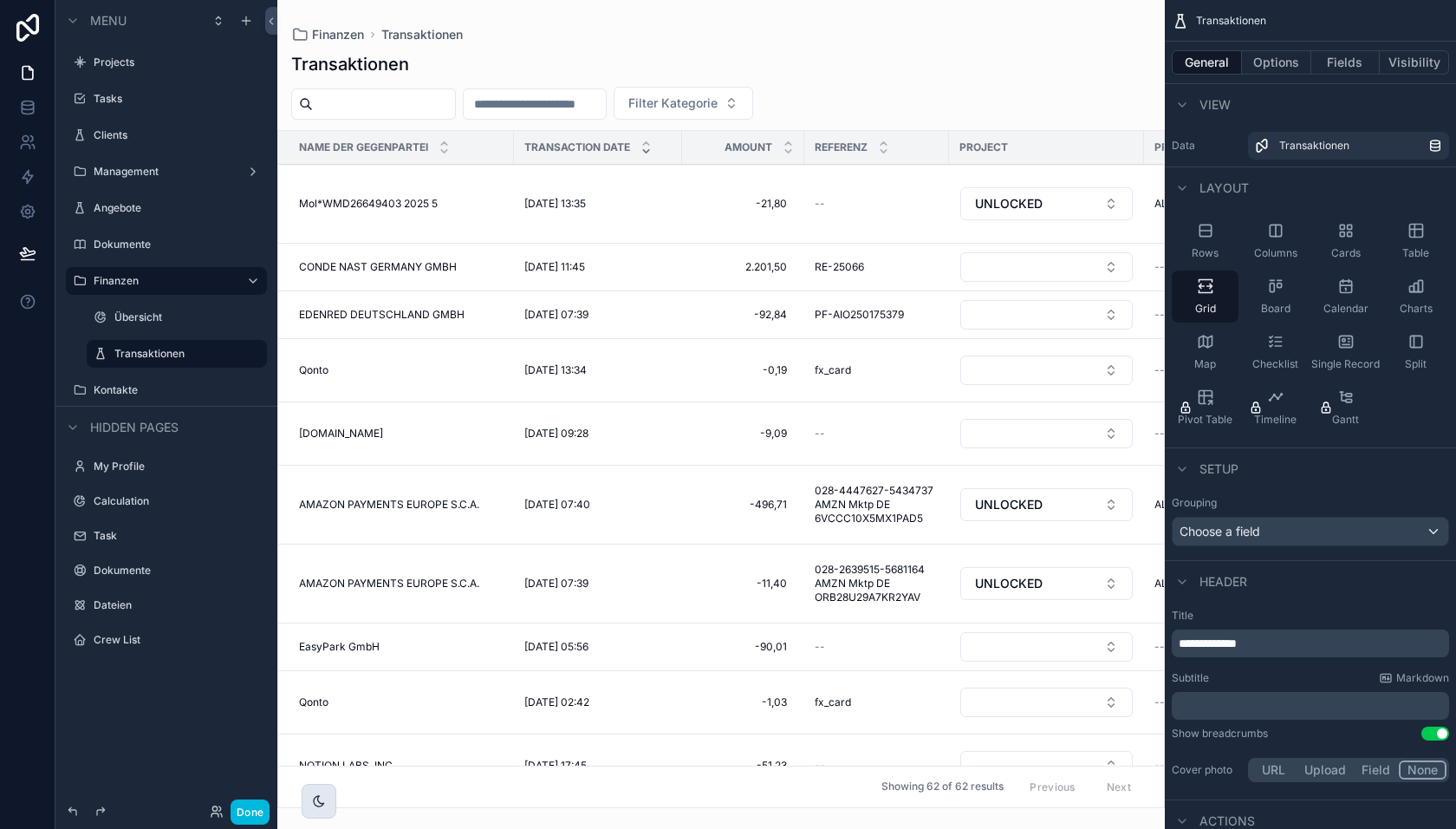
click at [949, 101] on div "scrollable content" at bounding box center [721, 414] width 888 height 829
click at [176, 352] on label "Transaktionen" at bounding box center [174, 354] width 118 height 14
click at [228, 352] on icon "scrollable content" at bounding box center [229, 354] width 14 height 14
click at [227, 353] on icon "scrollable content" at bounding box center [229, 354] width 14 height 14
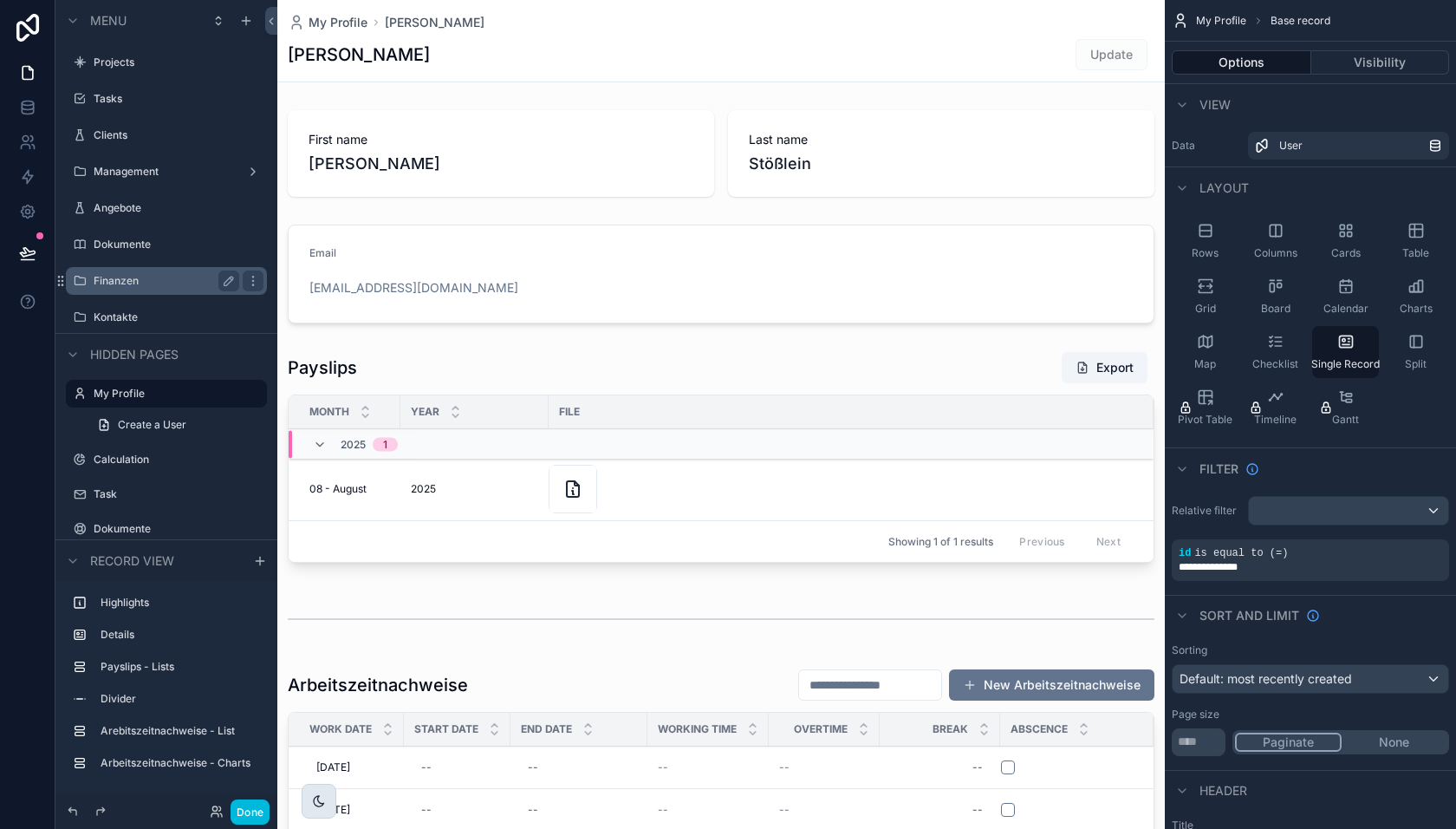
click at [179, 271] on div "Finanzen" at bounding box center [167, 281] width 146 height 21
click at [253, 280] on icon "scrollable content" at bounding box center [253, 280] width 1 height 1
click at [245, 804] on button "Done" at bounding box center [250, 811] width 39 height 25
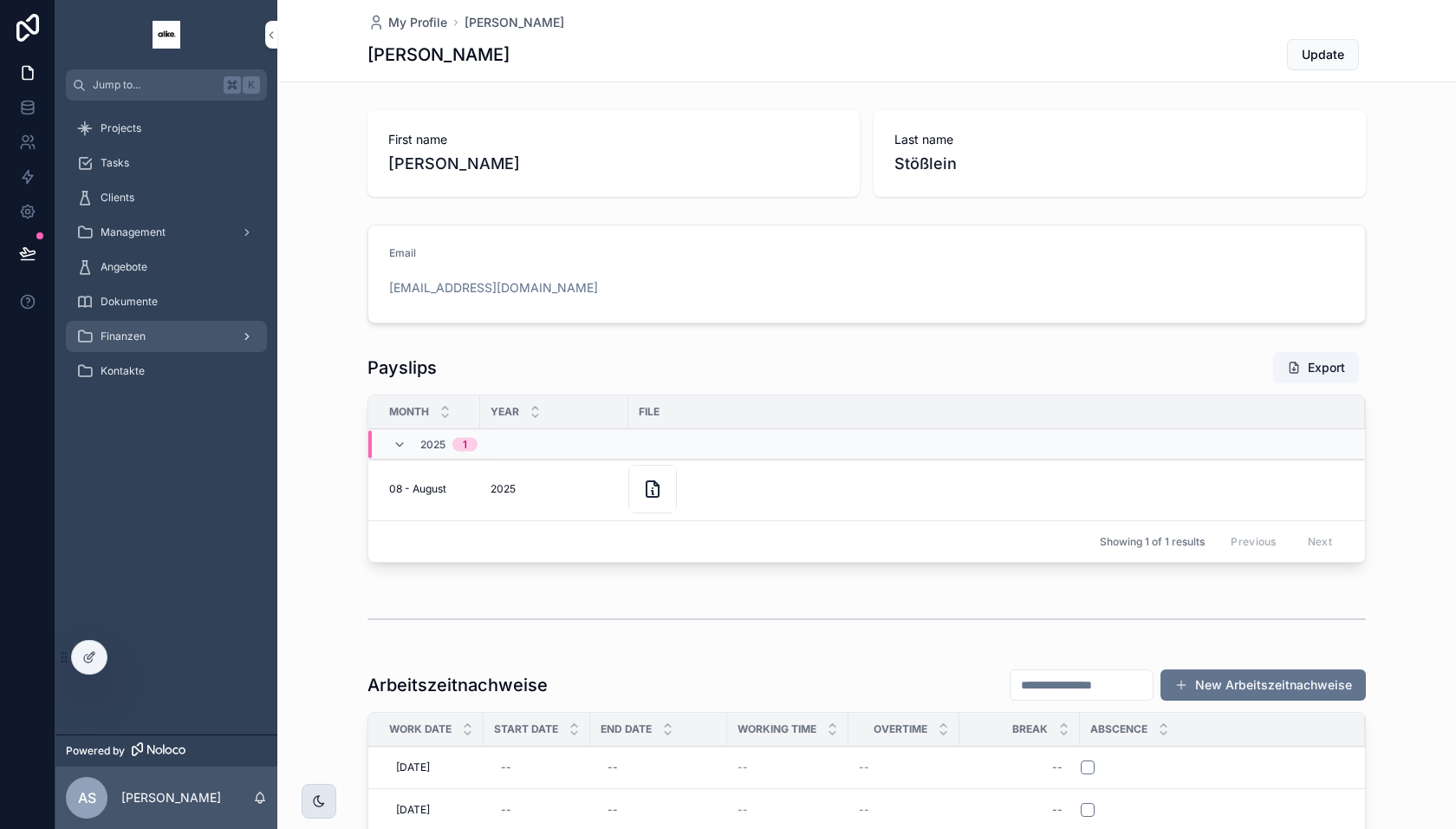
click at [157, 340] on div "Finanzen" at bounding box center [166, 337] width 181 height 28
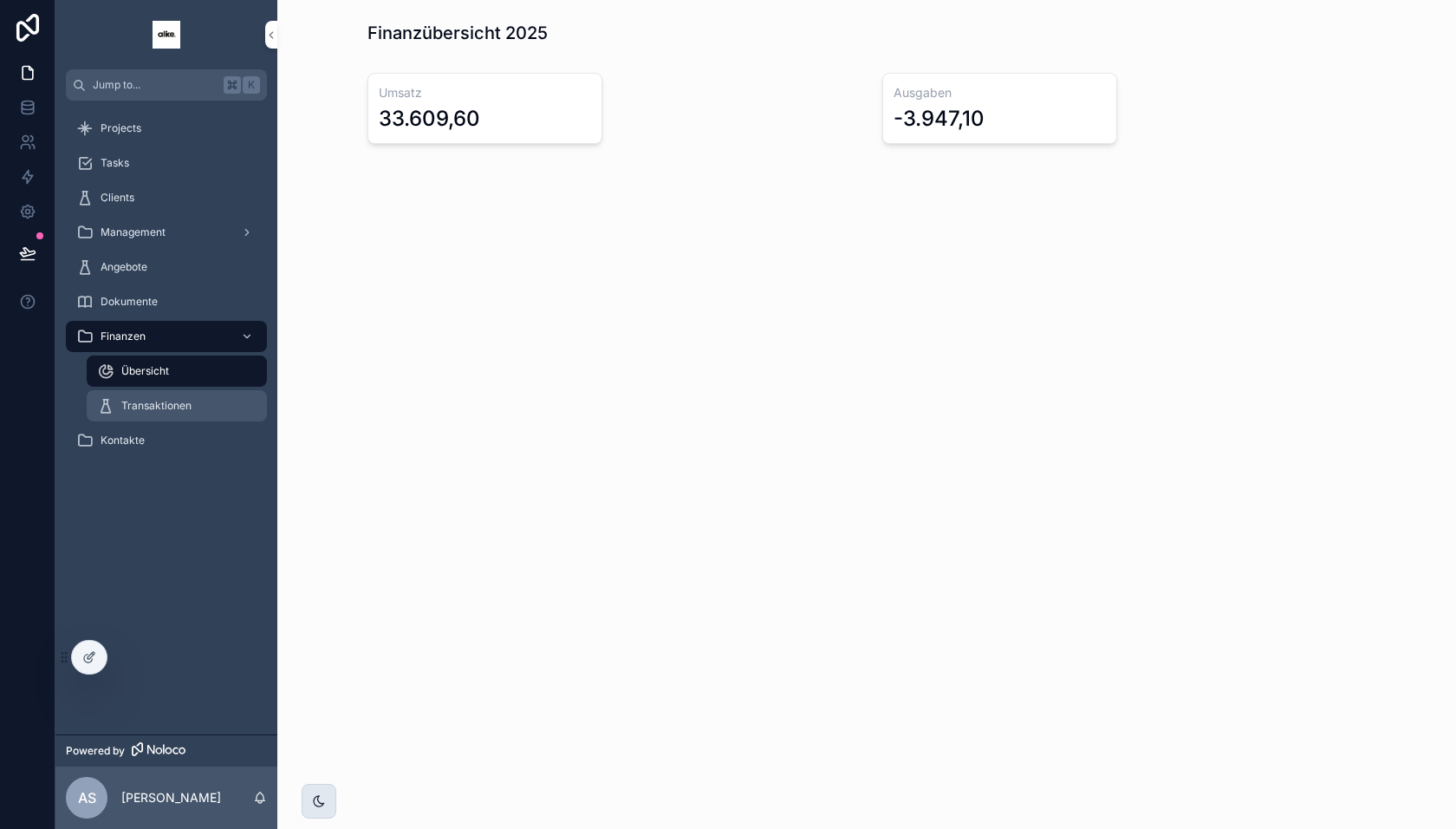
click at [171, 414] on div "Transaktionen" at bounding box center [177, 406] width 160 height 28
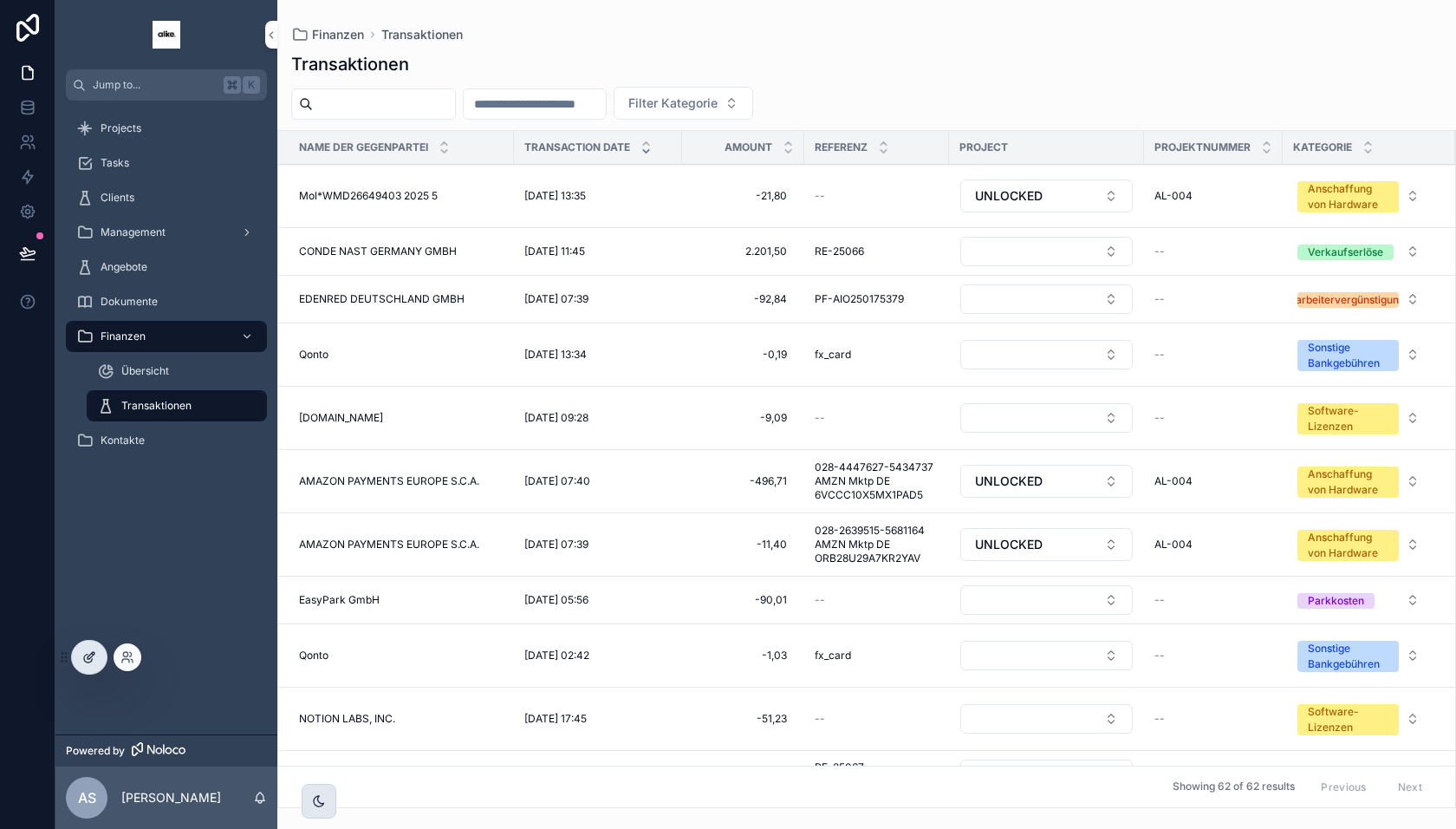
click at [91, 666] on div at bounding box center [89, 656] width 35 height 33
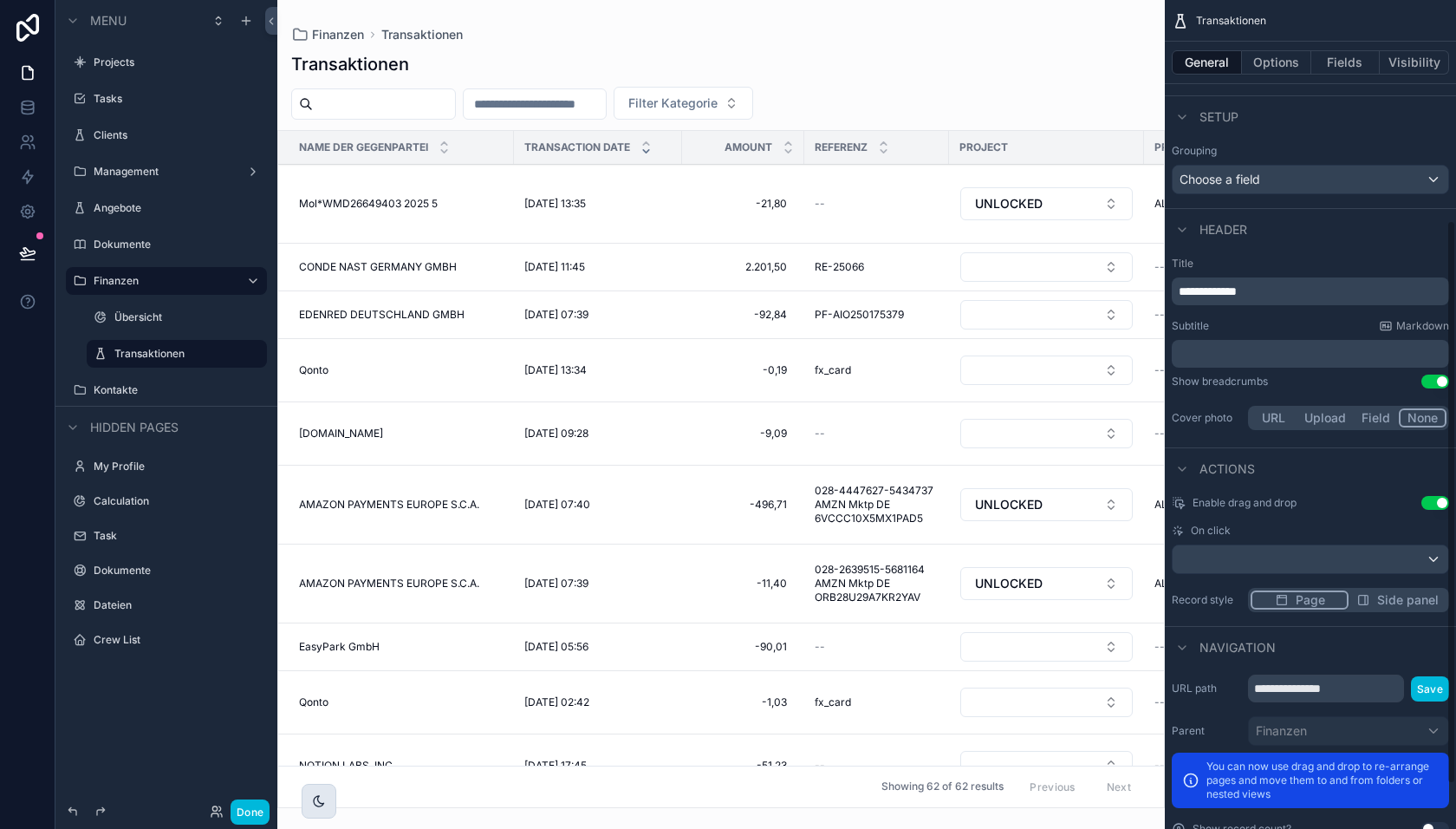
scroll to position [391, 0]
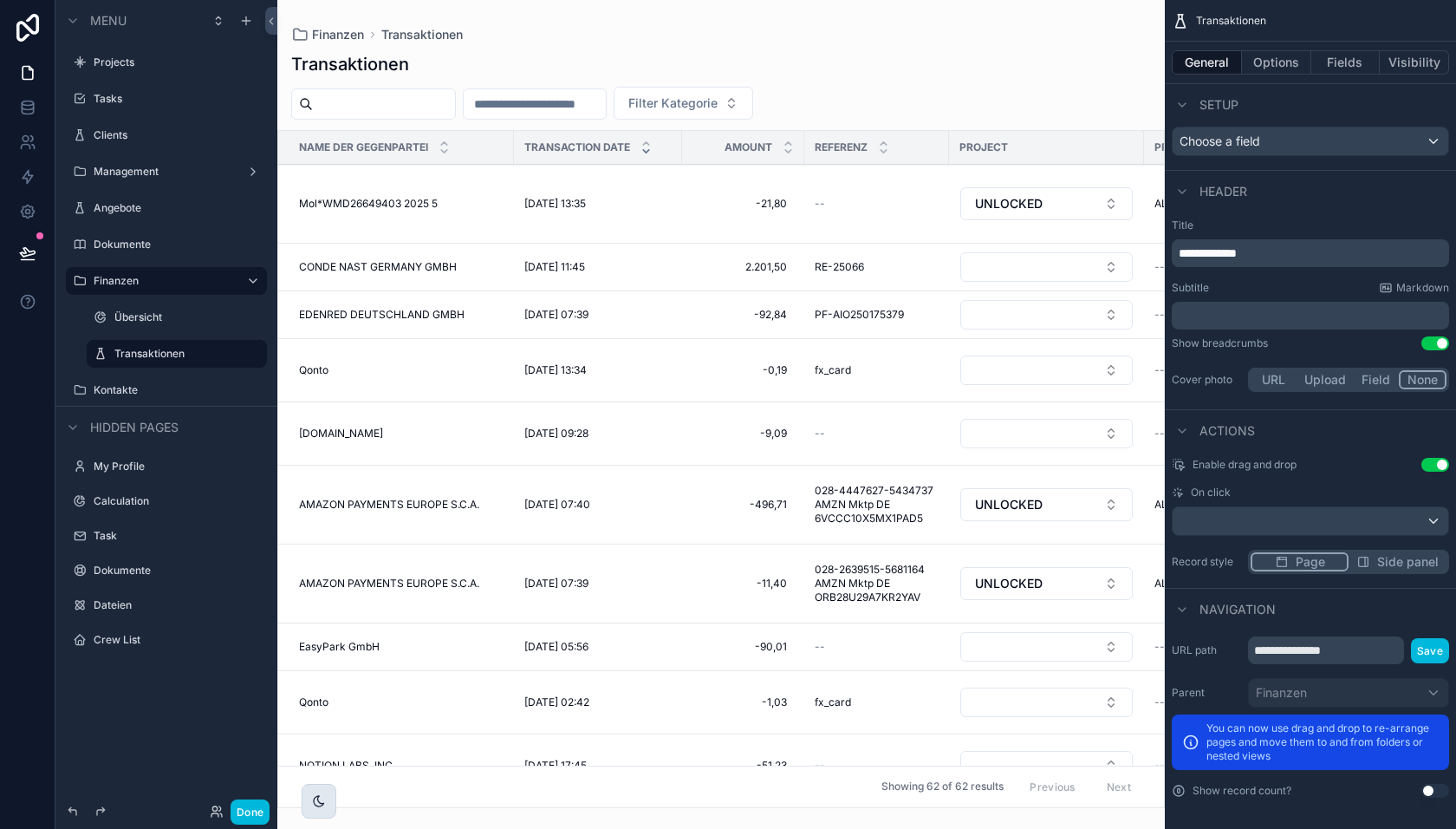
click at [865, 87] on div "scrollable content" at bounding box center [721, 414] width 888 height 829
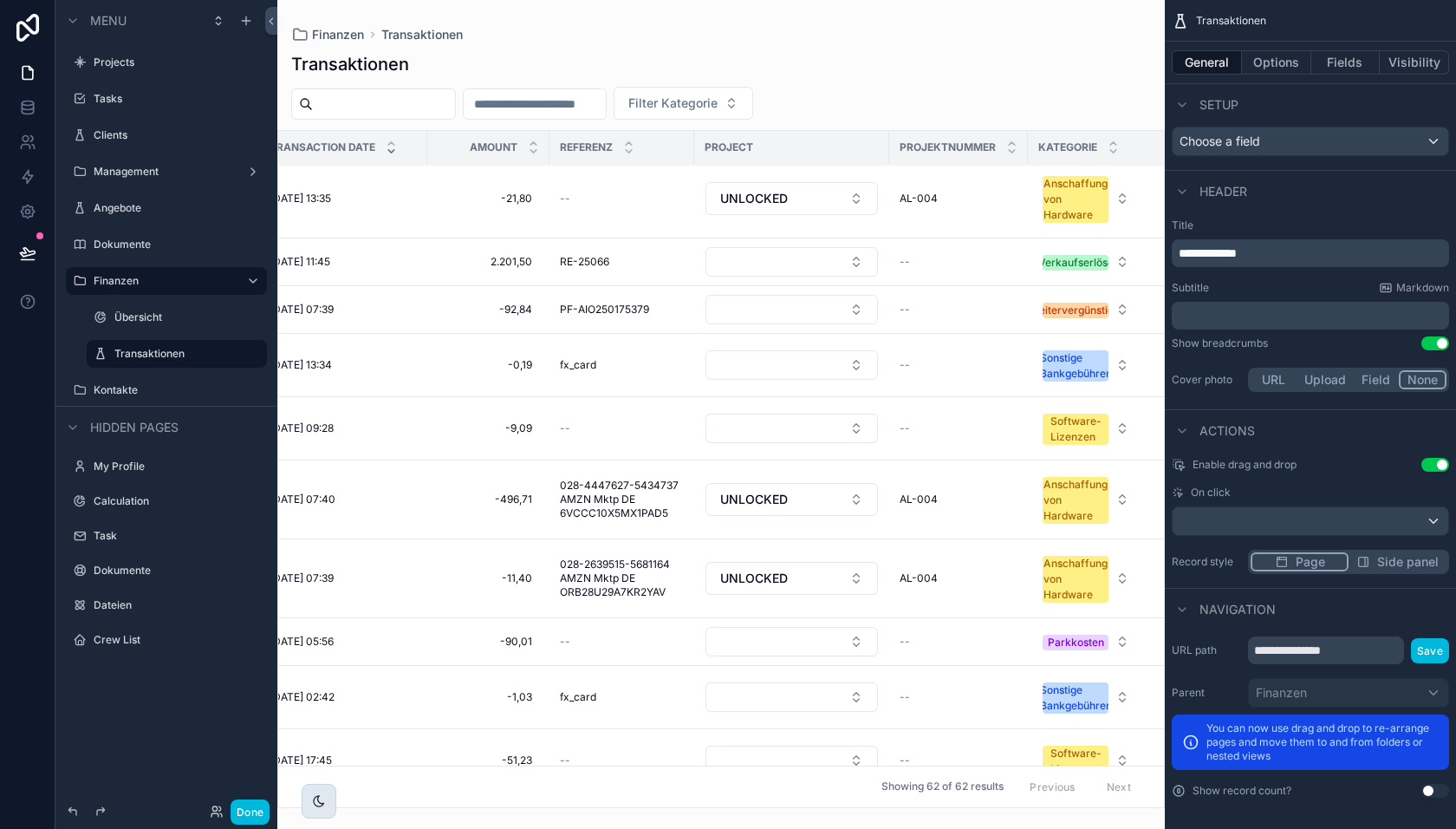
scroll to position [0, 0]
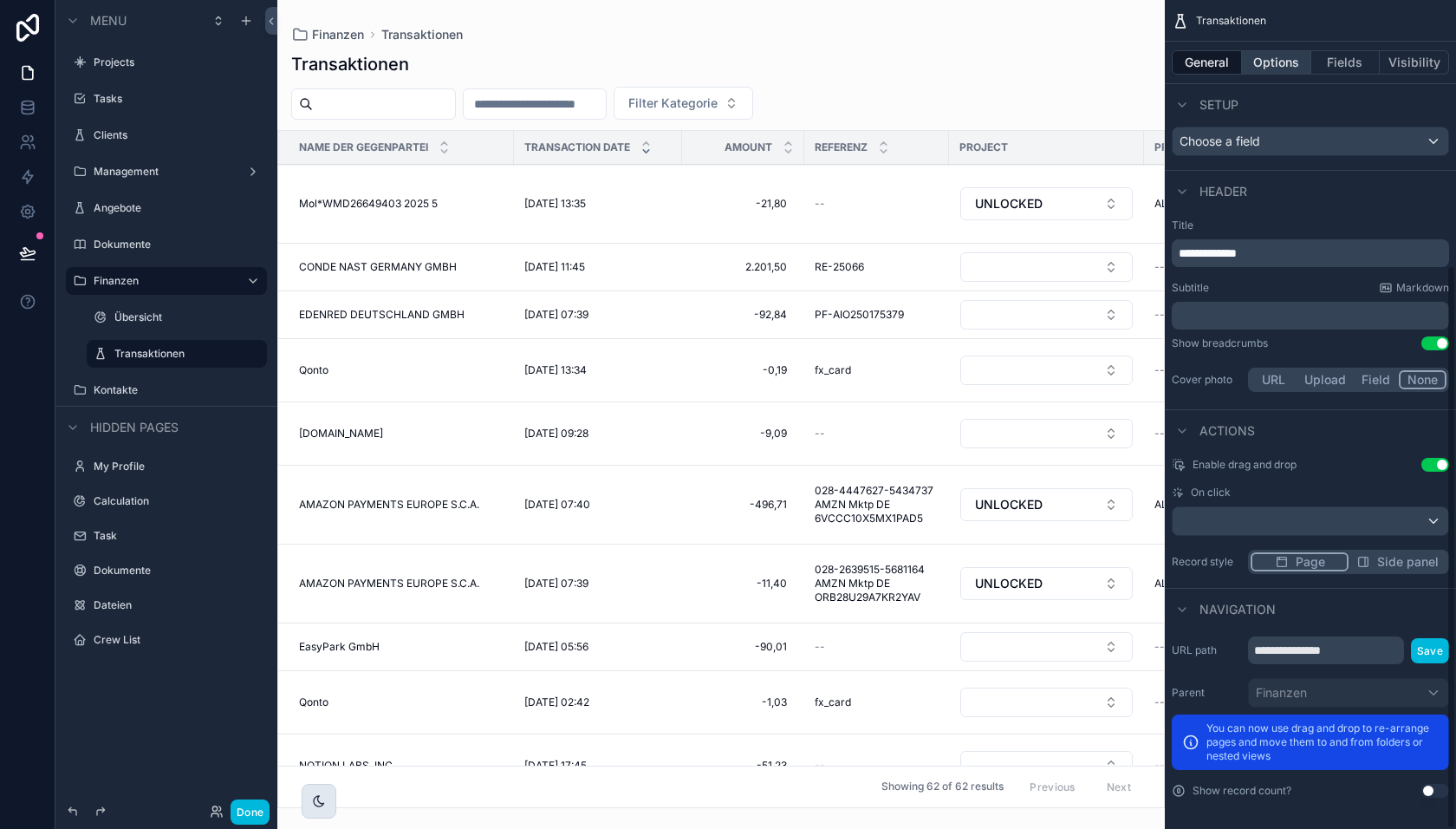
click at [1288, 65] on button "Options" at bounding box center [1276, 62] width 69 height 24
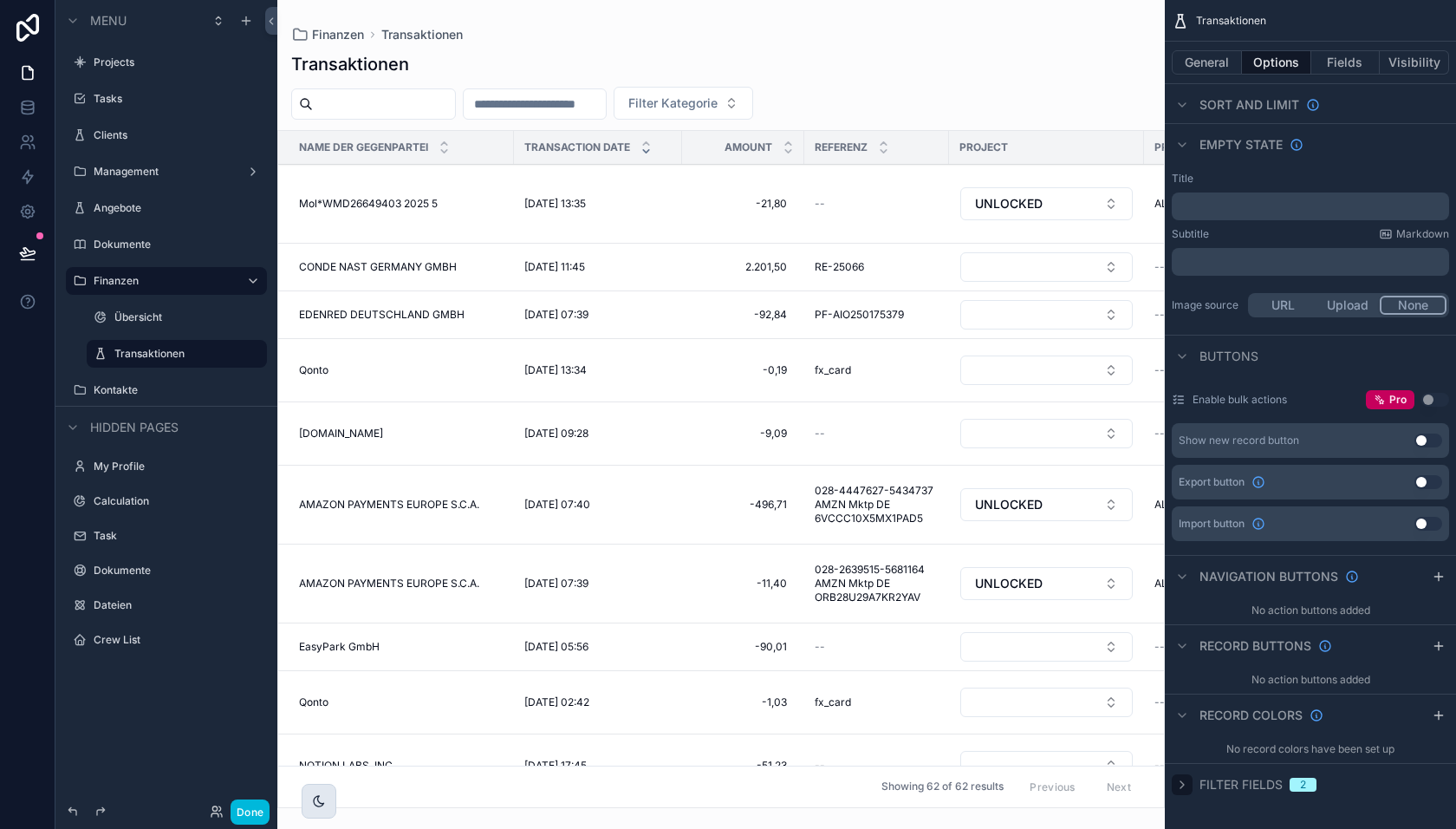
click at [1191, 781] on div "scrollable content" at bounding box center [1182, 784] width 21 height 21
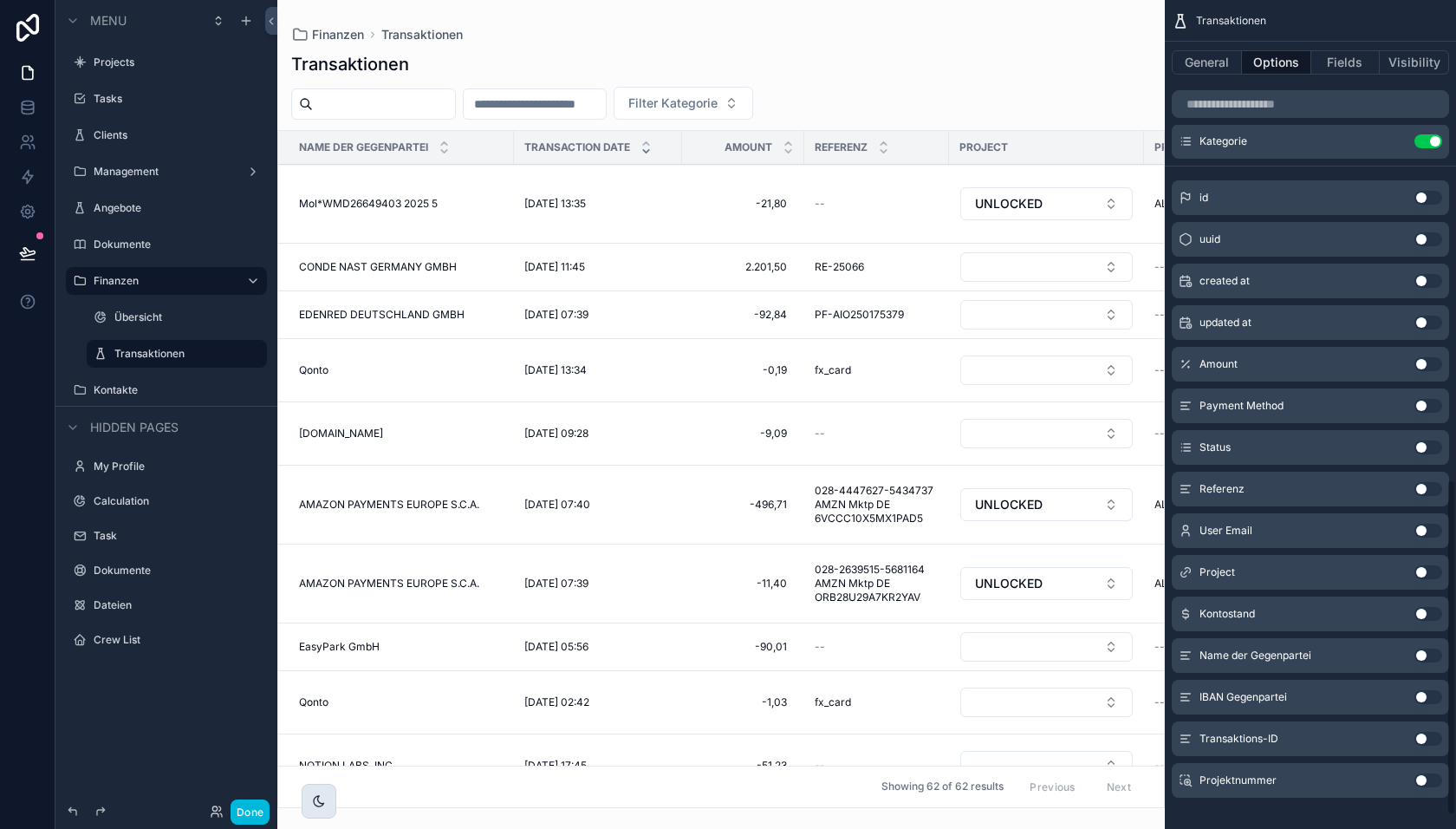
scroll to position [1220, 0]
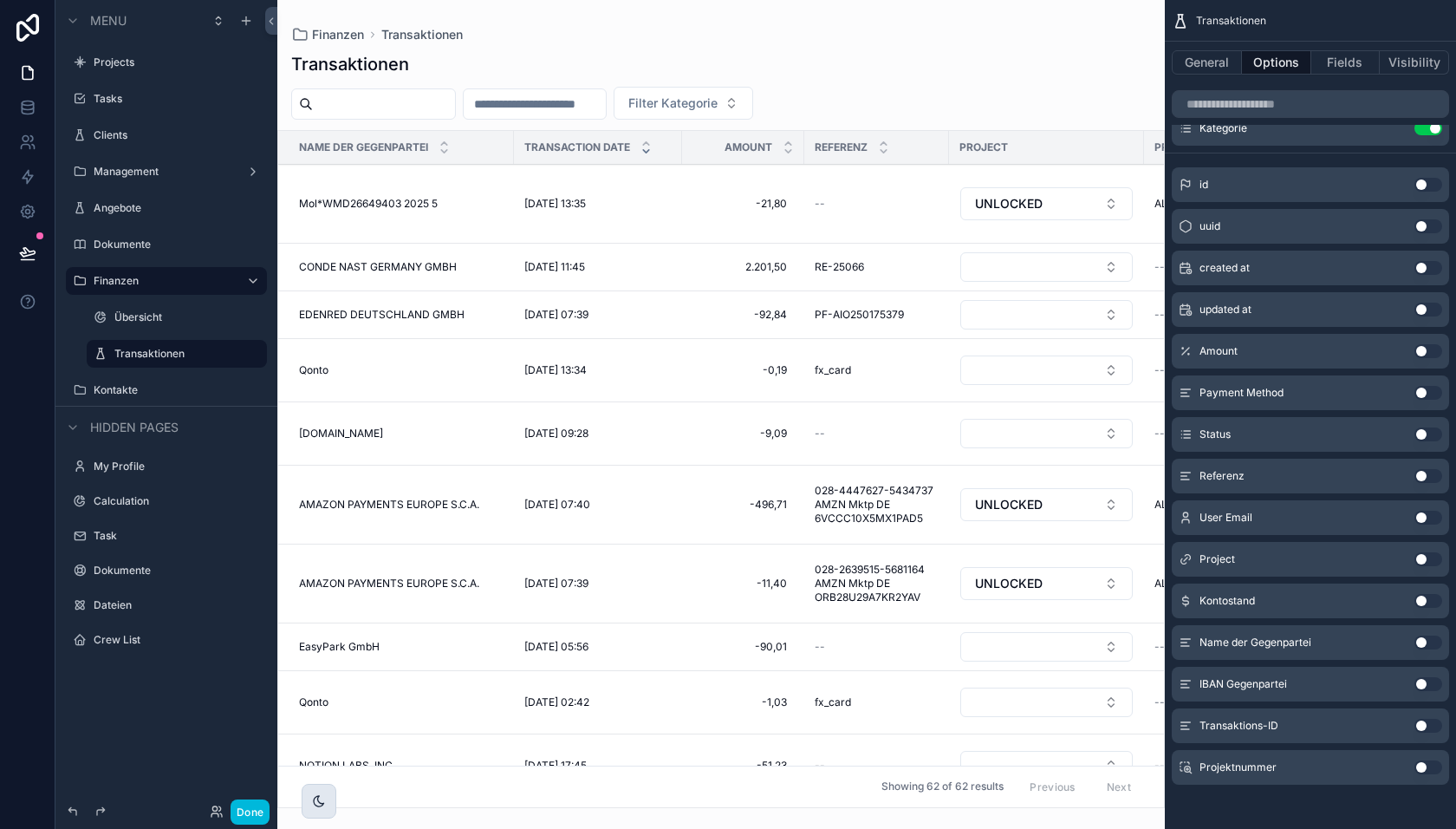
click at [1428, 559] on button "Use setting" at bounding box center [1429, 559] width 28 height 14
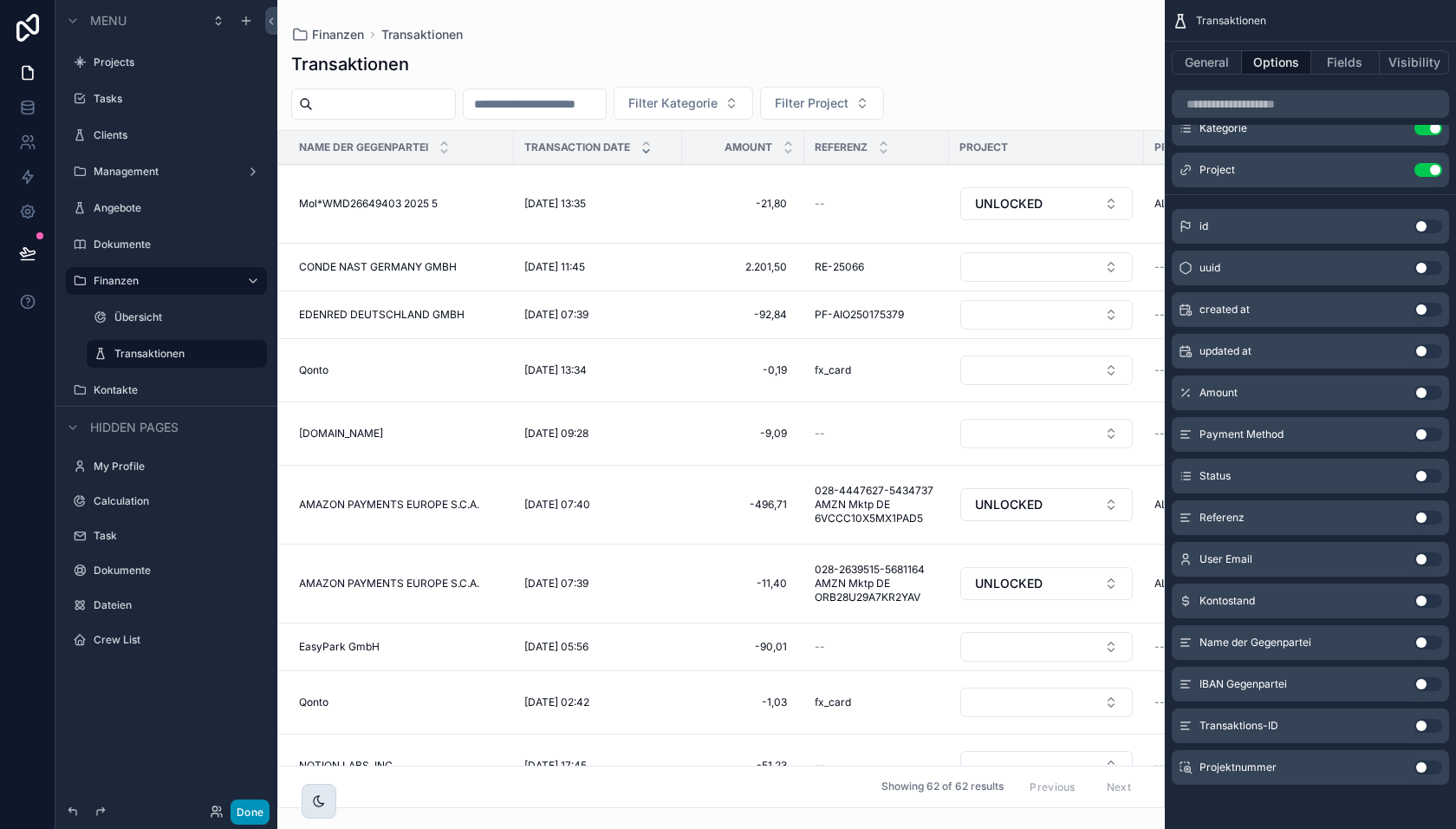
click at [261, 815] on button "Done" at bounding box center [250, 811] width 39 height 25
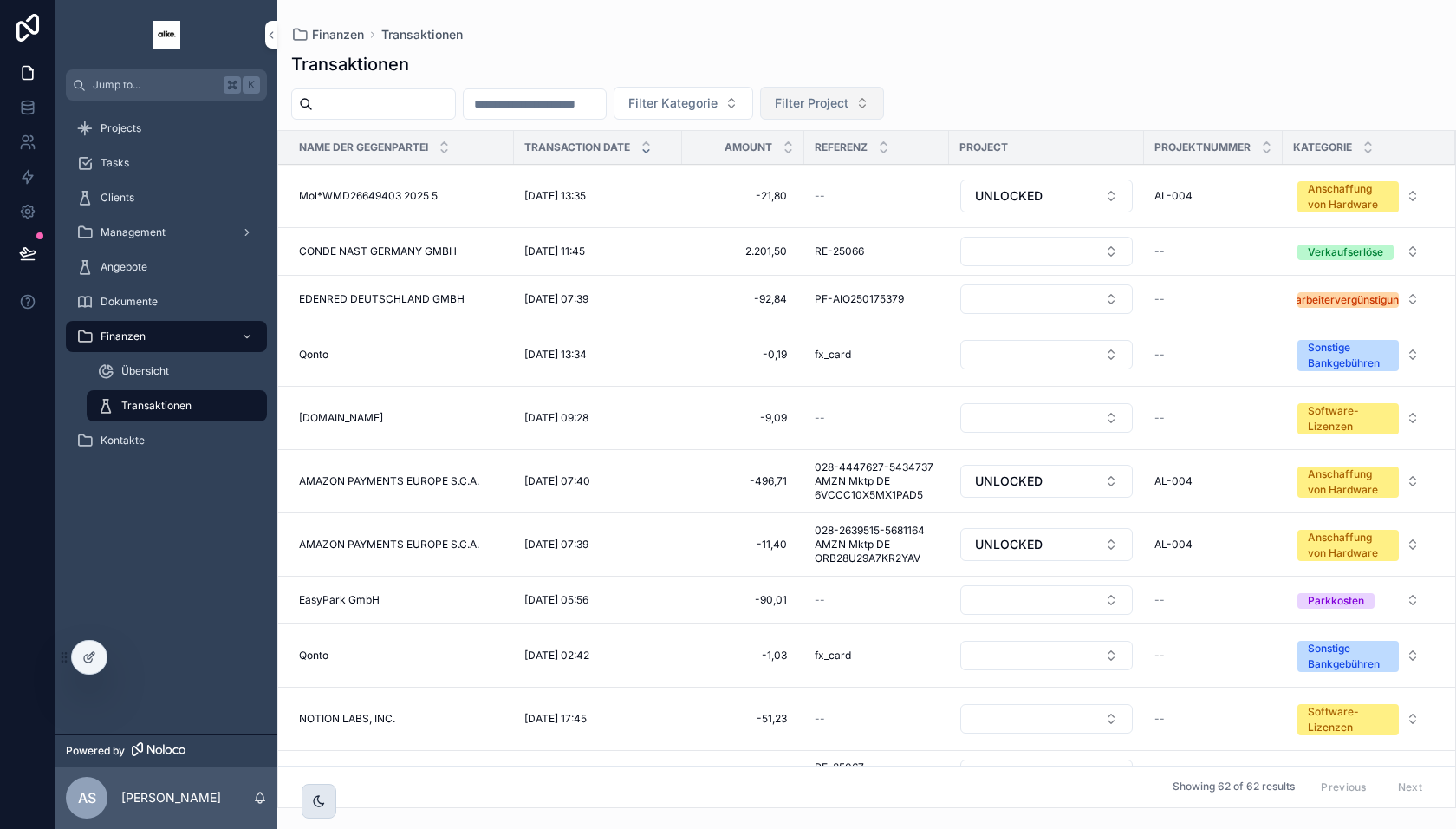
click at [863, 111] on button "Filter Project" at bounding box center [822, 103] width 124 height 33
click at [1093, 75] on div "Transaktionen" at bounding box center [867, 64] width 1151 height 24
click at [412, 105] on input "scrollable content" at bounding box center [383, 104] width 142 height 24
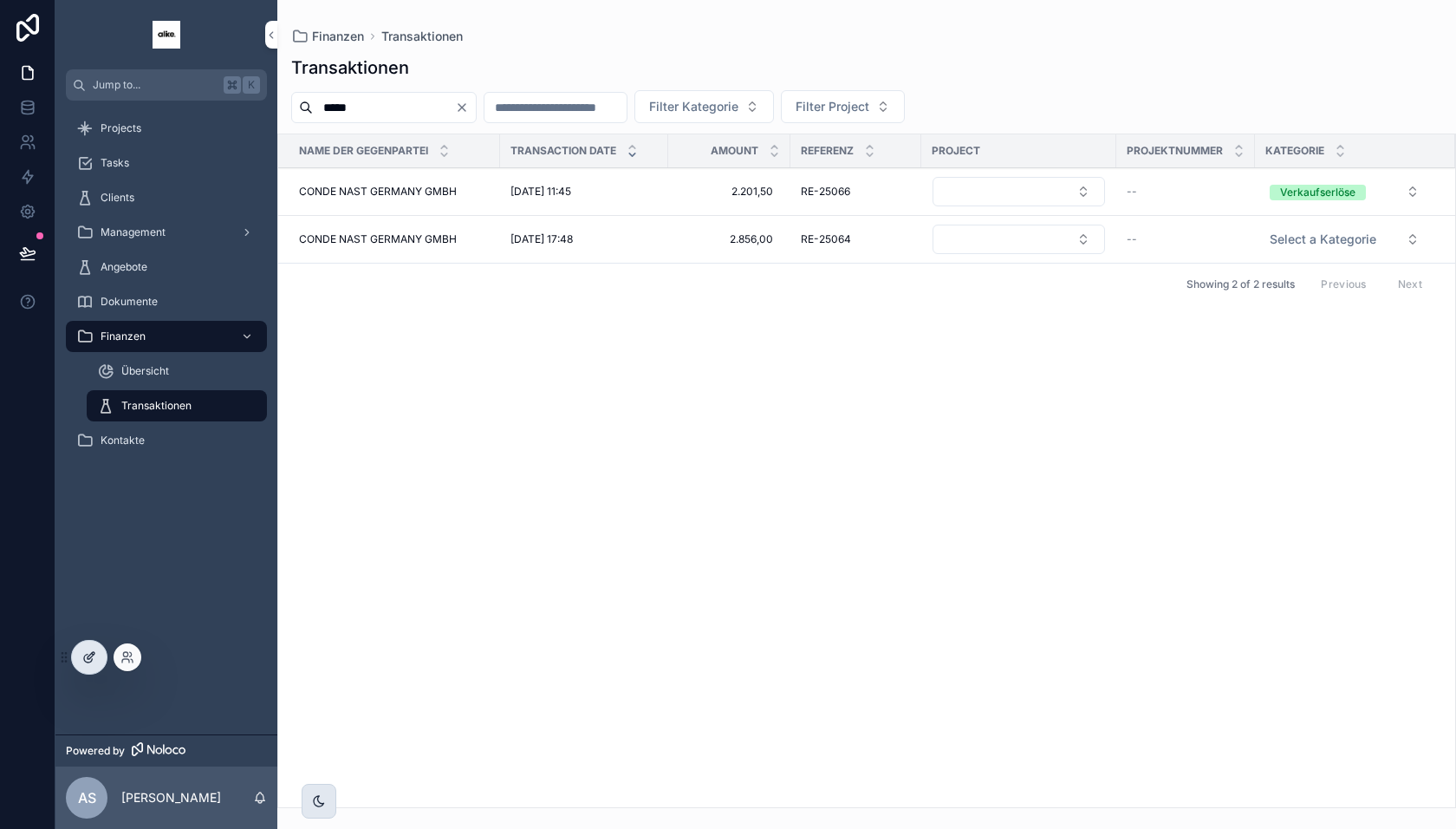
type input "*****"
click at [78, 663] on div at bounding box center [89, 656] width 35 height 33
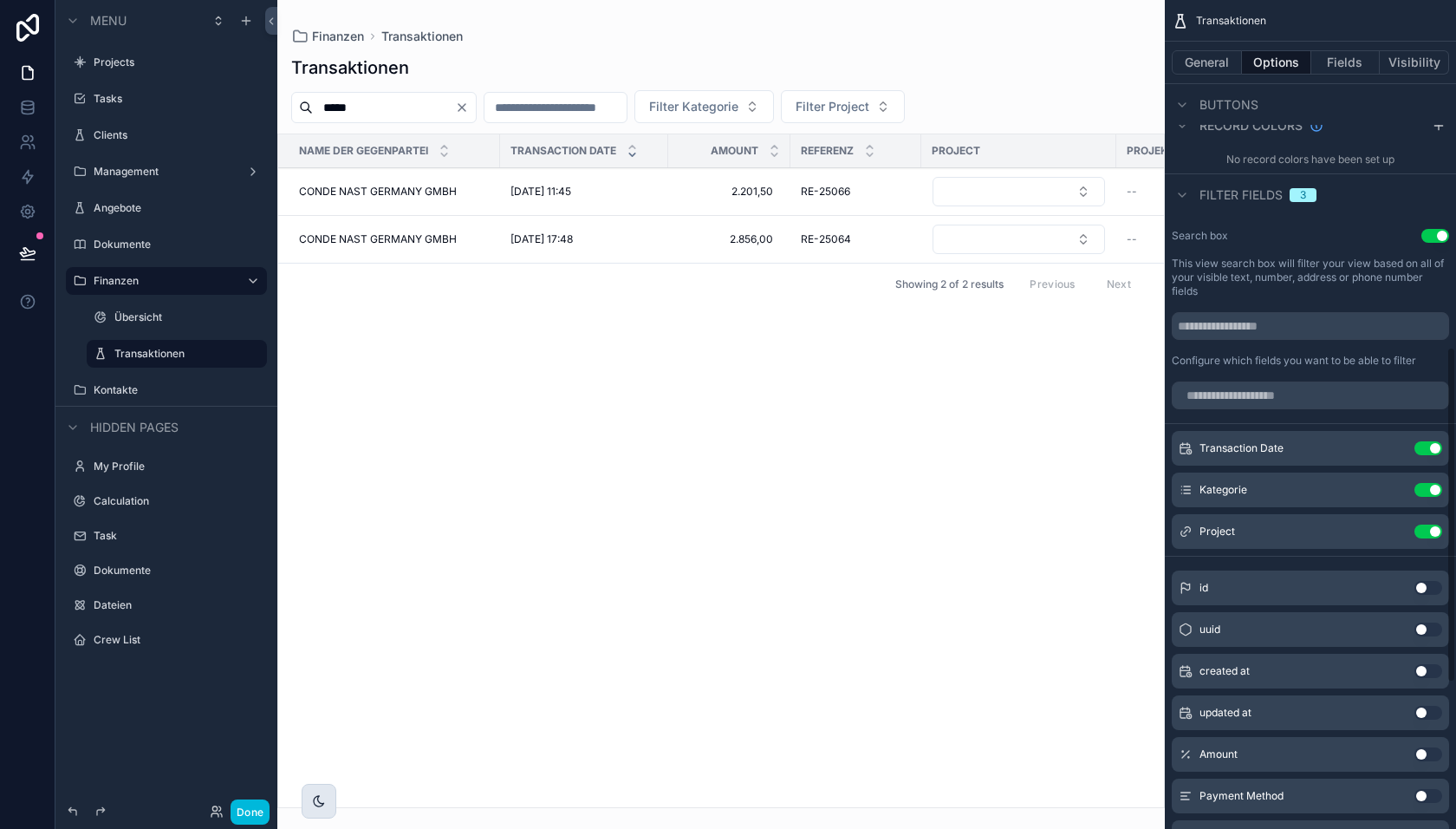
scroll to position [859, 0]
click at [1185, 195] on icon "scrollable content" at bounding box center [1182, 194] width 14 height 14
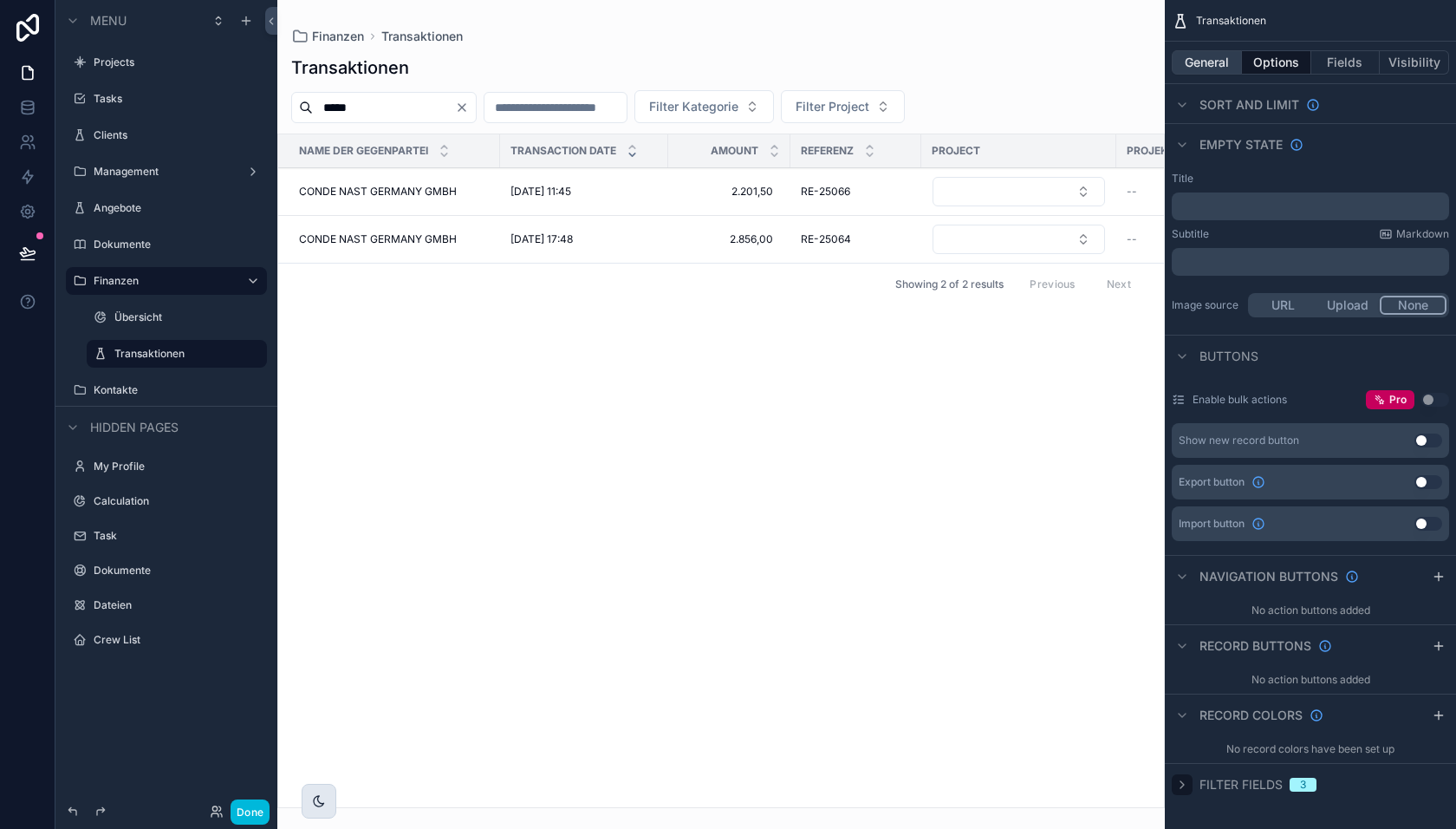
click at [1221, 66] on button "General" at bounding box center [1207, 62] width 70 height 24
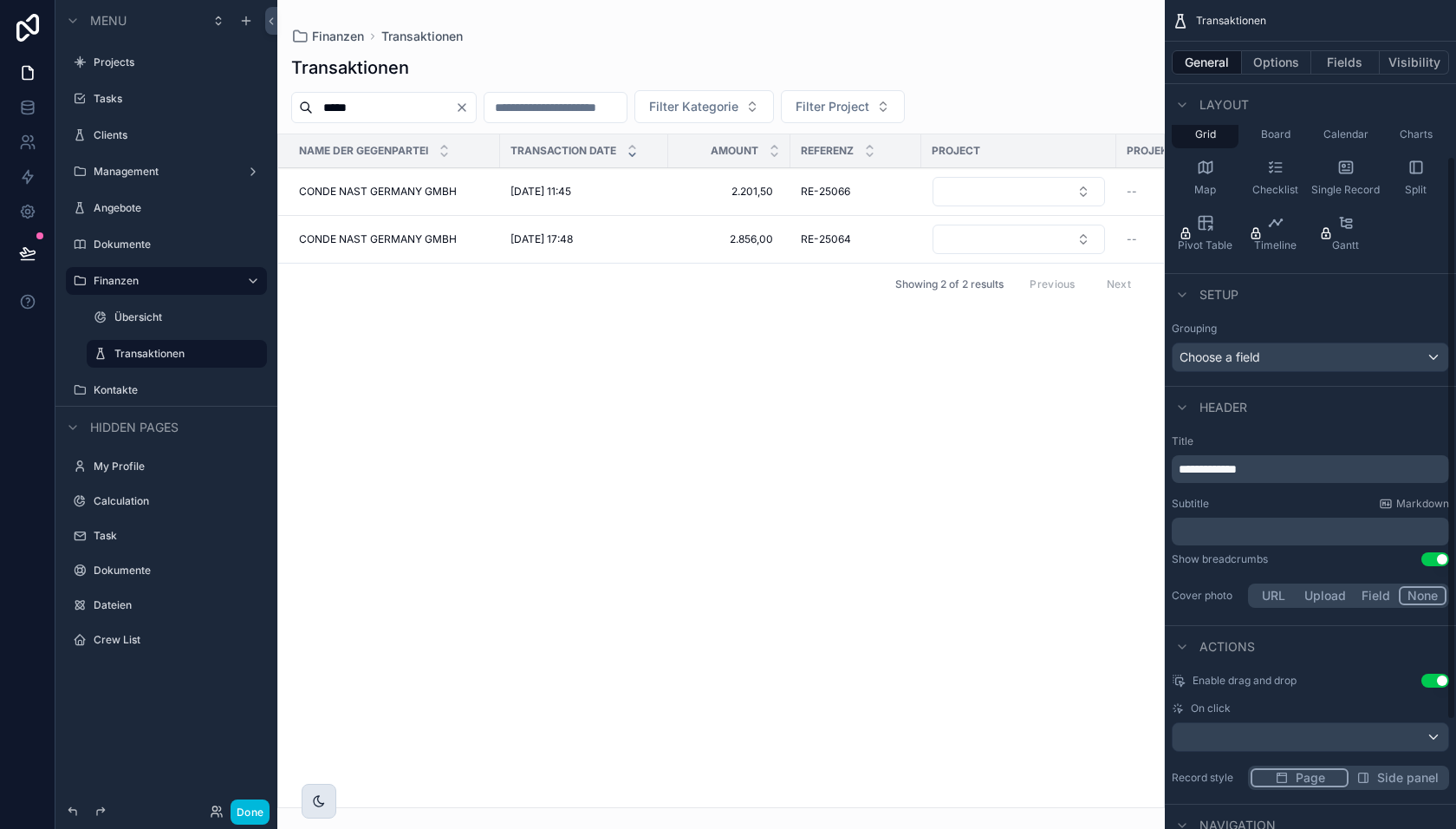
scroll to position [0, 0]
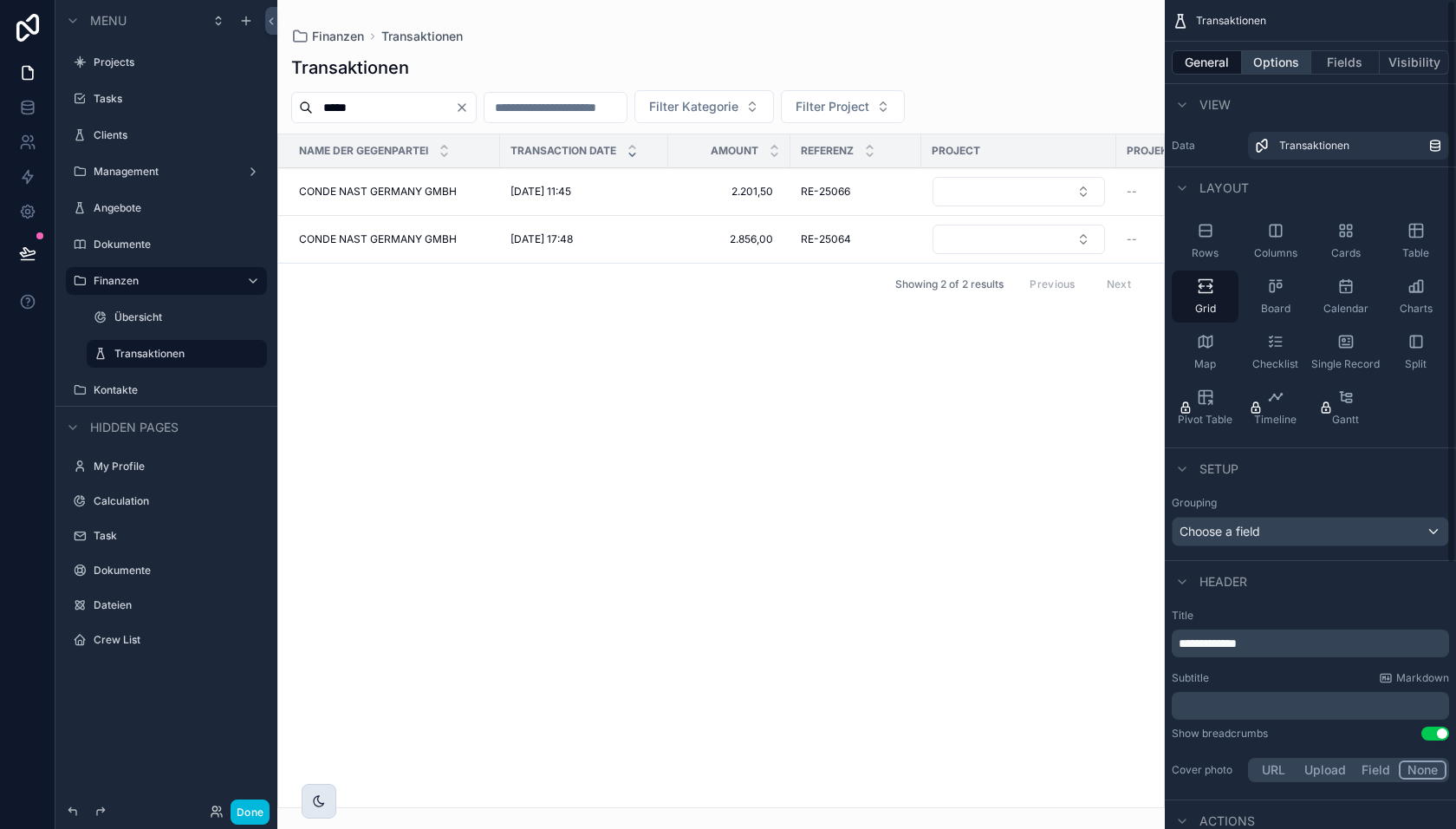
click at [1276, 68] on button "Options" at bounding box center [1276, 62] width 69 height 24
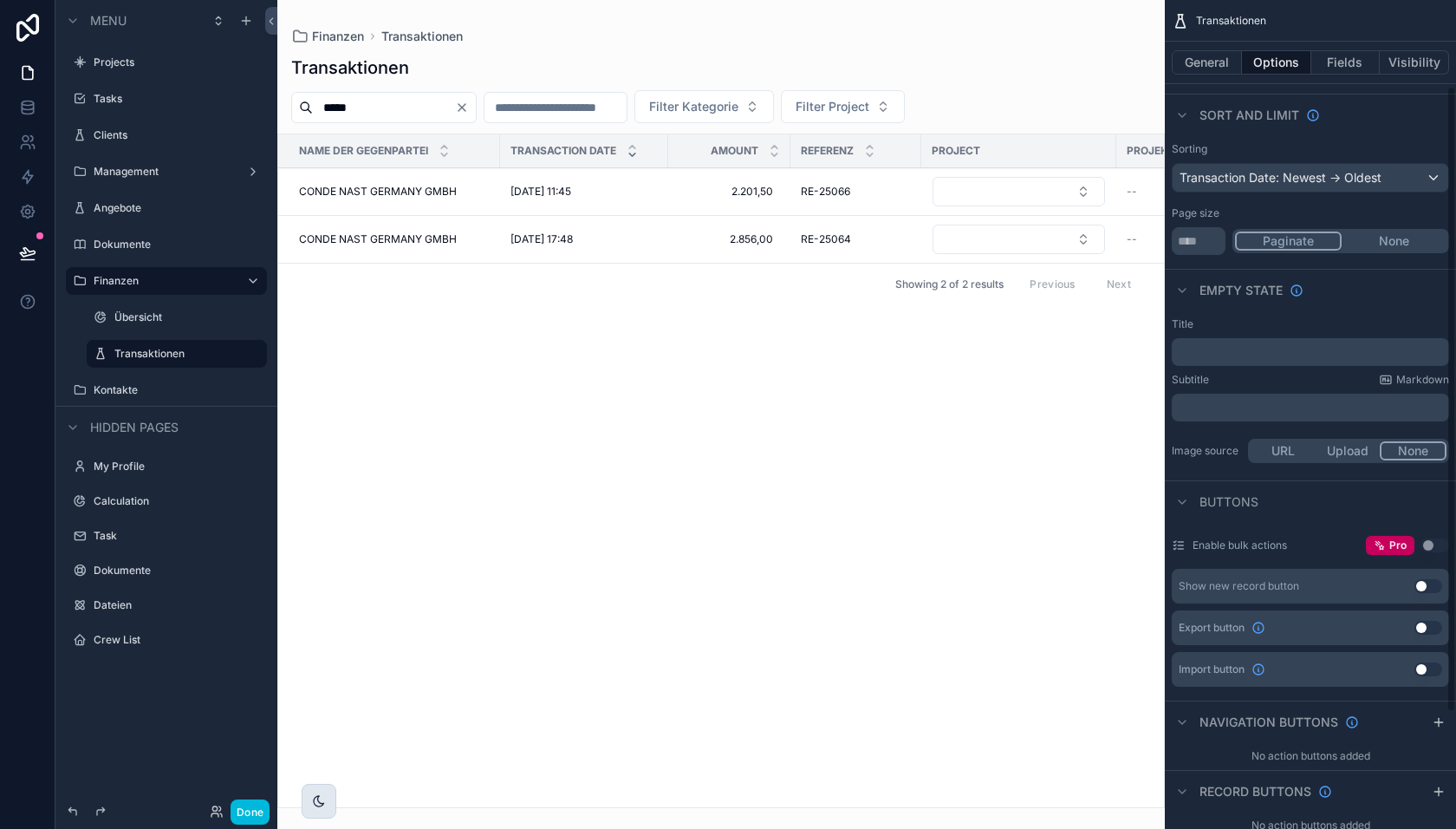
scroll to position [93, 0]
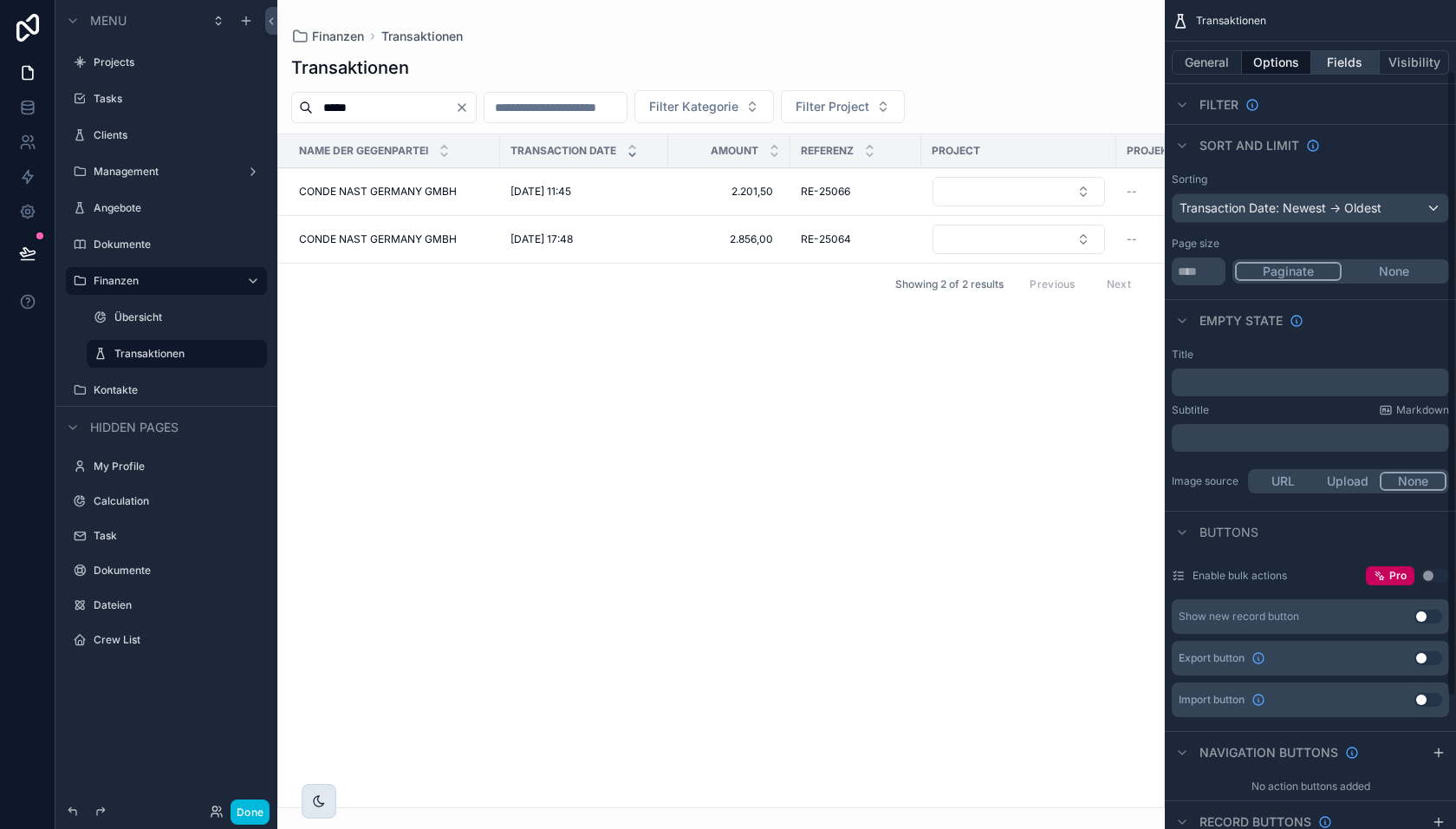
click at [1356, 57] on button "Fields" at bounding box center [1345, 62] width 69 height 24
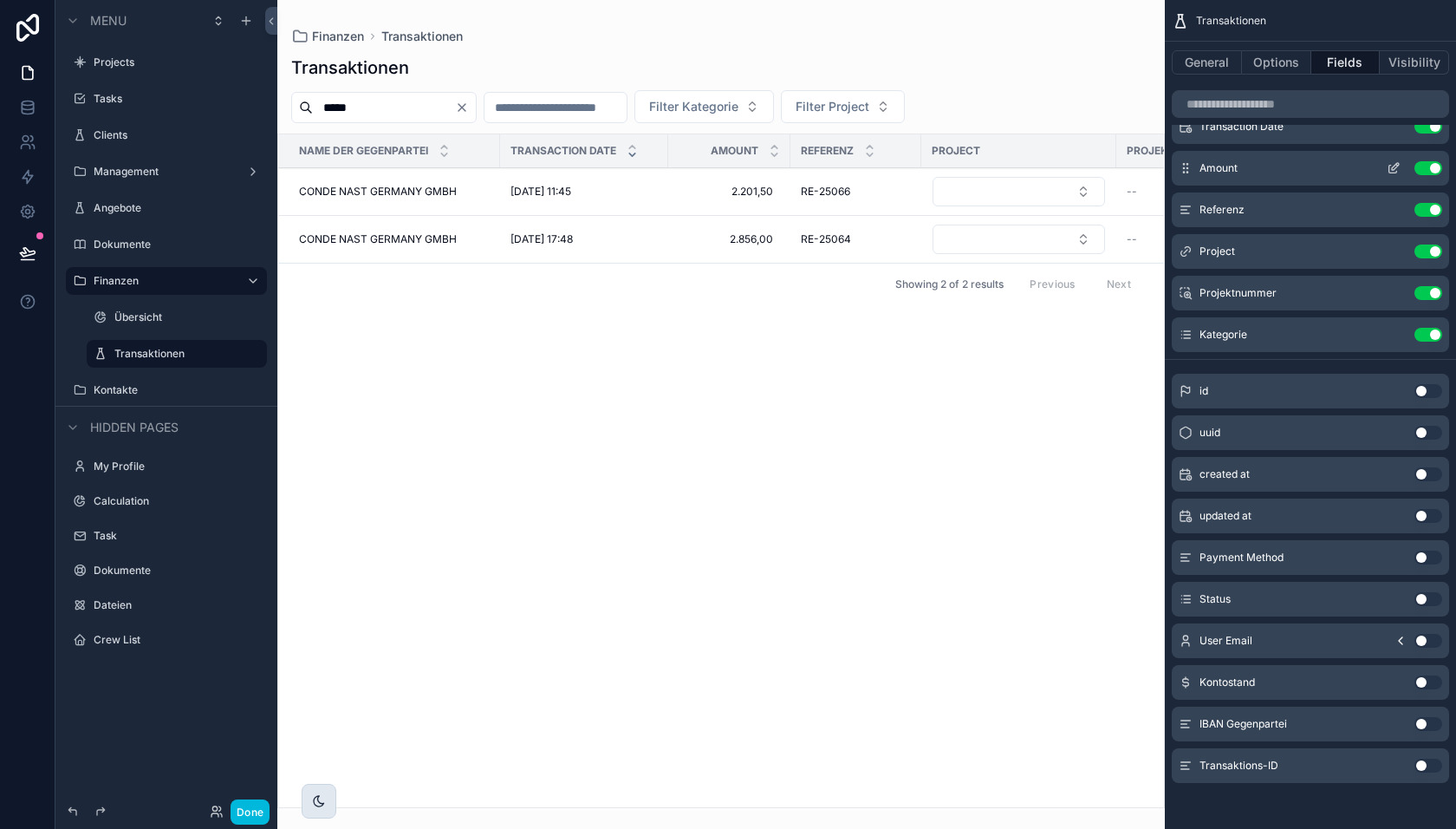
click at [1394, 172] on icon "scrollable content" at bounding box center [1394, 168] width 14 height 14
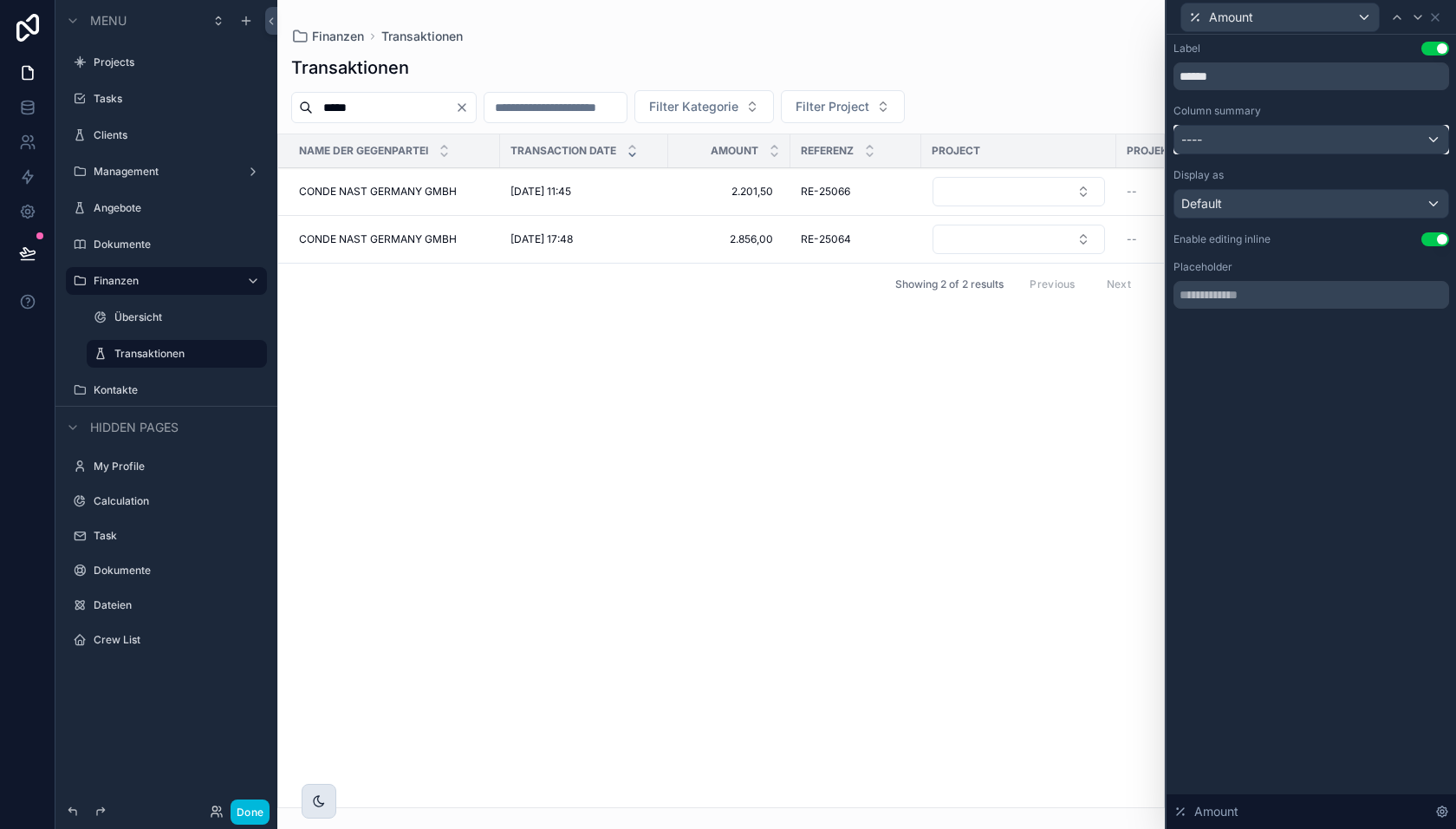
click at [1267, 146] on div "----" at bounding box center [1311, 140] width 274 height 28
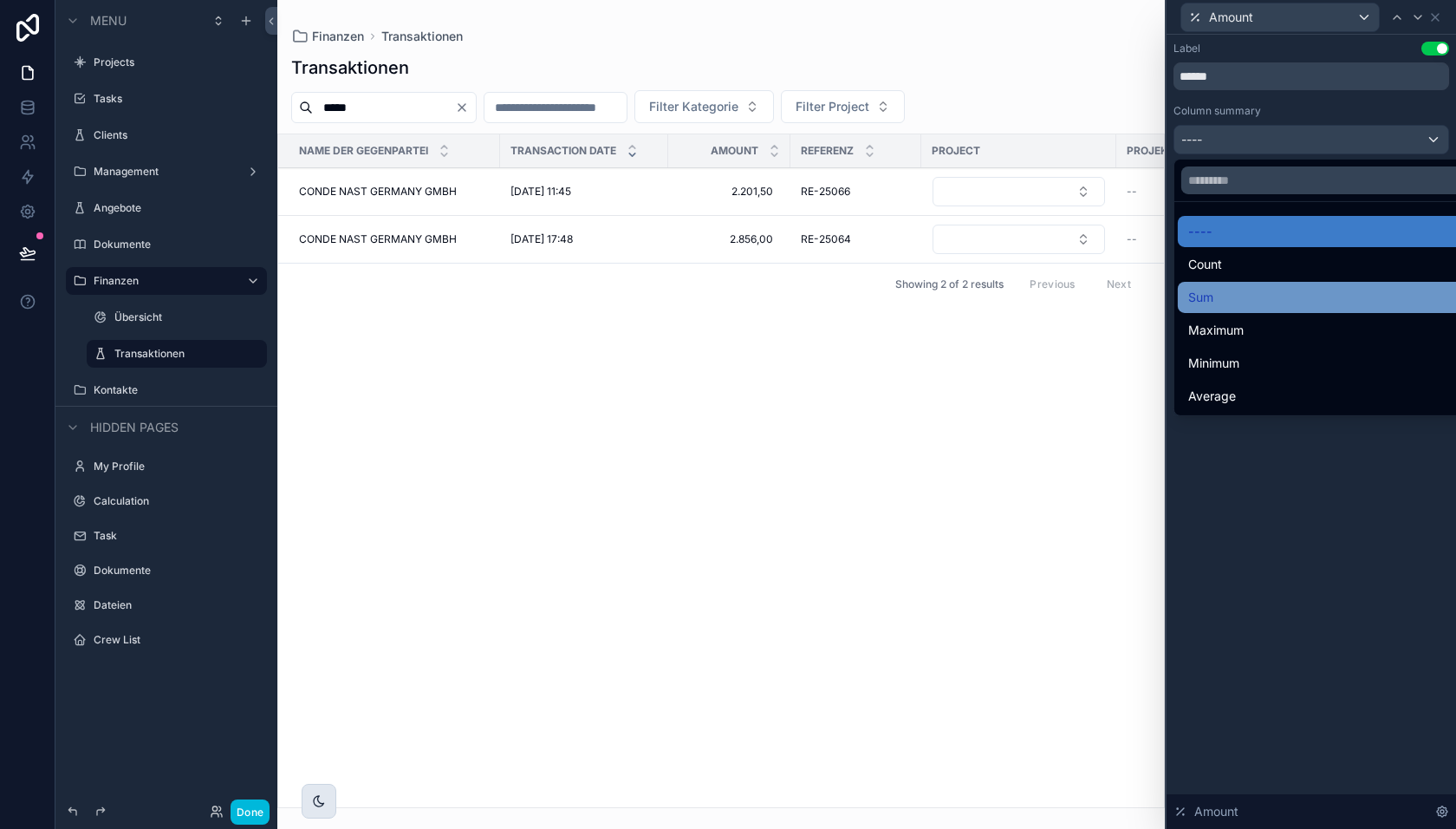
click at [1268, 290] on div "Sum" at bounding box center [1331, 297] width 287 height 21
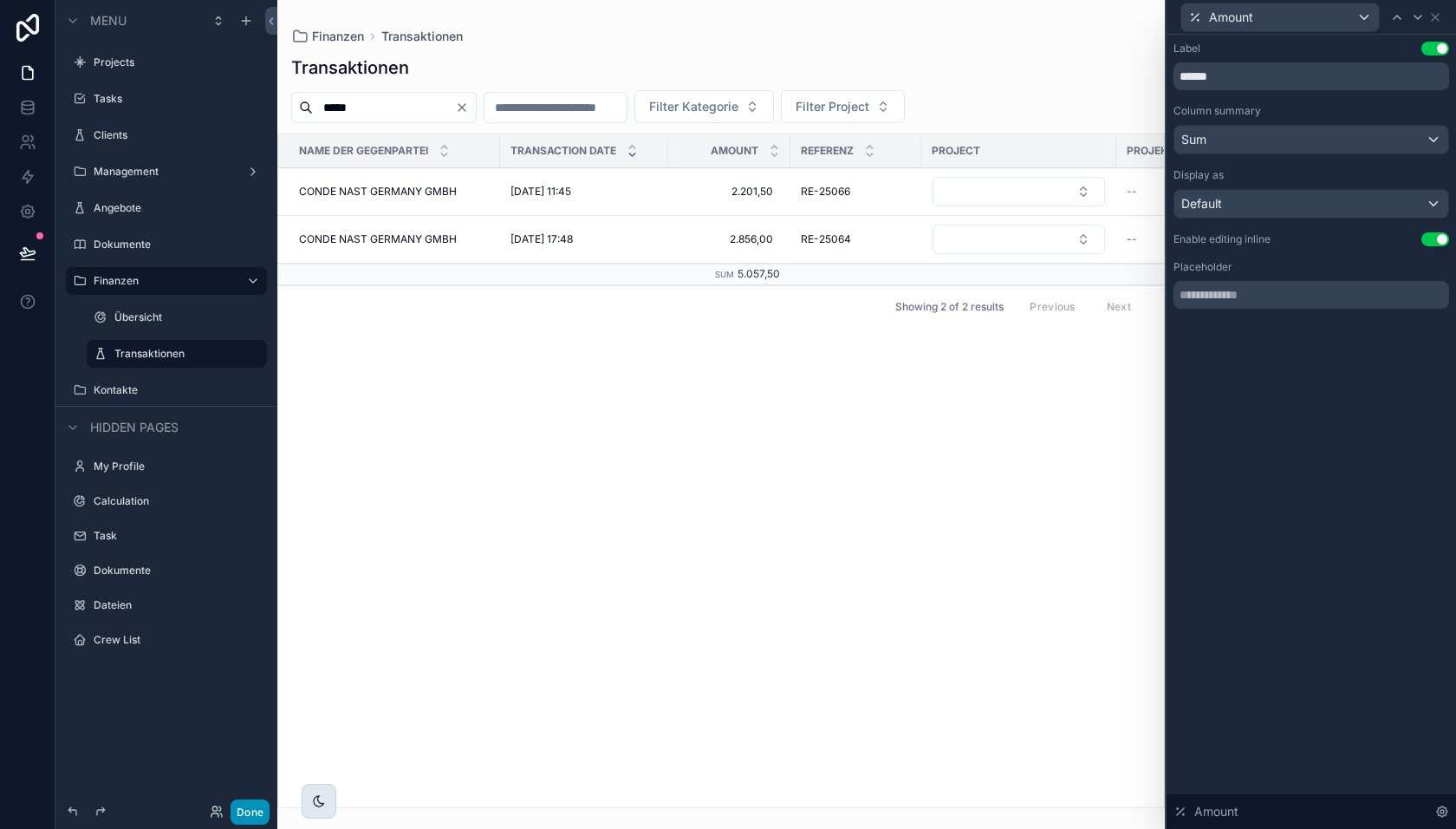
click at [242, 822] on button "Done" at bounding box center [250, 811] width 39 height 25
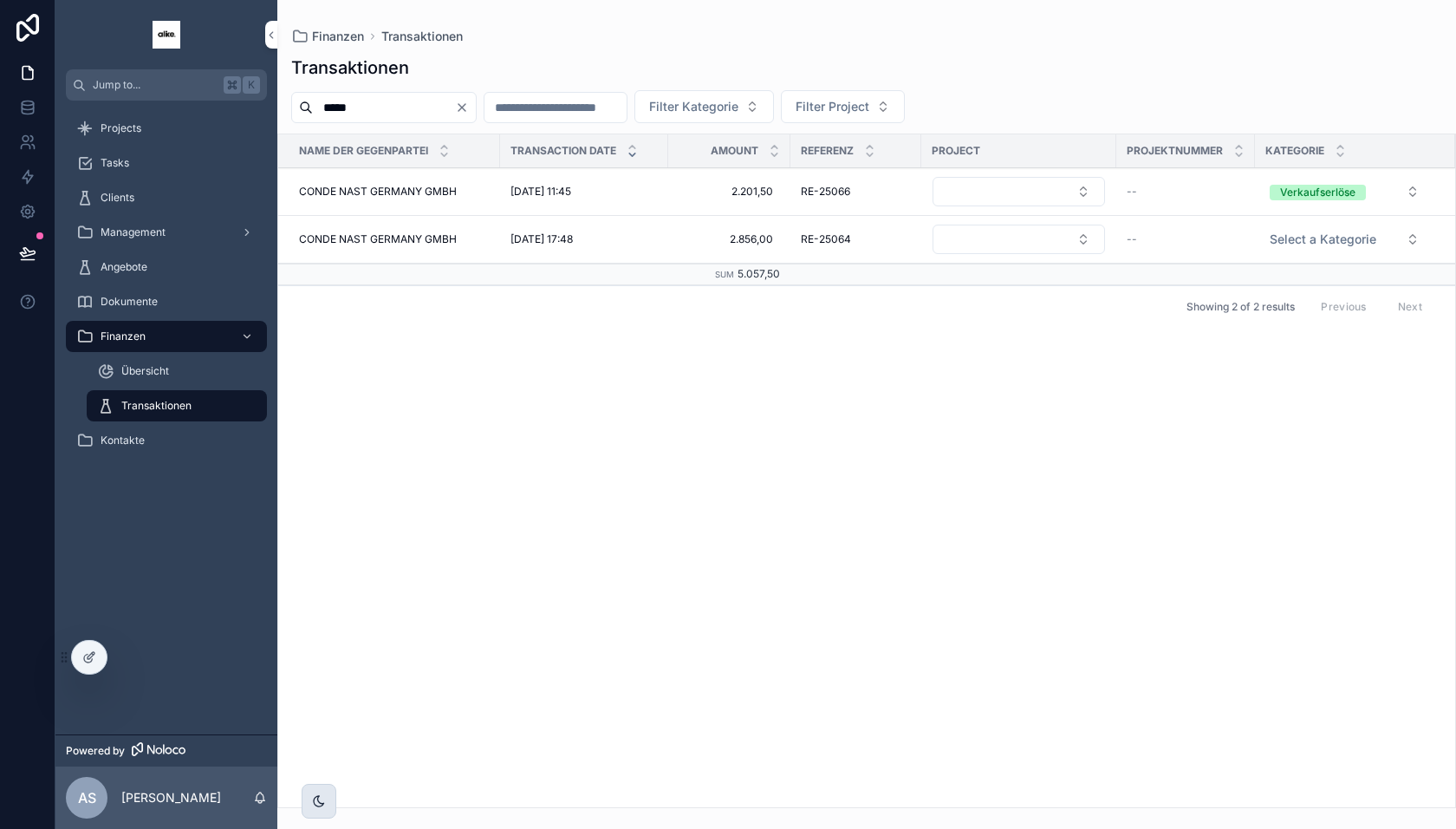
click at [469, 107] on icon "Clear" at bounding box center [462, 108] width 14 height 14
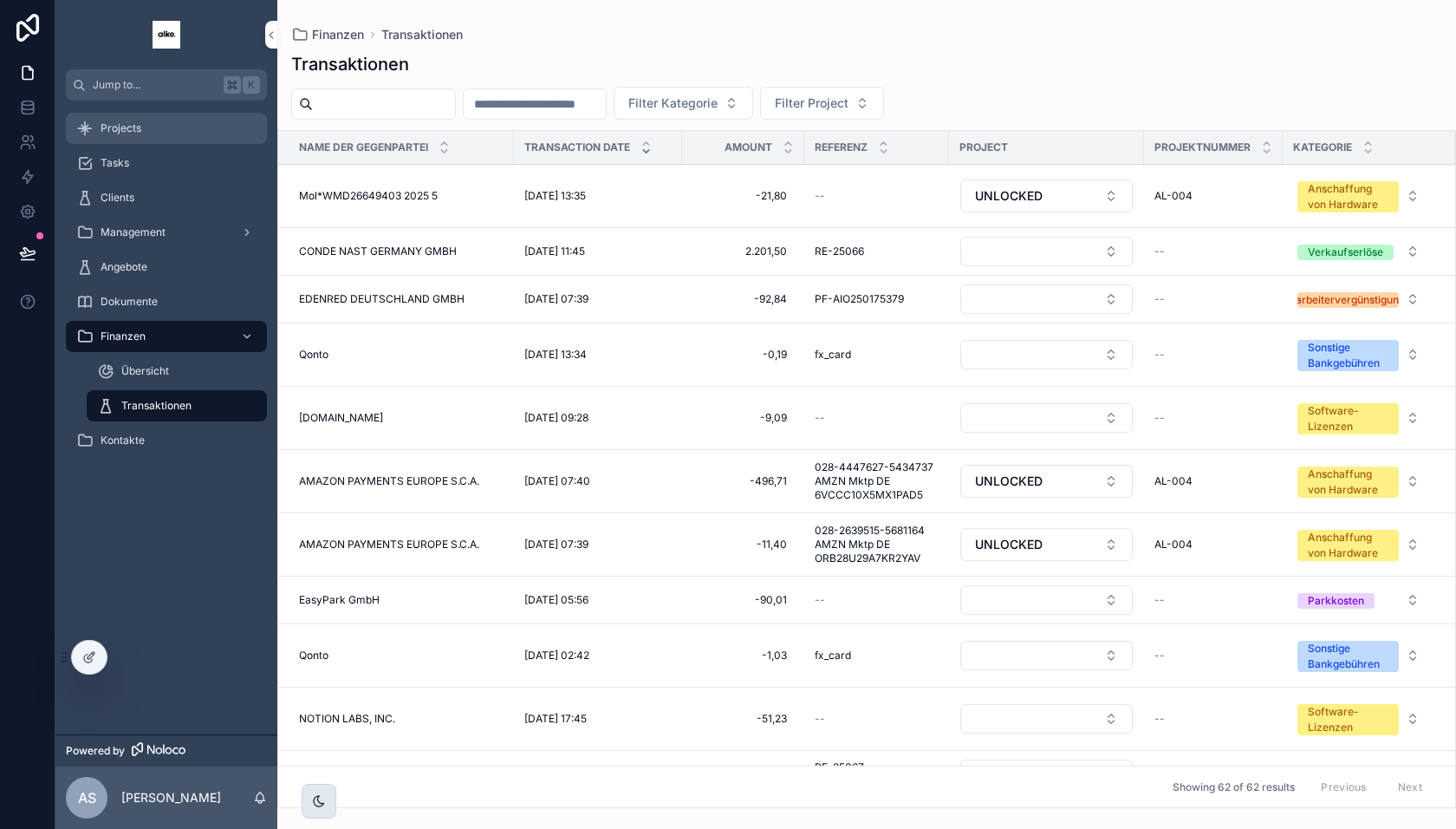
click at [152, 135] on div "Projects" at bounding box center [166, 129] width 181 height 28
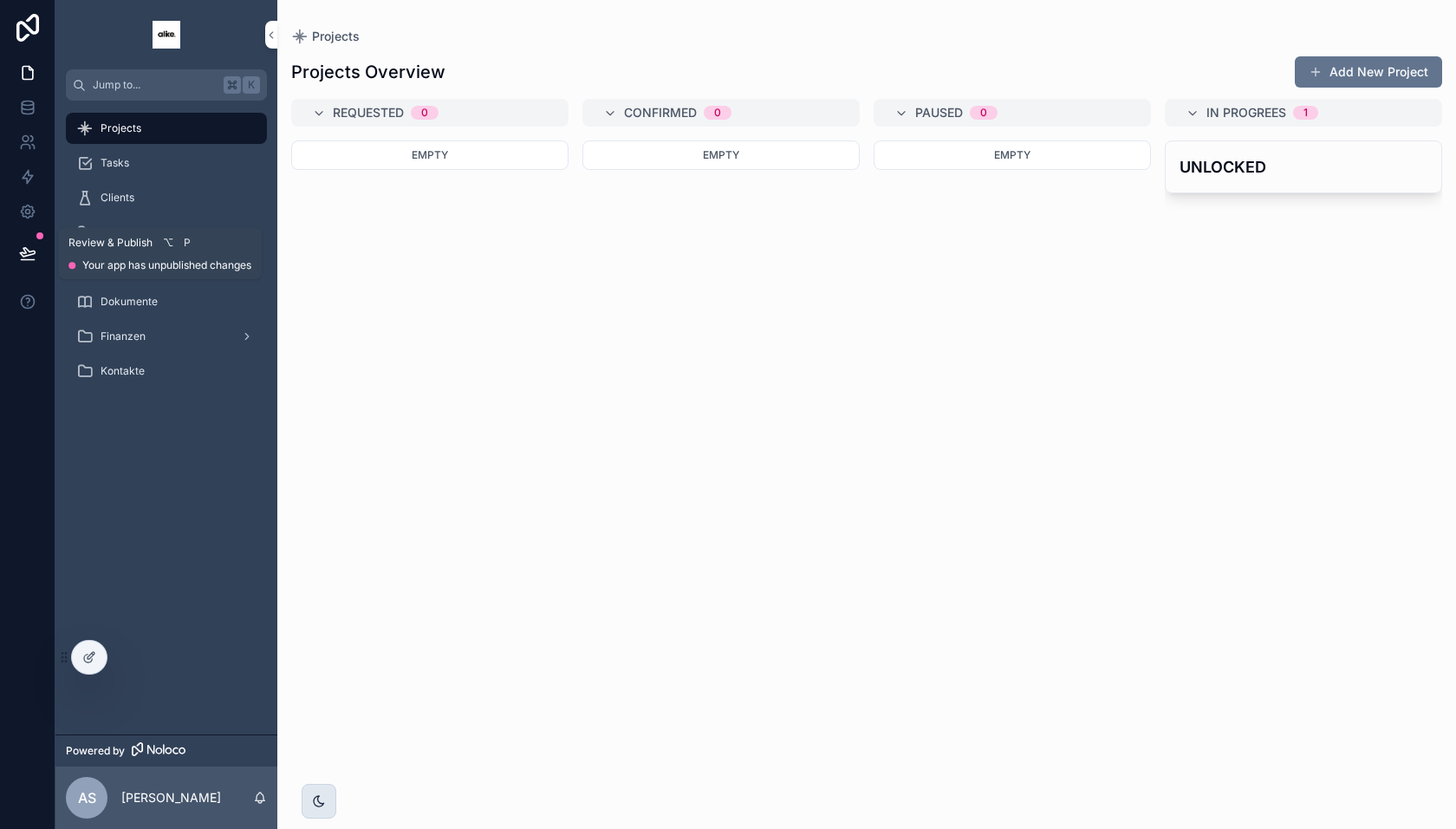
click at [19, 253] on icon at bounding box center [27, 253] width 17 height 17
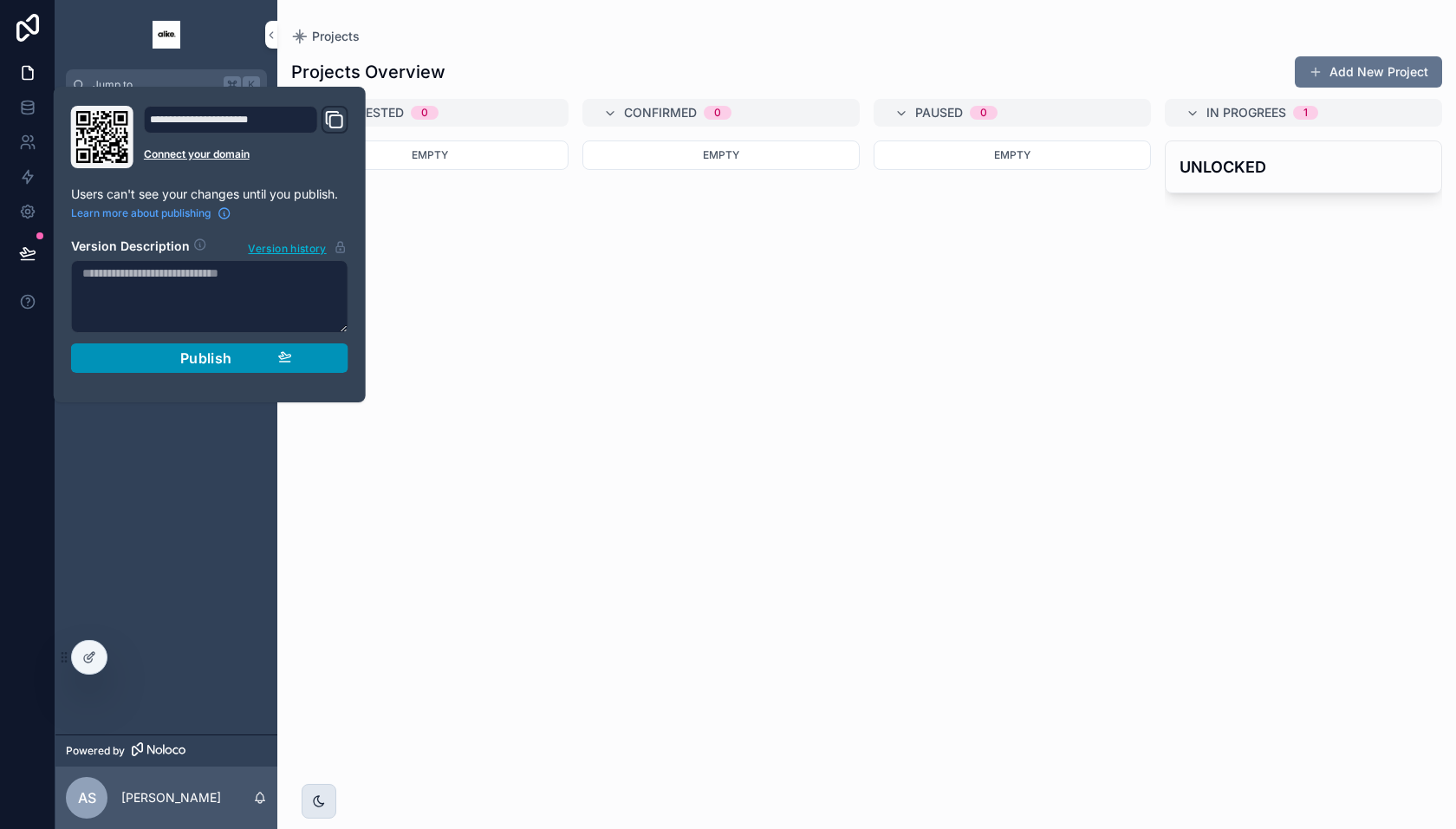
click at [207, 359] on span "Publish" at bounding box center [207, 358] width 52 height 17
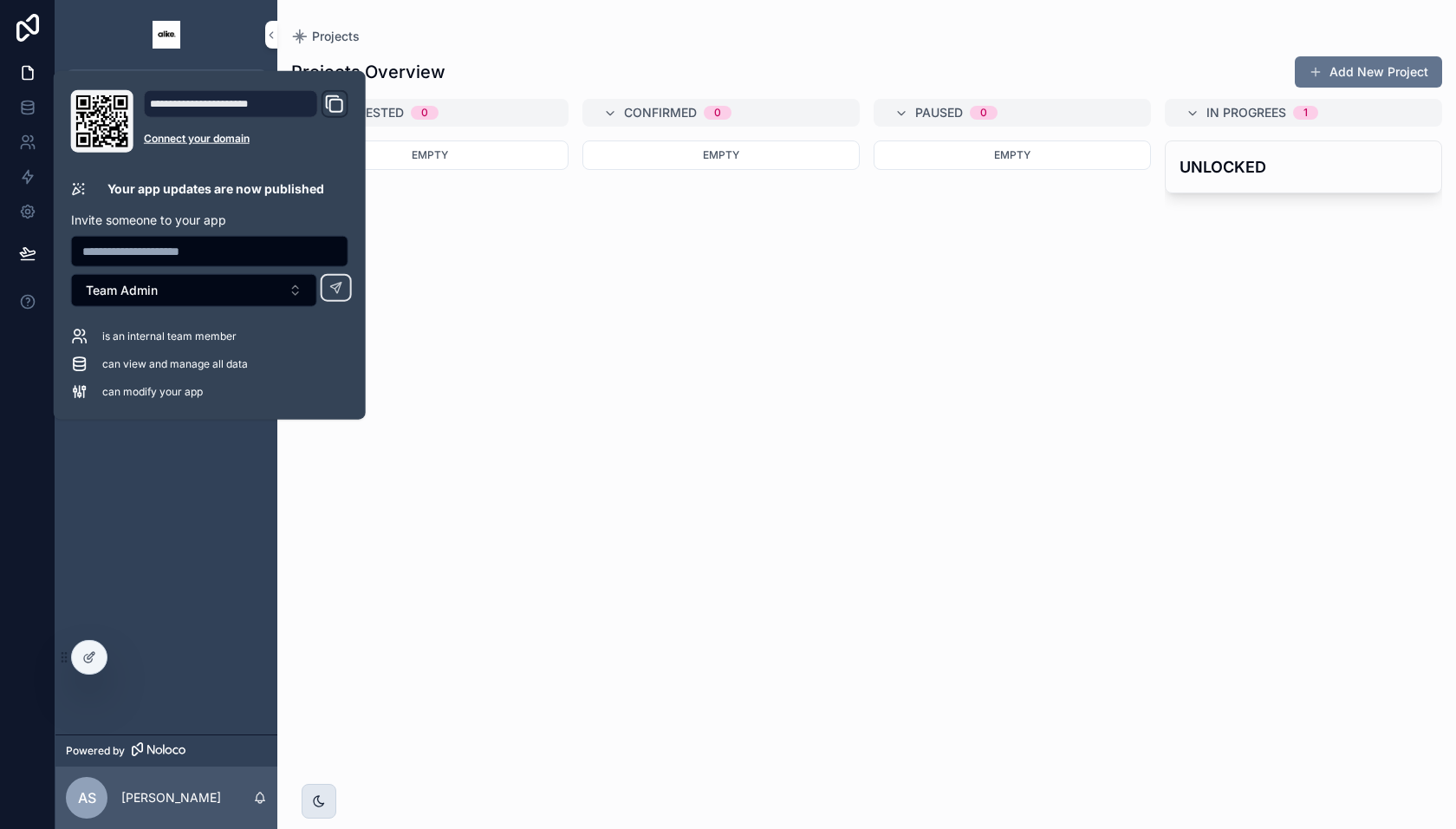
click at [824, 604] on div "Empty" at bounding box center [721, 474] width 278 height 667
